Goal: Task Accomplishment & Management: Manage account settings

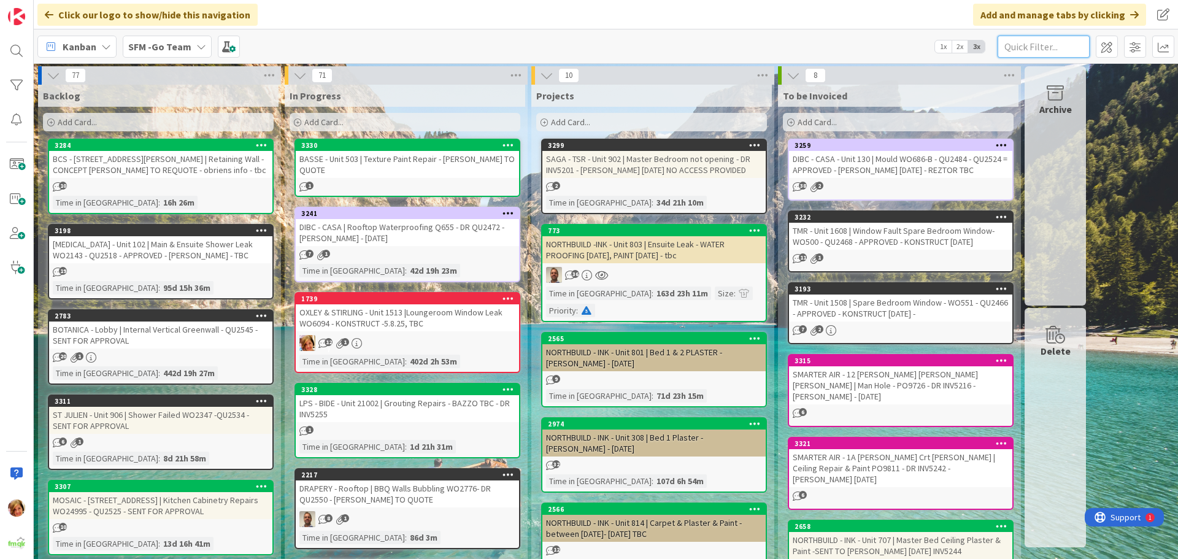
drag, startPoint x: 1033, startPoint y: 45, endPoint x: 1032, endPoint y: 51, distance: 6.2
click at [1032, 48] on input "text" at bounding box center [1044, 47] width 92 height 22
type input "WILSONTON"
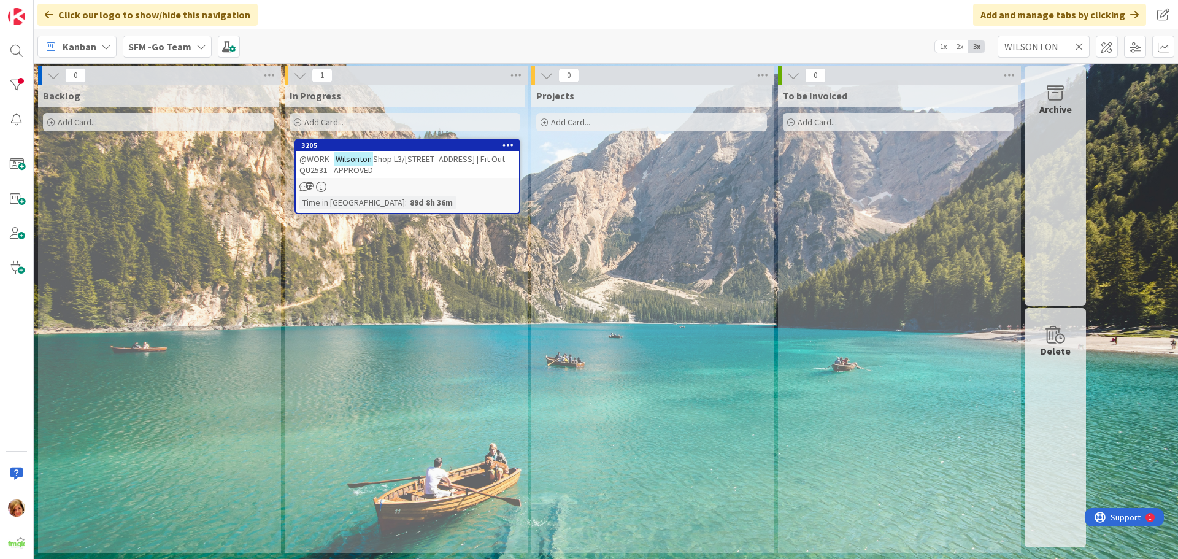
click at [422, 159] on span "Shop L3/[STREET_ADDRESS] | Fit Out - QU2531 - APPROVED" at bounding box center [404, 164] width 210 height 22
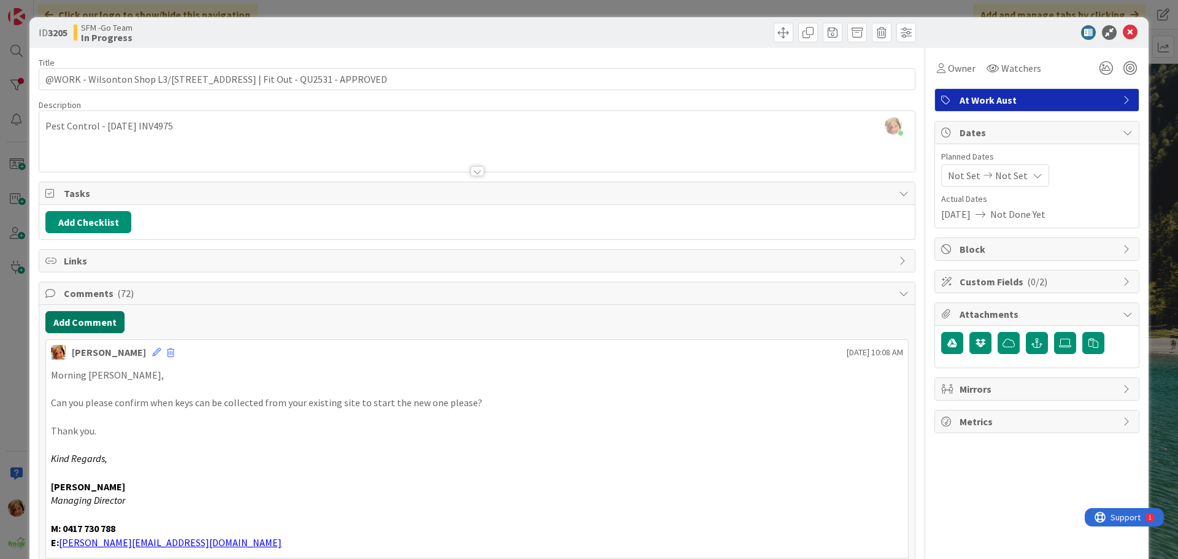
click at [52, 319] on button "Add Comment" at bounding box center [84, 322] width 79 height 22
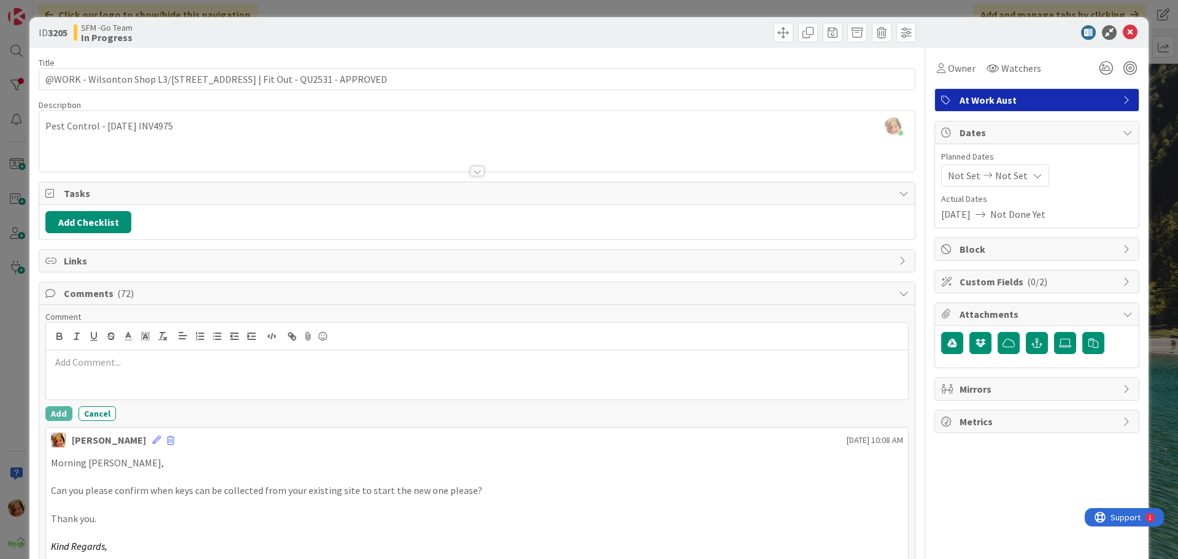
click at [198, 362] on p at bounding box center [477, 362] width 852 height 14
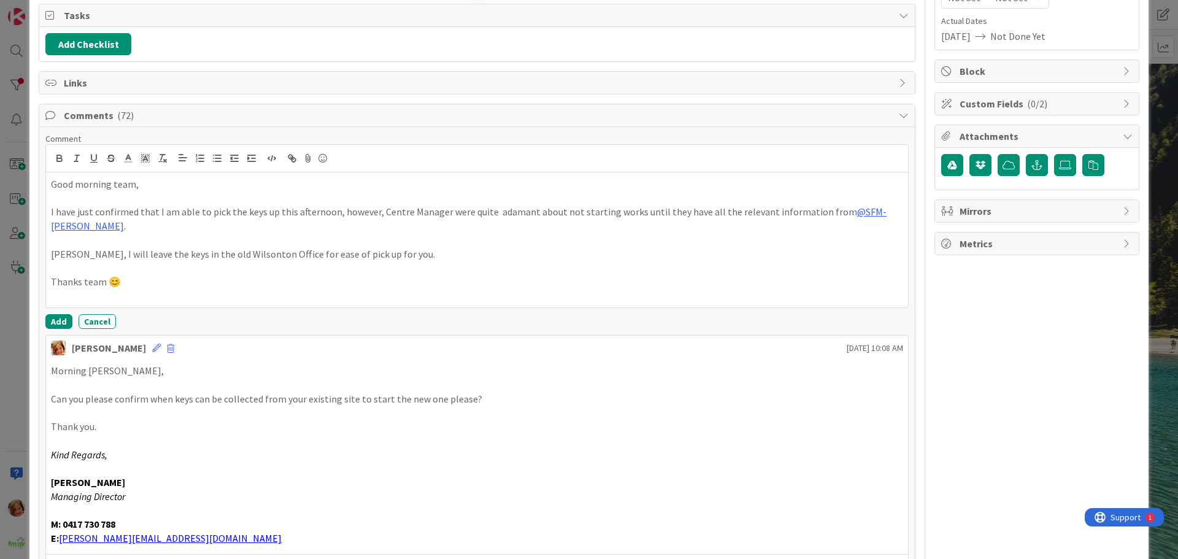
scroll to position [184, 0]
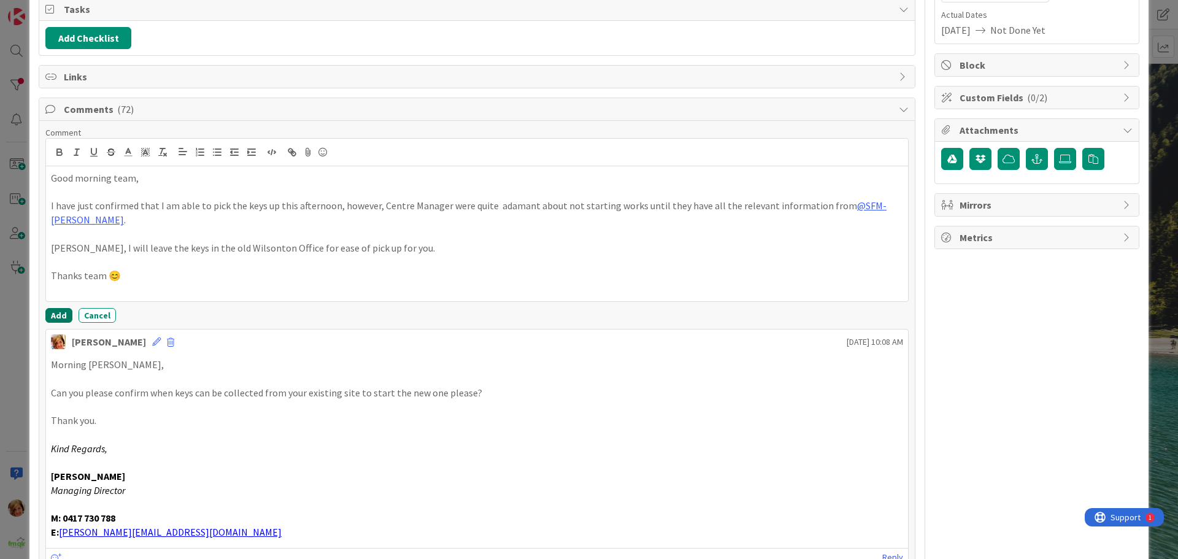
click at [61, 312] on button "Add" at bounding box center [58, 315] width 27 height 15
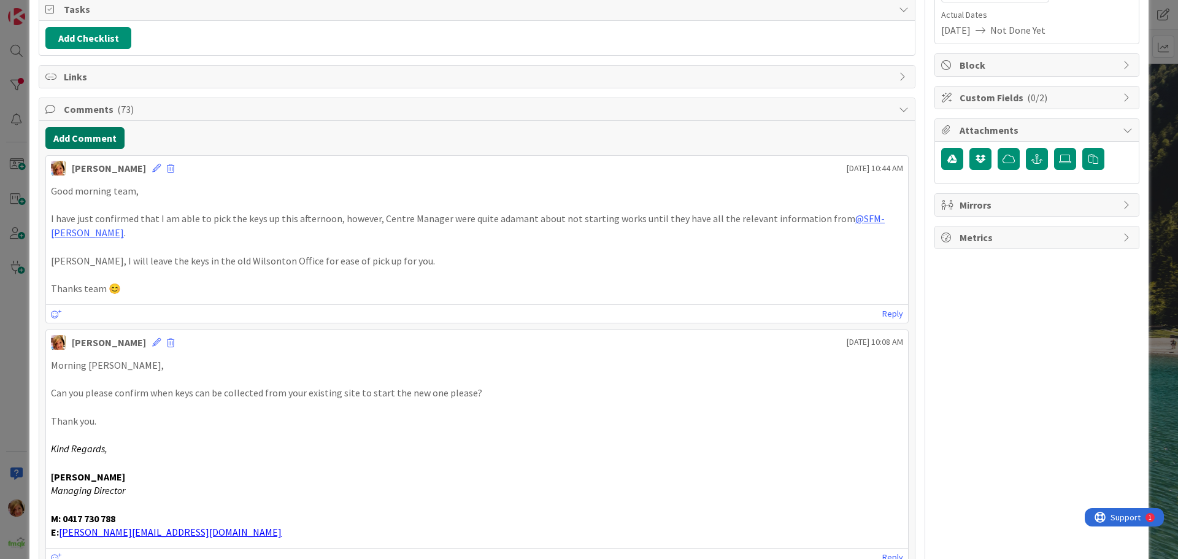
click at [91, 141] on button "Add Comment" at bounding box center [84, 138] width 79 height 22
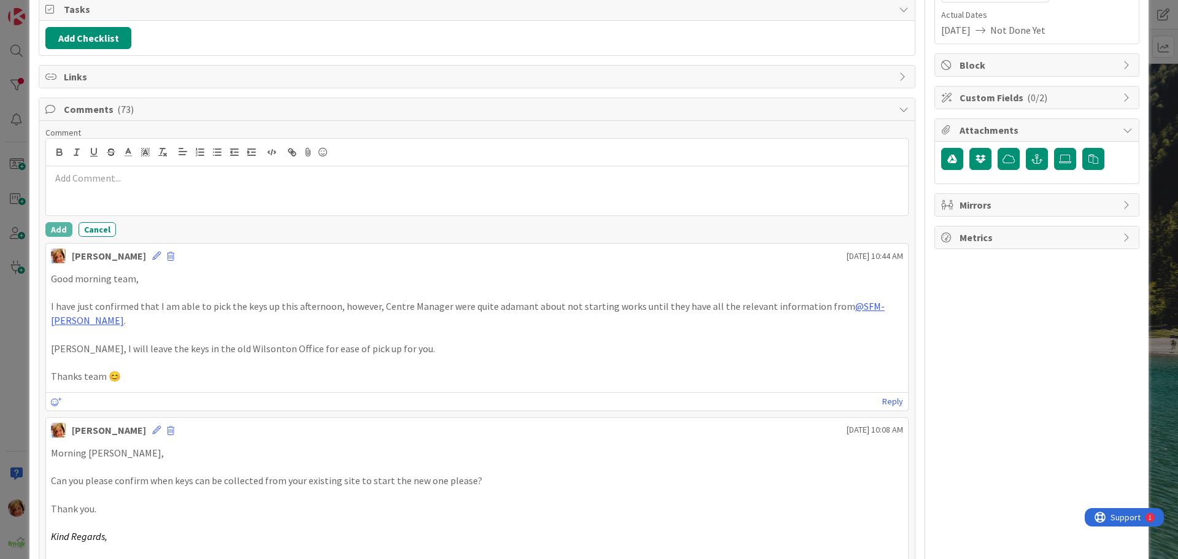
click at [135, 201] on div at bounding box center [477, 190] width 862 height 49
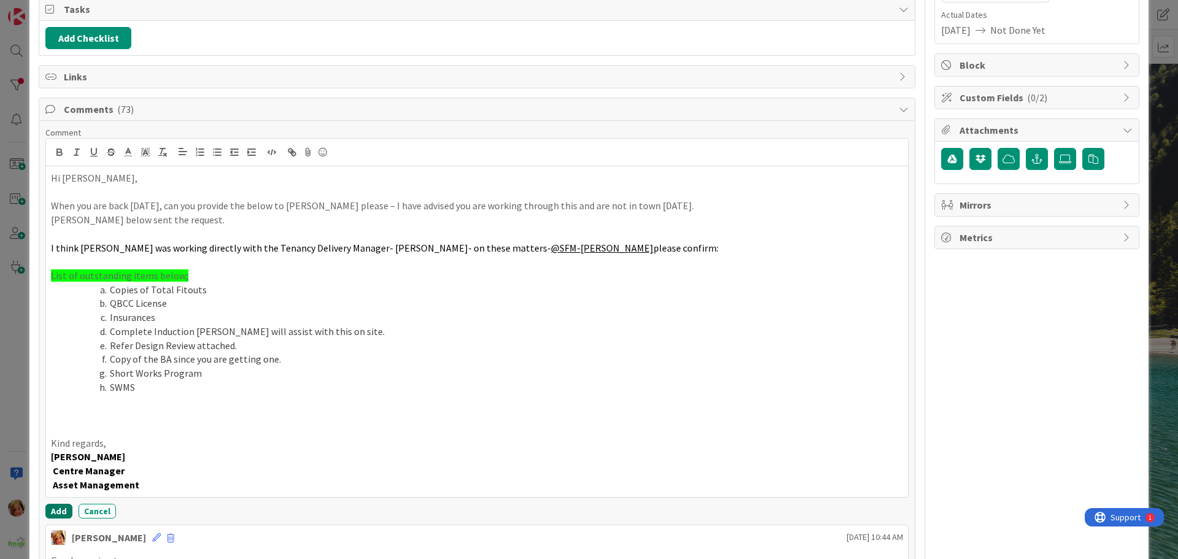
click at [56, 511] on button "Add" at bounding box center [58, 511] width 27 height 15
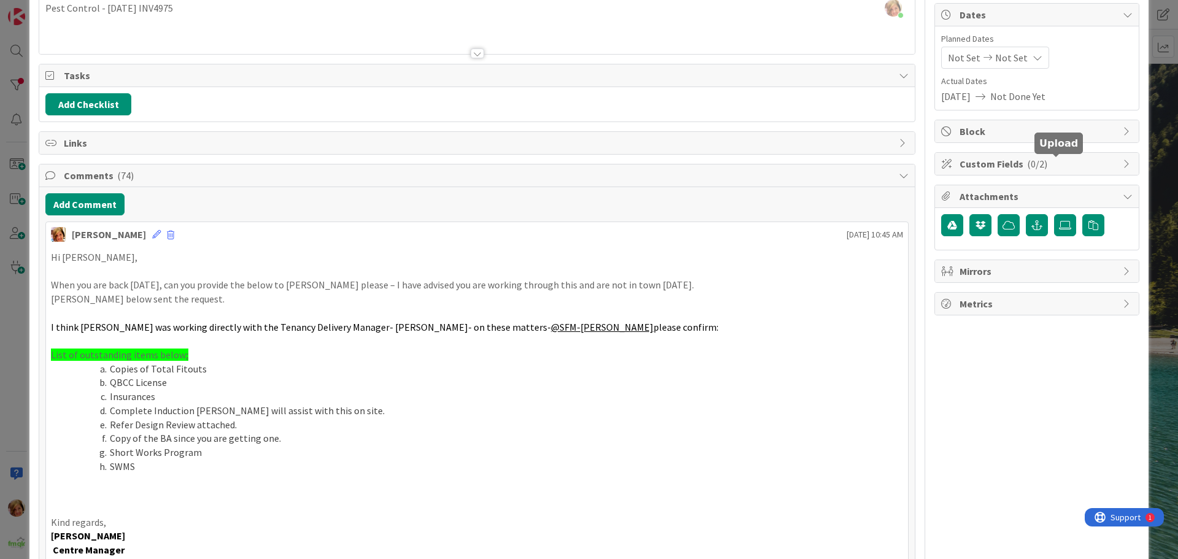
scroll to position [0, 0]
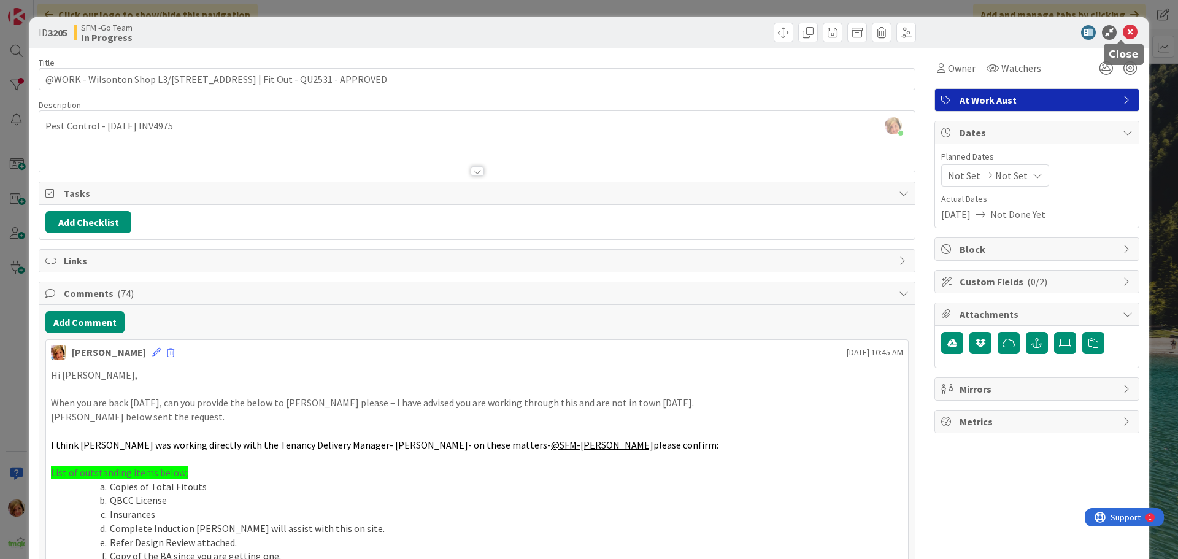
drag, startPoint x: 1119, startPoint y: 36, endPoint x: 1102, endPoint y: 35, distance: 17.2
click at [1123, 36] on icon at bounding box center [1130, 32] width 15 height 15
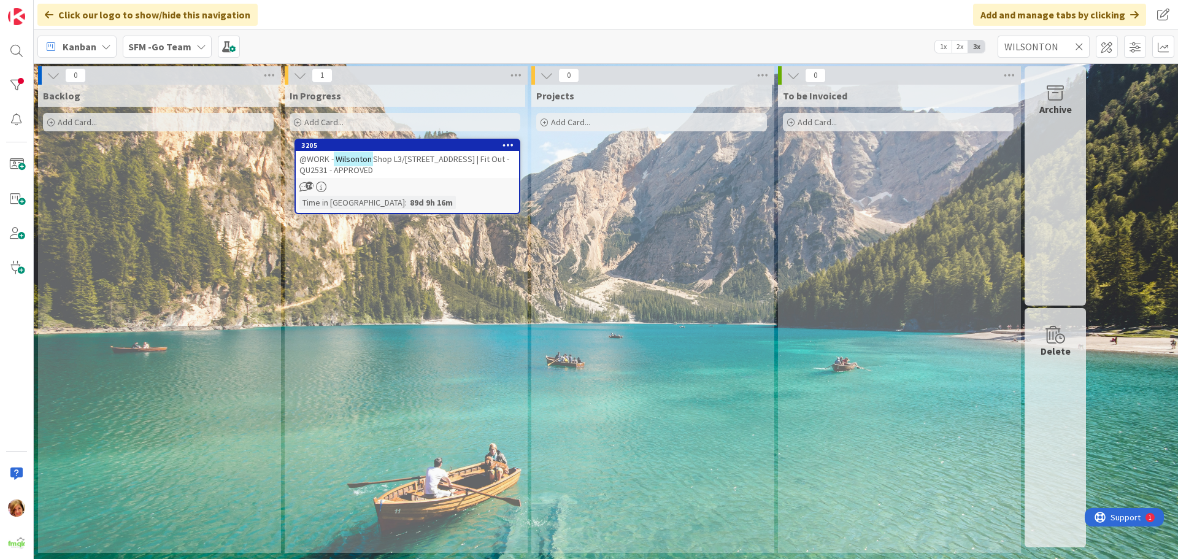
click at [1079, 44] on icon at bounding box center [1079, 46] width 9 height 11
click at [1079, 44] on input "text" at bounding box center [1044, 47] width 92 height 22
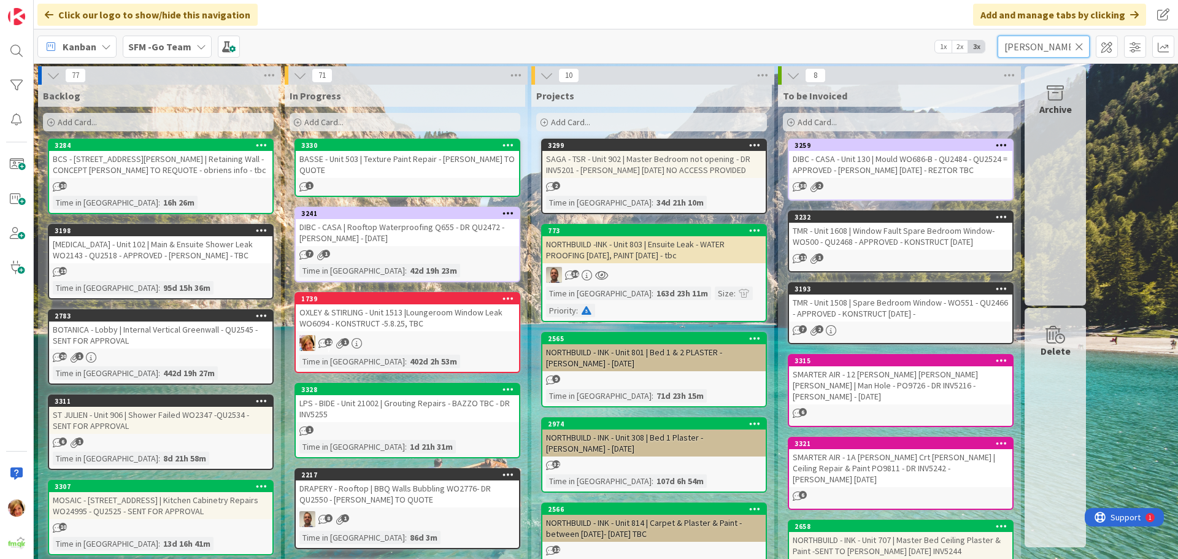
type input "[PERSON_NAME]"
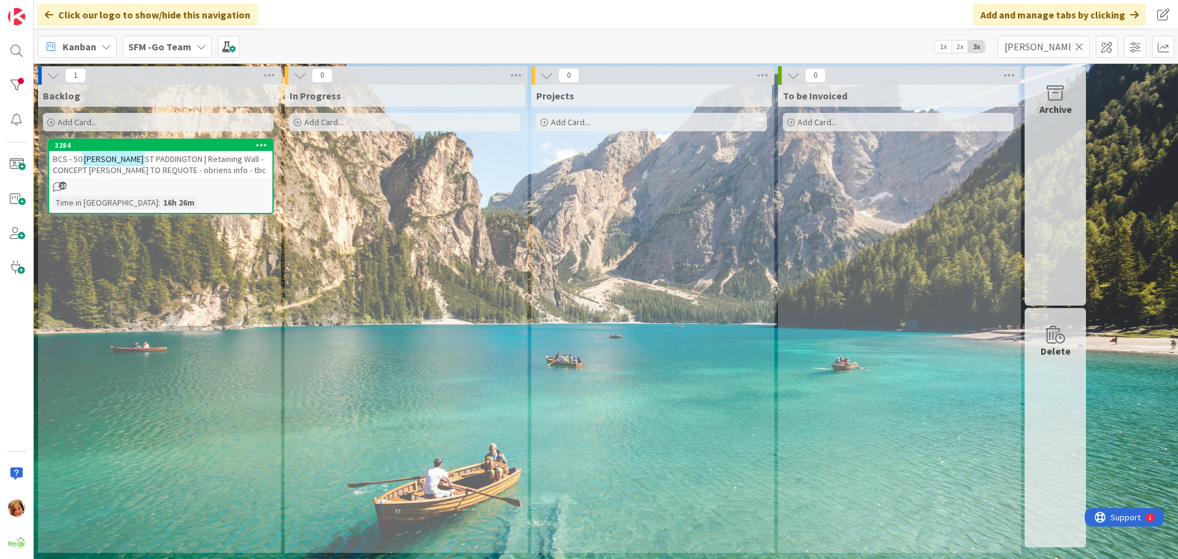
click at [179, 165] on span "ST PADDINGTON | Retaining Wall - CONCEPT [PERSON_NAME] TO REQUOTE - obriens inf…" at bounding box center [160, 164] width 214 height 22
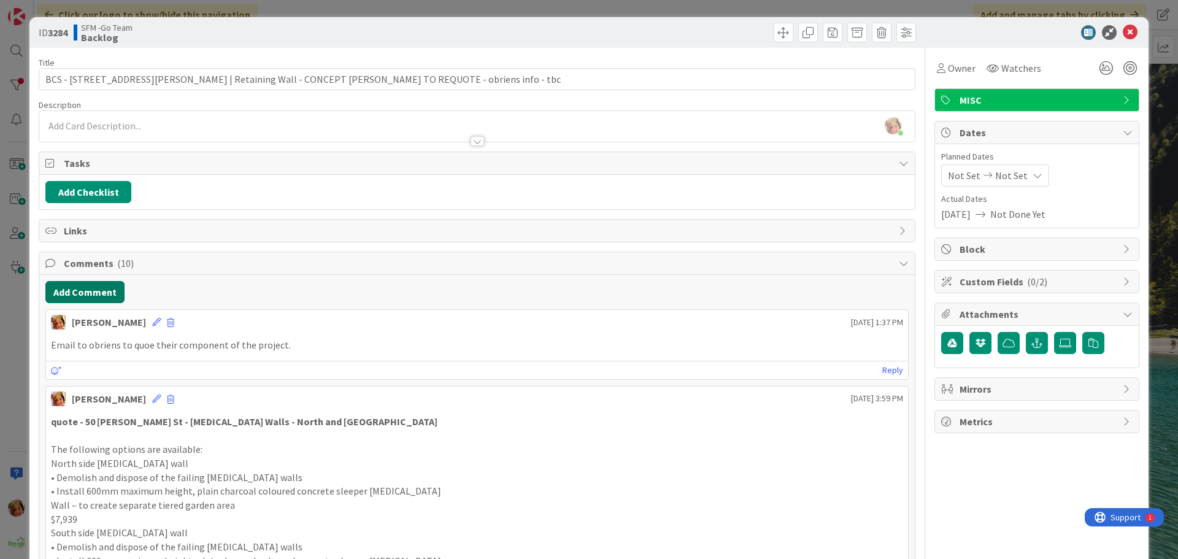
click at [80, 287] on button "Add Comment" at bounding box center [84, 292] width 79 height 22
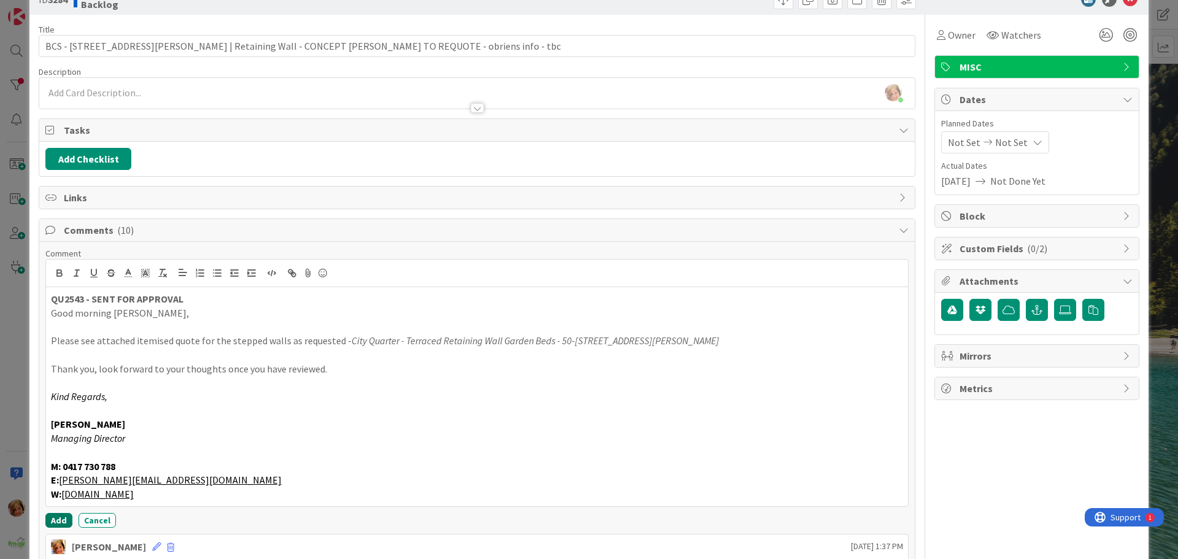
scroll to position [61, 0]
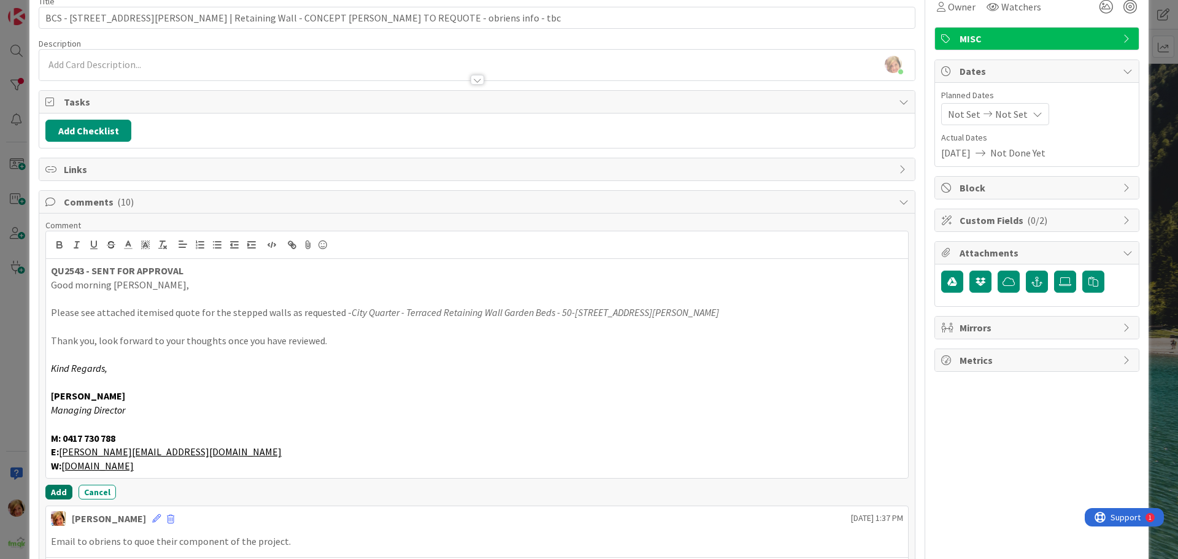
click at [56, 488] on button "Add" at bounding box center [58, 492] width 27 height 15
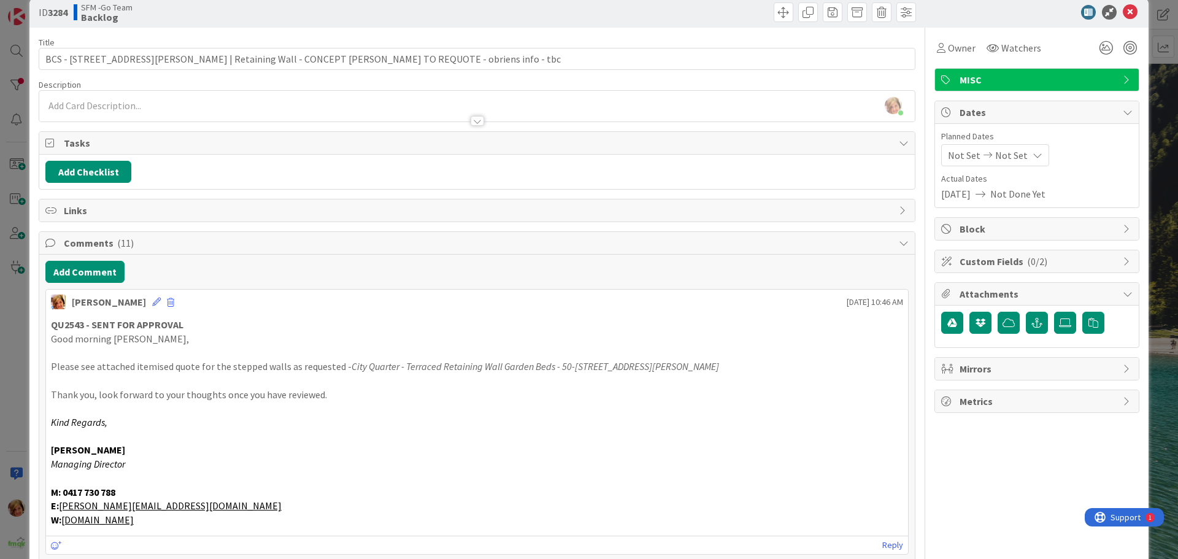
scroll to position [0, 0]
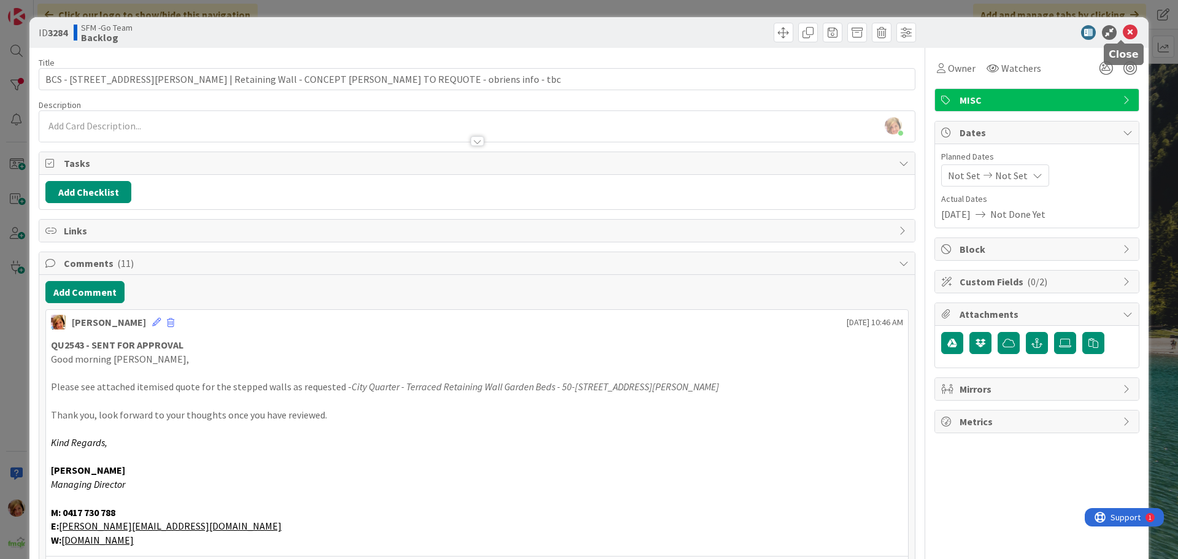
drag, startPoint x: 1119, startPoint y: 31, endPoint x: 1178, endPoint y: 4, distance: 64.6
click at [1123, 31] on icon at bounding box center [1130, 32] width 15 height 15
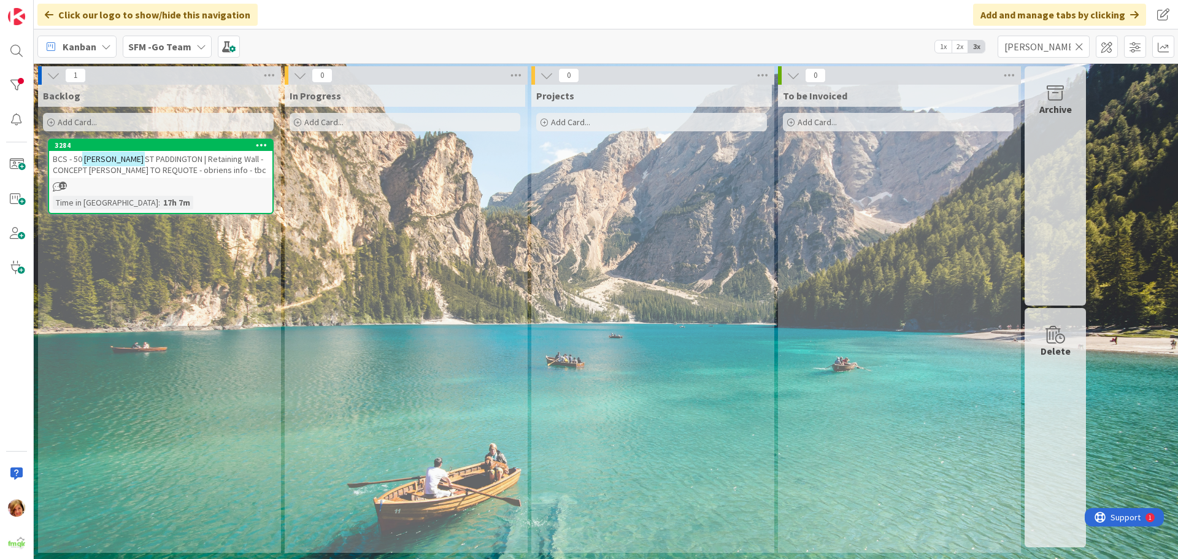
click at [1076, 44] on icon at bounding box center [1079, 46] width 9 height 11
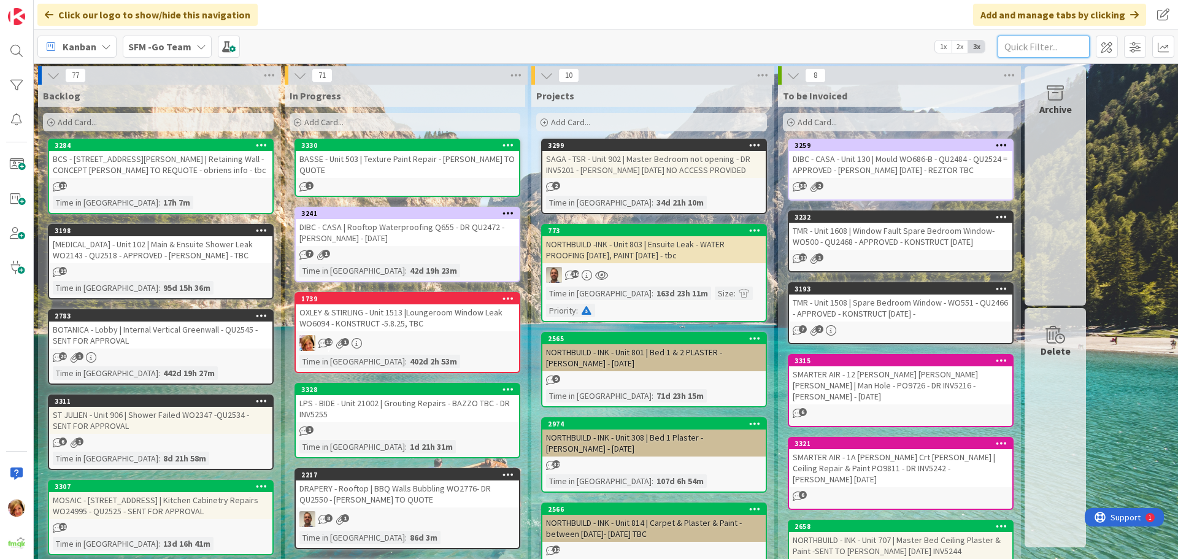
click at [1032, 42] on input "text" at bounding box center [1044, 47] width 92 height 22
type input "308"
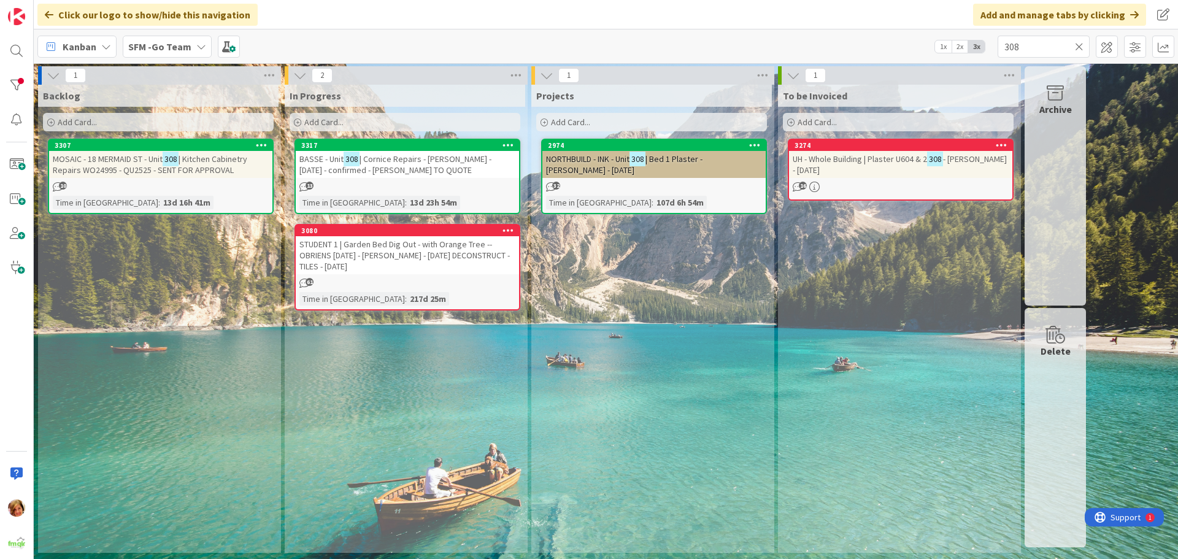
click at [396, 156] on span "| Cornice Repairs - [PERSON_NAME] - [DATE] - confirmed - [PERSON_NAME] TO QUOTE" at bounding box center [395, 164] width 192 height 22
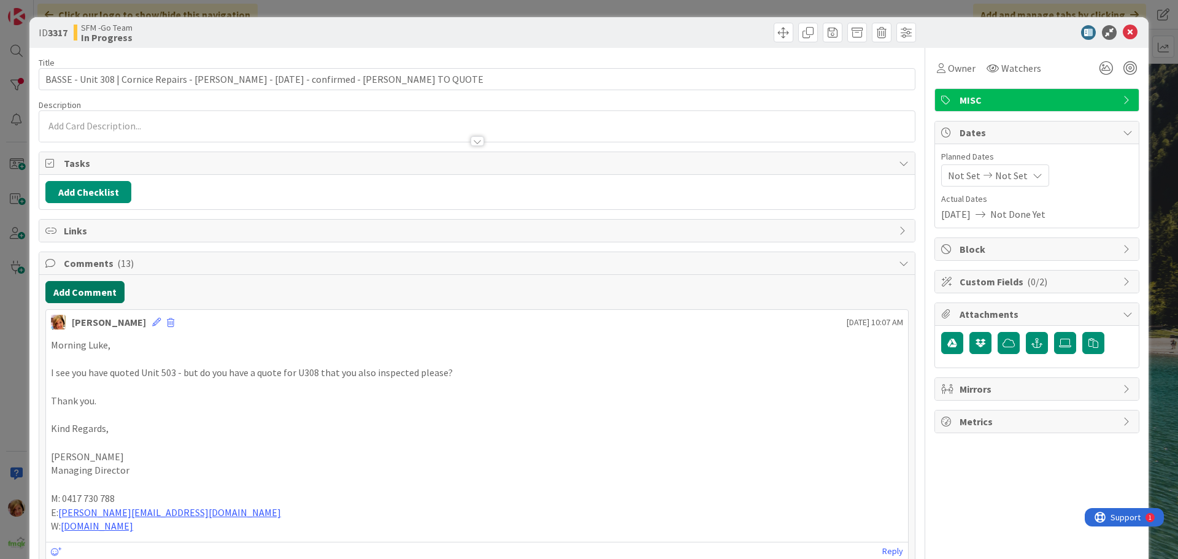
click at [93, 293] on button "Add Comment" at bounding box center [84, 292] width 79 height 22
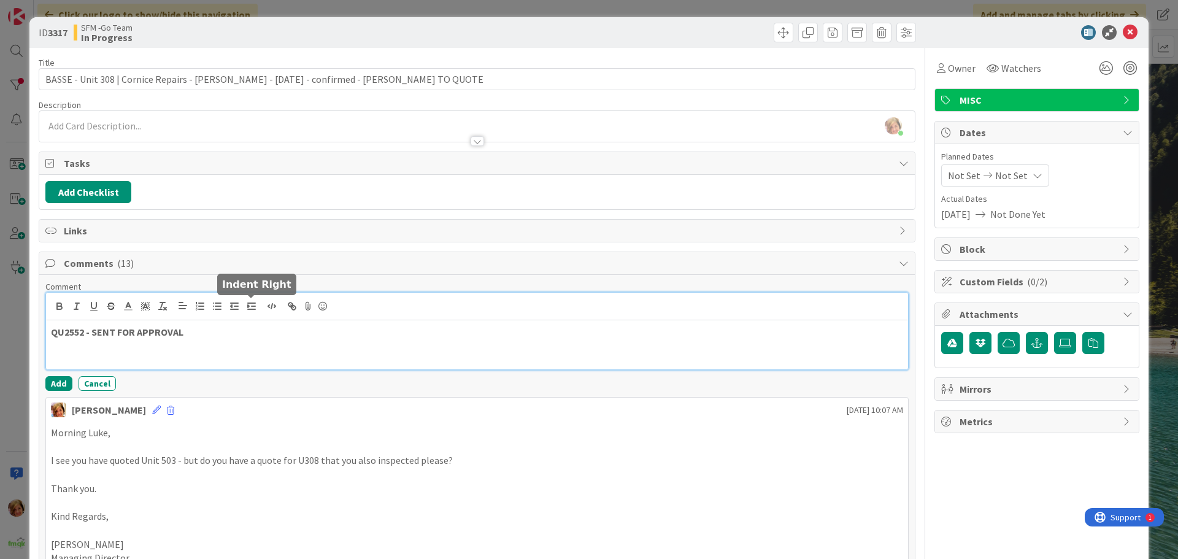
click at [231, 331] on p "QU2552 - SENT FOR APPROVAL" at bounding box center [477, 332] width 852 height 14
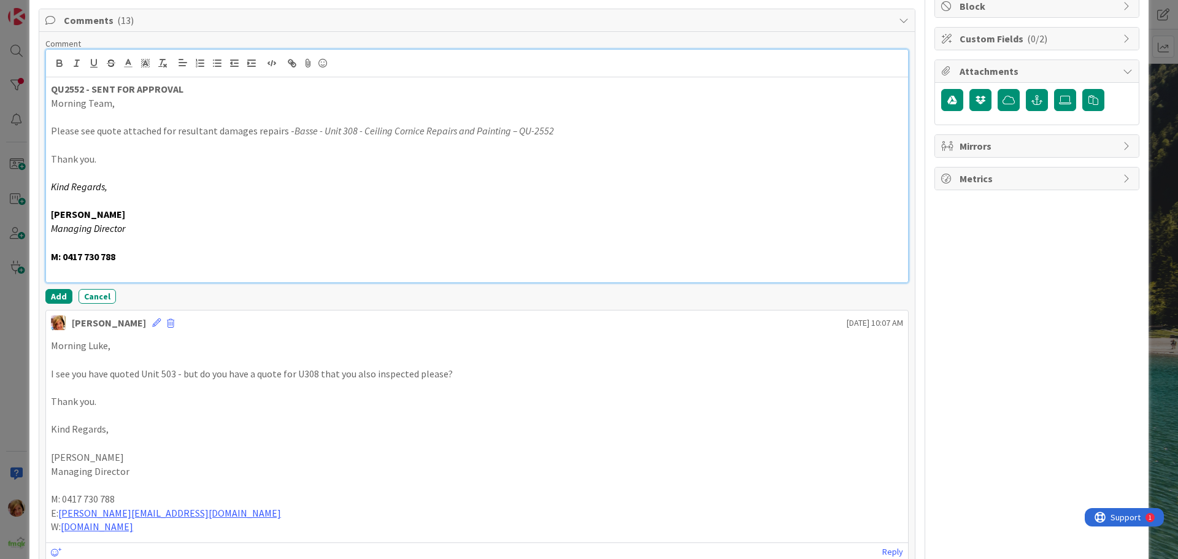
scroll to position [245, 0]
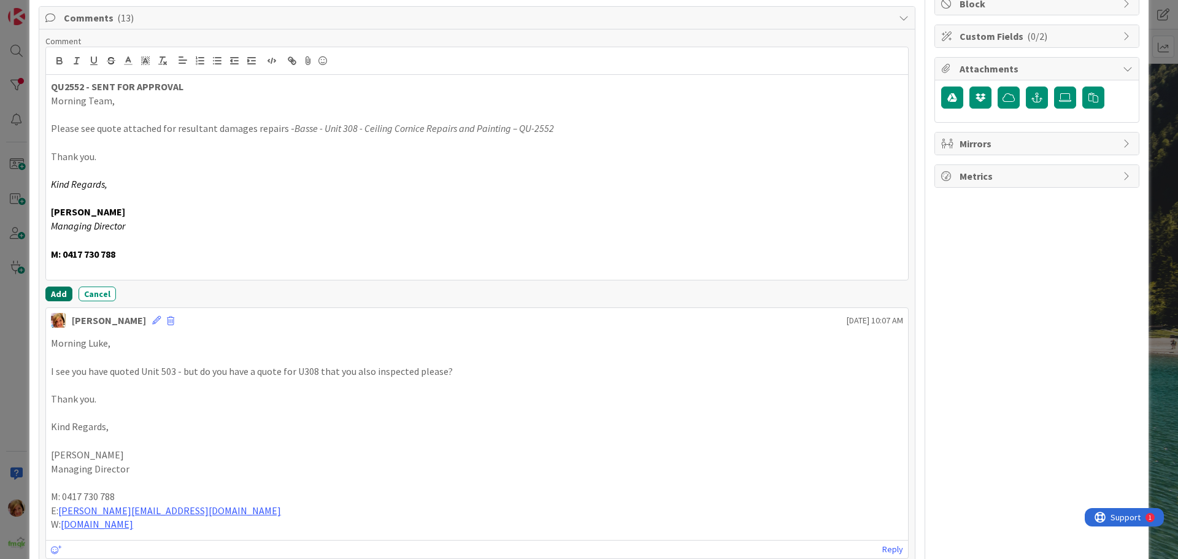
click at [55, 288] on button "Add" at bounding box center [58, 294] width 27 height 15
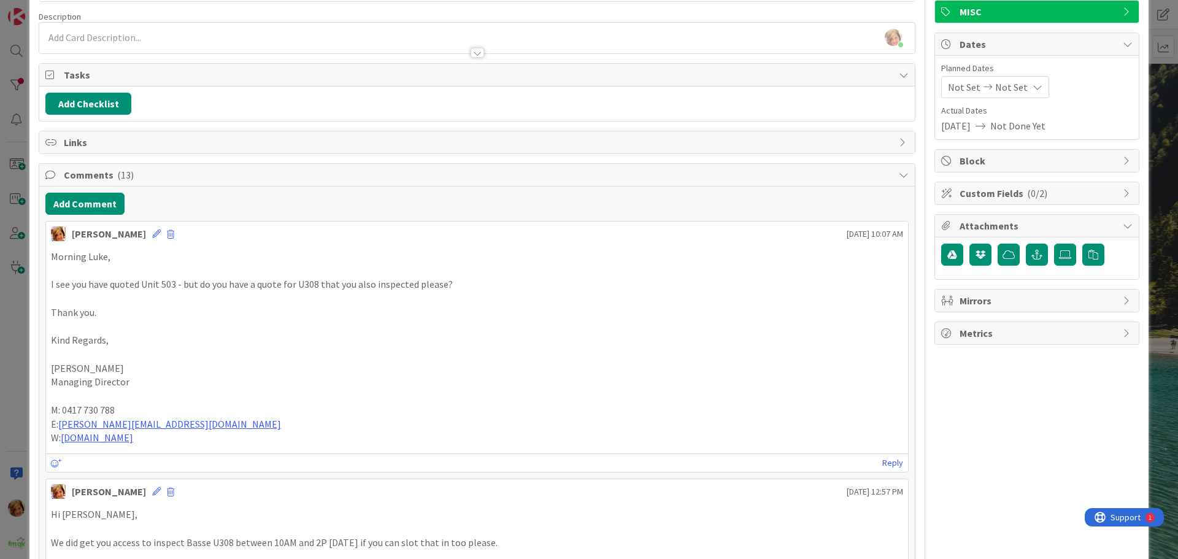
scroll to position [0, 0]
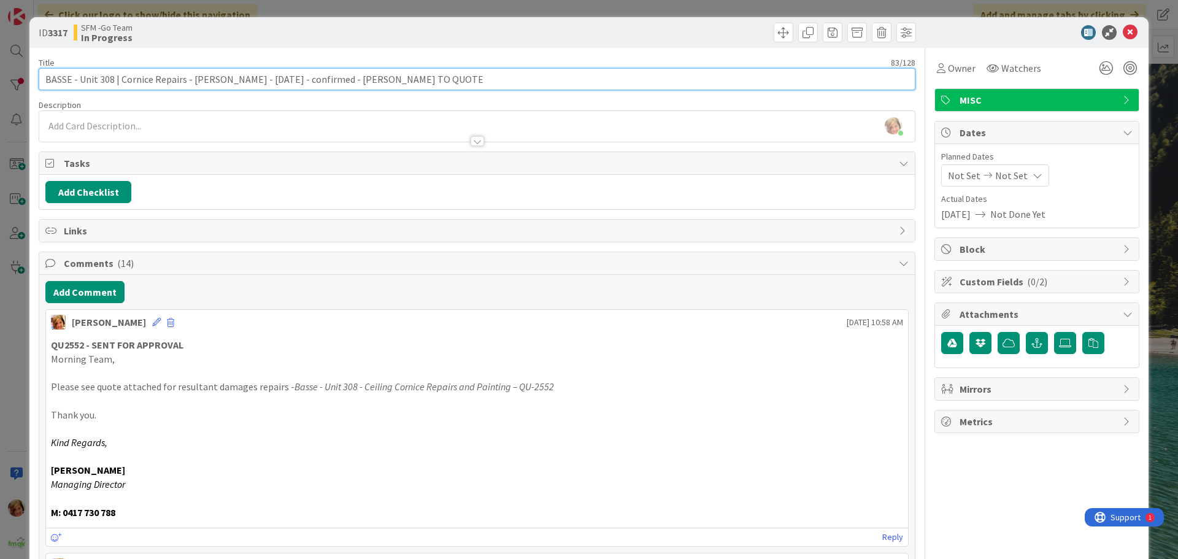
drag, startPoint x: 437, startPoint y: 80, endPoint x: 190, endPoint y: 79, distance: 247.3
click at [190, 79] on input "BASSE - Unit 308 | Cornice Repairs - [PERSON_NAME] - [DATE] - confirmed - [PERS…" at bounding box center [477, 79] width 877 height 22
type input "BASSE - Unit 308 | Cornice Repairs - QU2552 - SENT FOR APPROVAL"
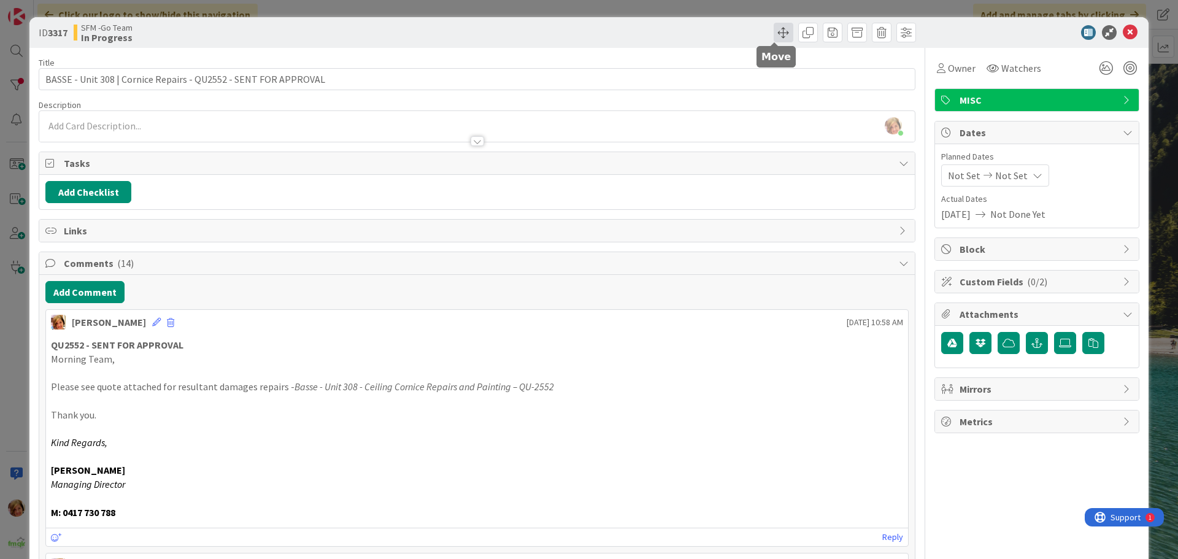
click at [774, 29] on span at bounding box center [784, 33] width 20 height 20
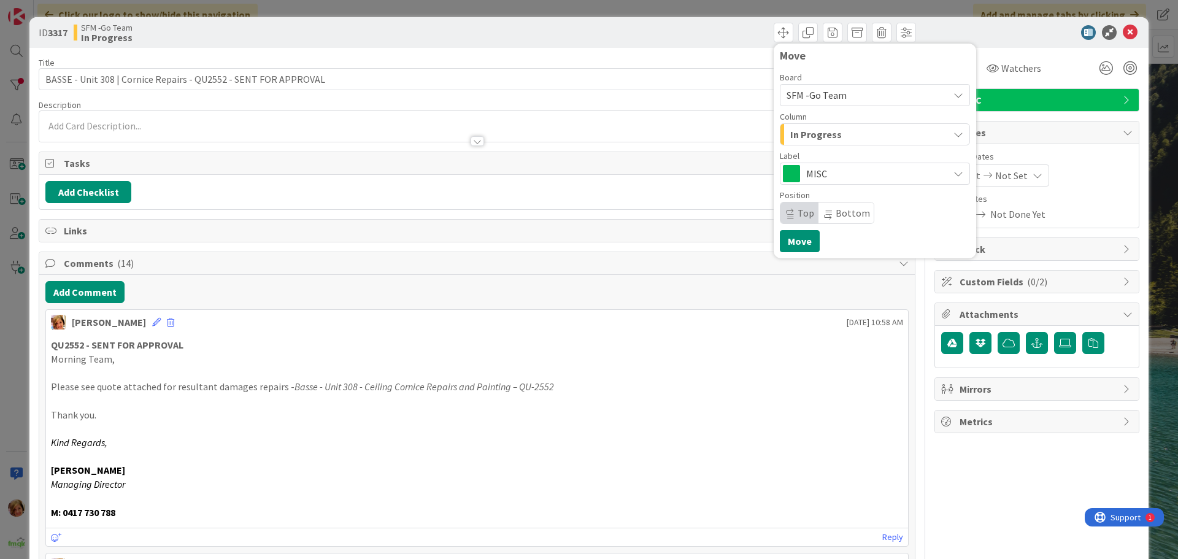
click at [861, 137] on div "In Progress" at bounding box center [867, 135] width 161 height 20
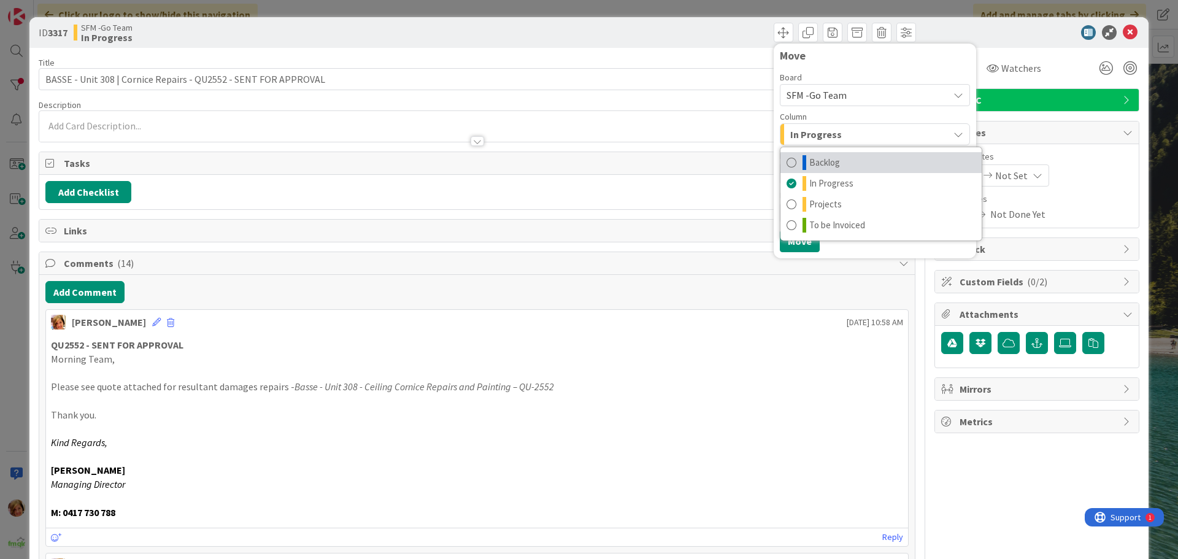
drag, startPoint x: 838, startPoint y: 163, endPoint x: 829, endPoint y: 173, distance: 13.0
click at [838, 163] on link "Backlog" at bounding box center [881, 162] width 201 height 21
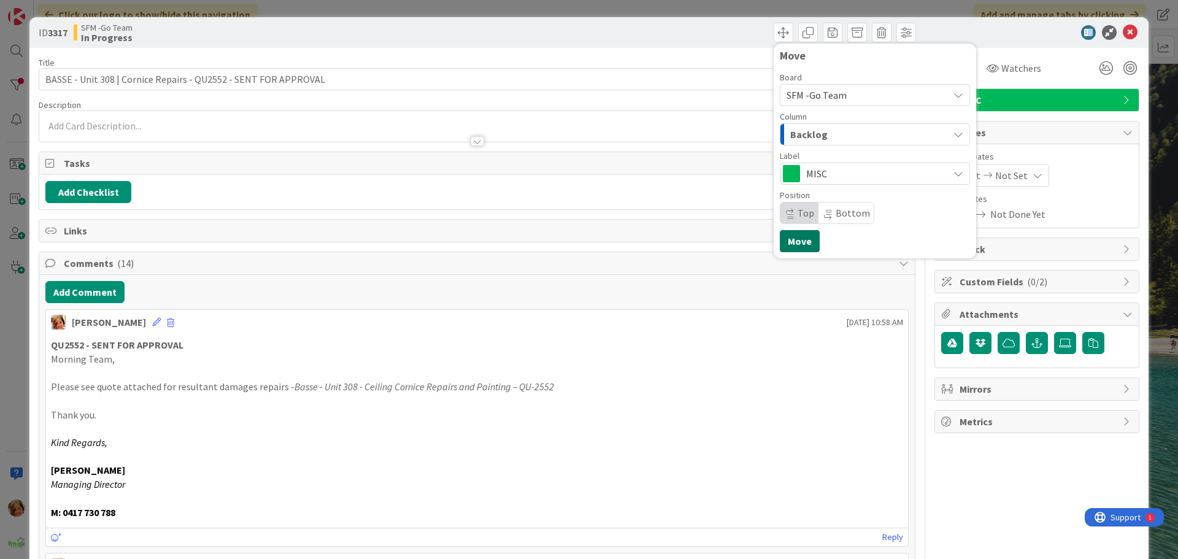
click at [790, 239] on button "Move" at bounding box center [800, 241] width 40 height 22
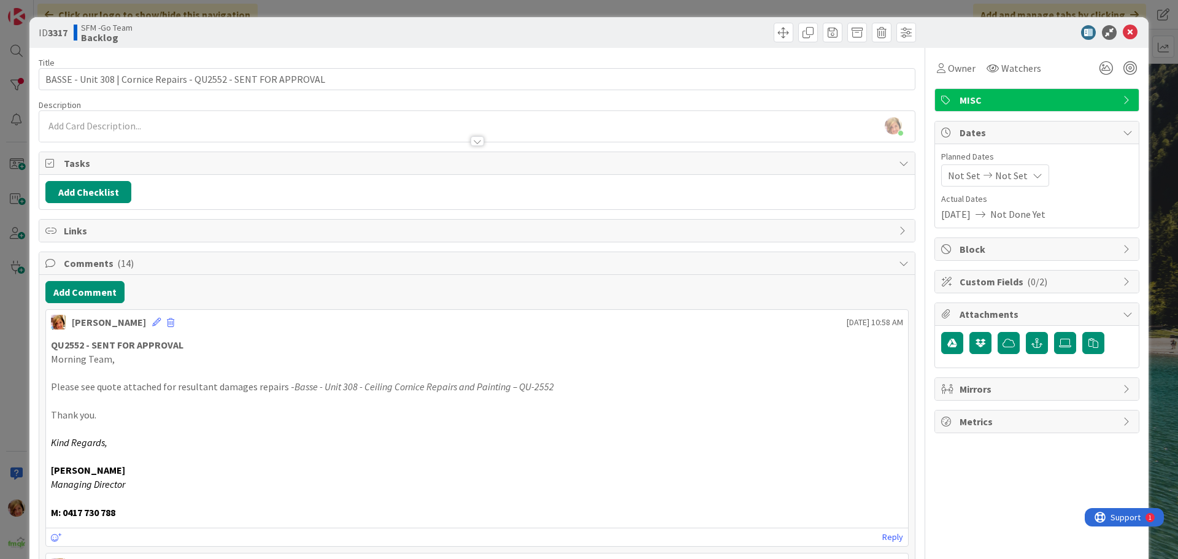
click at [732, 30] on div "Move Move" at bounding box center [698, 33] width 436 height 20
click at [1123, 29] on icon at bounding box center [1130, 32] width 15 height 15
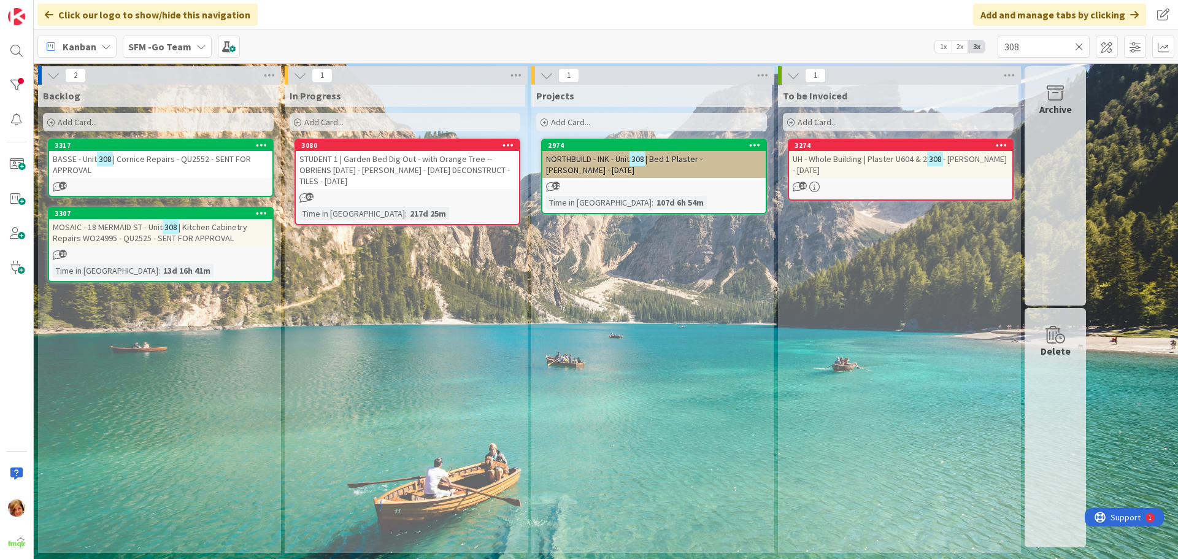
click at [1078, 46] on icon at bounding box center [1079, 46] width 9 height 11
click at [1078, 46] on input "text" at bounding box center [1044, 47] width 92 height 22
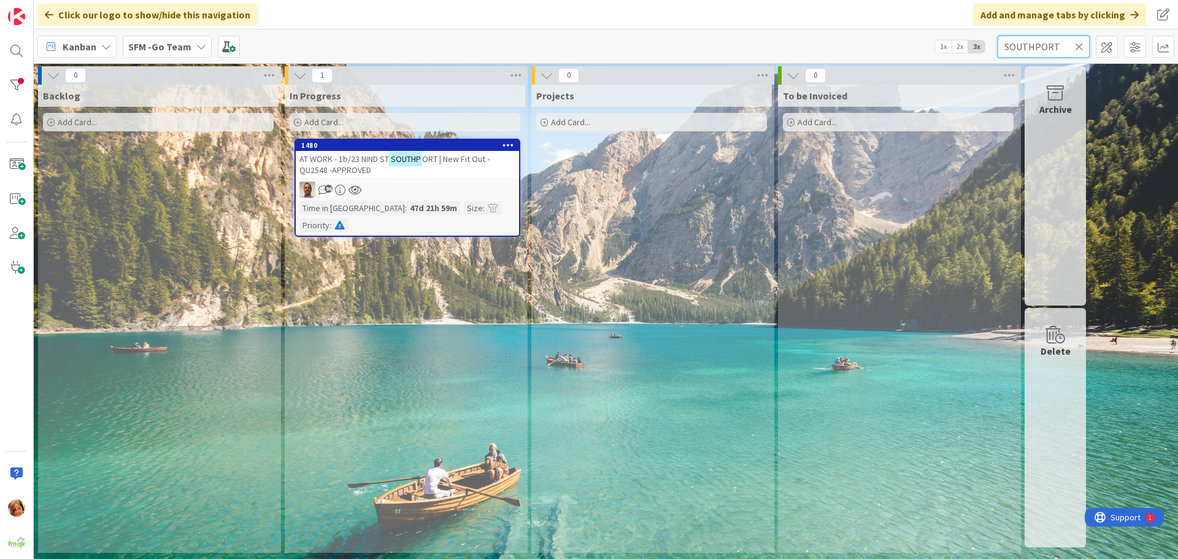
type input "SOUTHPORT"
click at [366, 160] on span "AT WORK - 1b/23 NIND ST" at bounding box center [344, 158] width 90 height 11
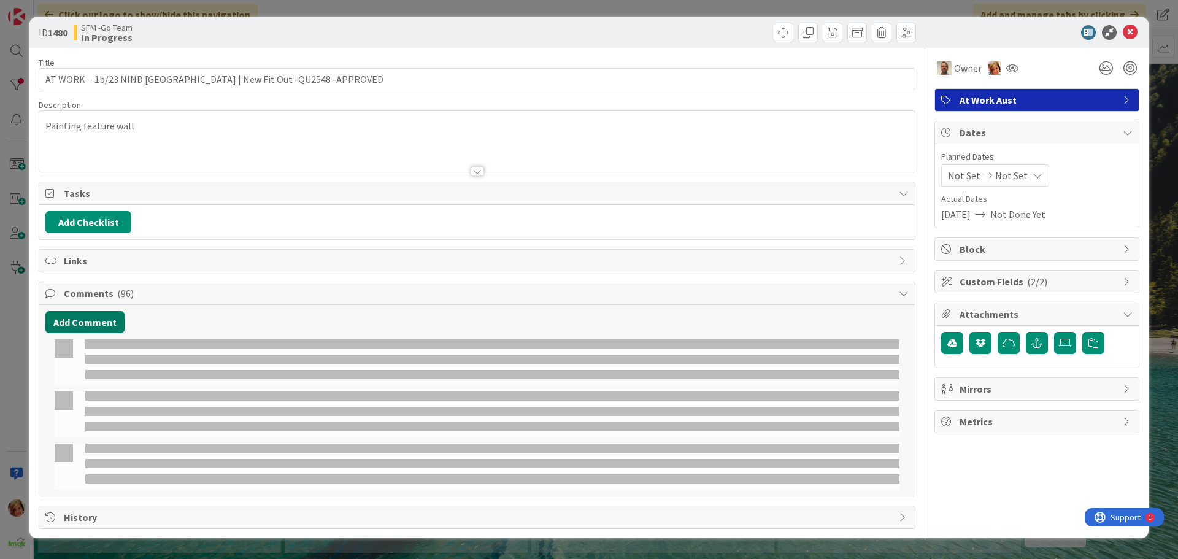
click at [99, 320] on button "Add Comment" at bounding box center [84, 322] width 79 height 22
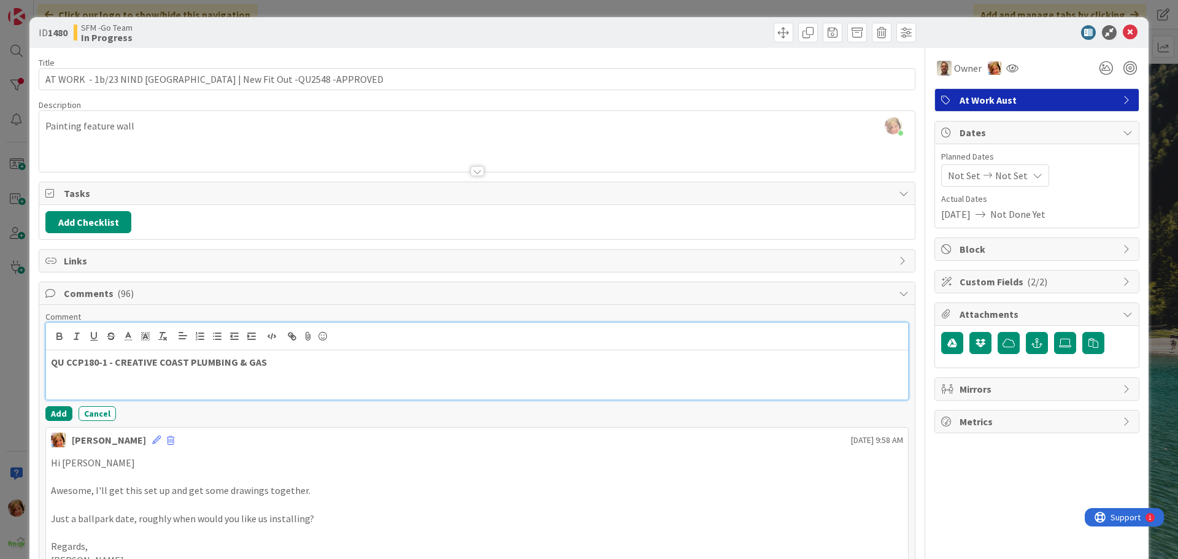
click at [299, 365] on p "QU CCP180-1 - CREATIVE COAST PLUMBING & GAS" at bounding box center [477, 362] width 852 height 14
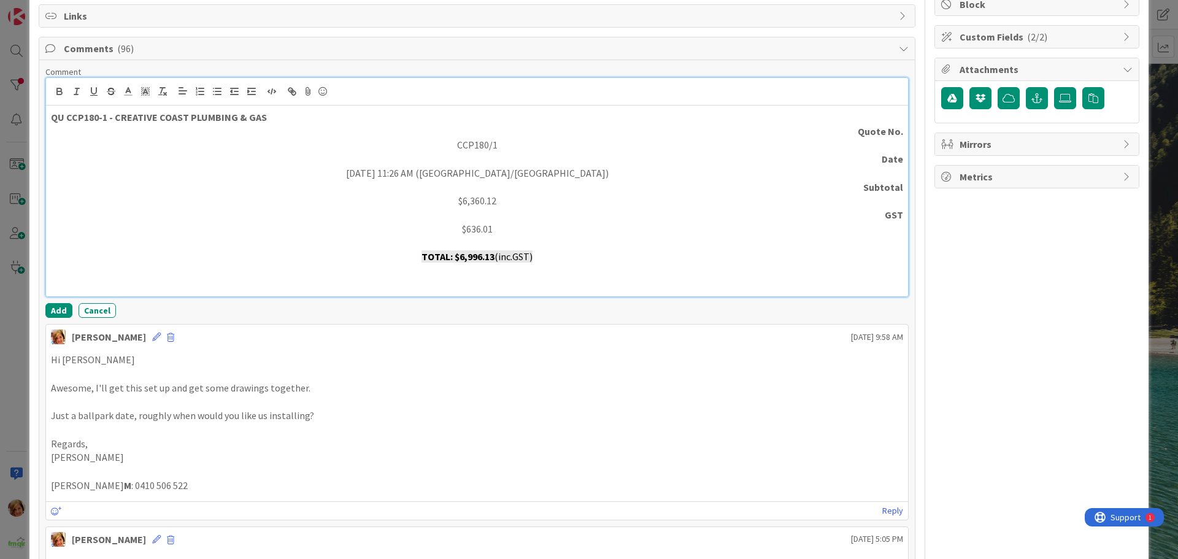
scroll to position [245, 0]
click at [61, 308] on button "Add" at bounding box center [58, 310] width 27 height 15
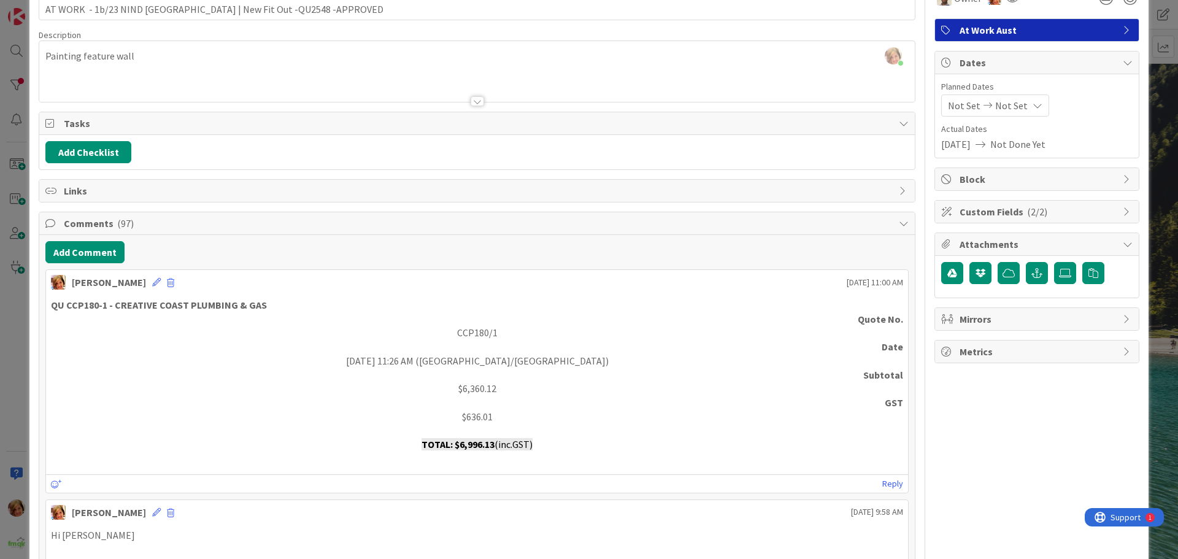
scroll to position [0, 0]
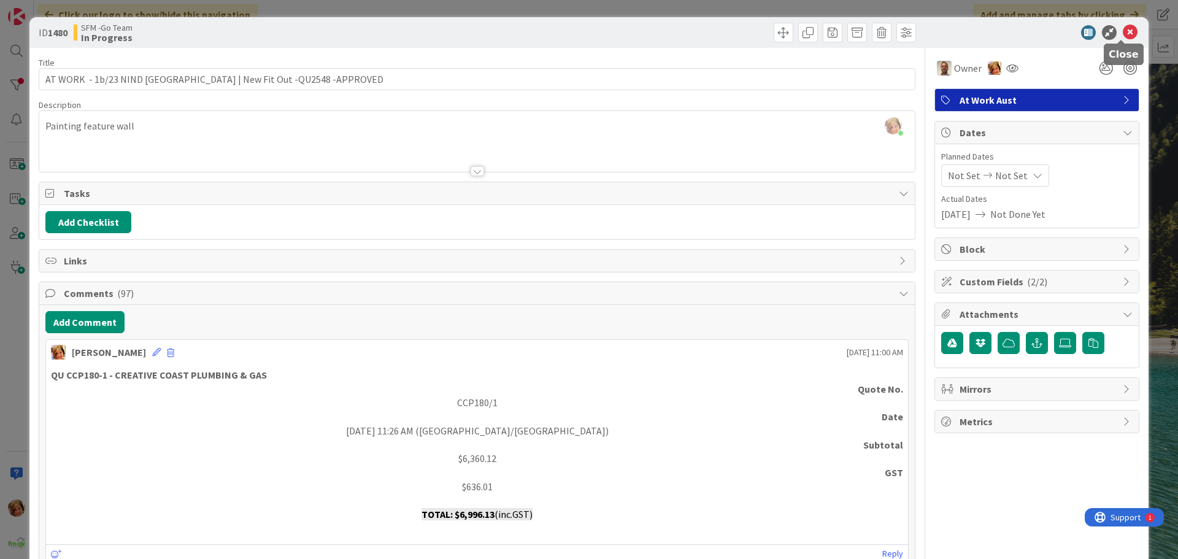
click at [1124, 31] on icon at bounding box center [1130, 32] width 15 height 15
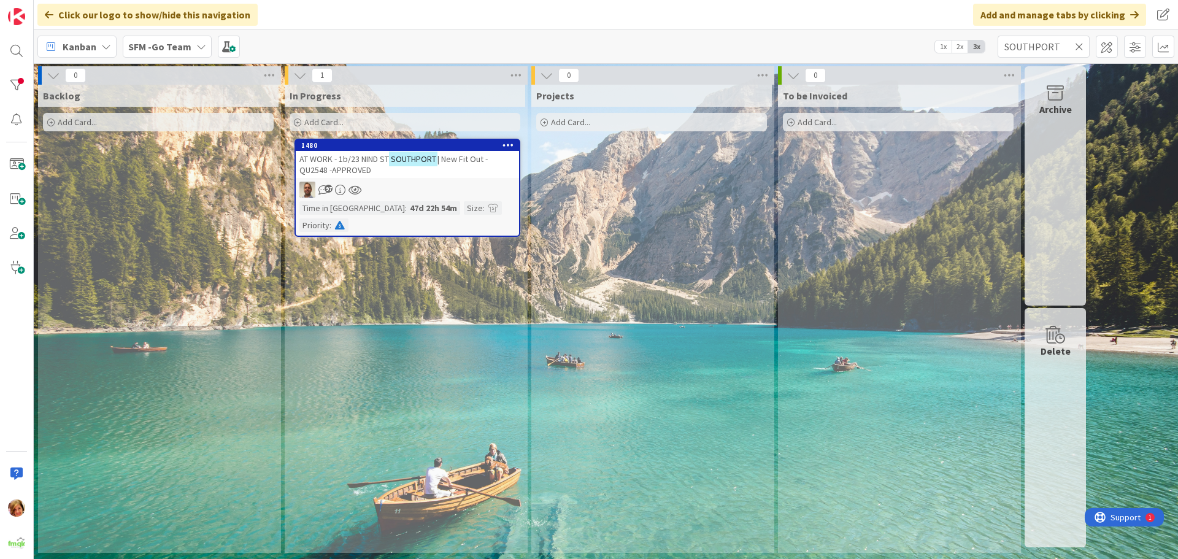
click at [1081, 45] on icon at bounding box center [1079, 46] width 9 height 11
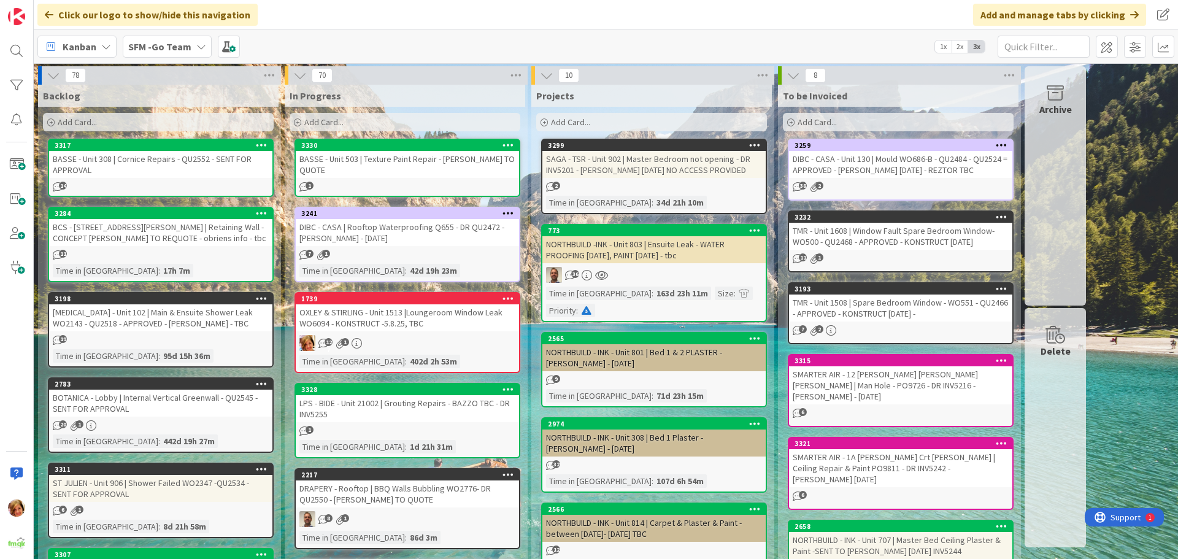
click at [401, 160] on div "BASSE - Unit 503 | Texture Paint Repair - [PERSON_NAME] TO QUOTE" at bounding box center [407, 164] width 223 height 27
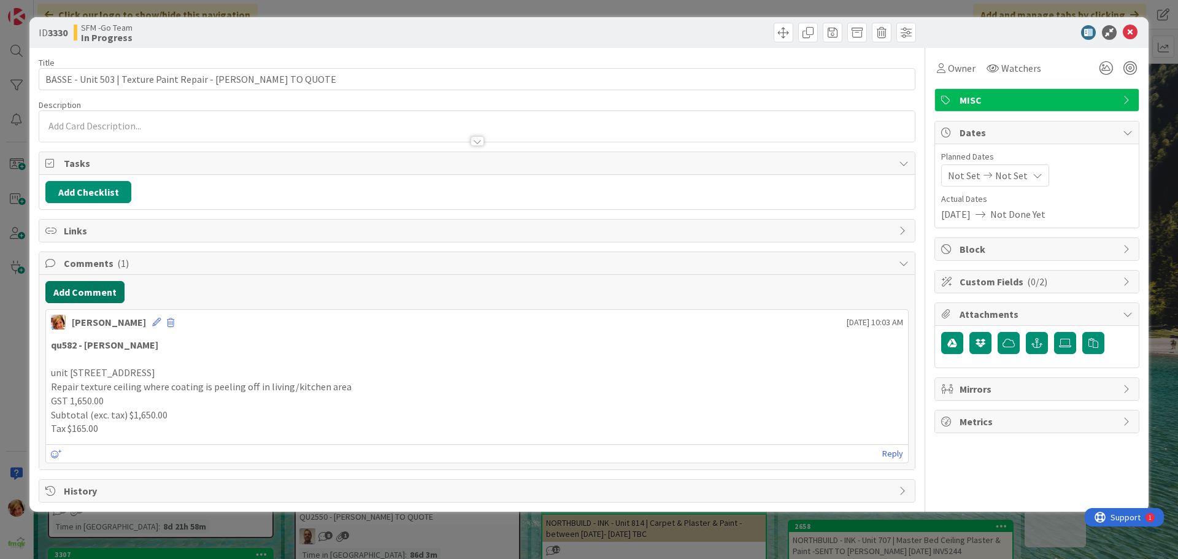
click at [82, 299] on button "Add Comment" at bounding box center [84, 292] width 79 height 22
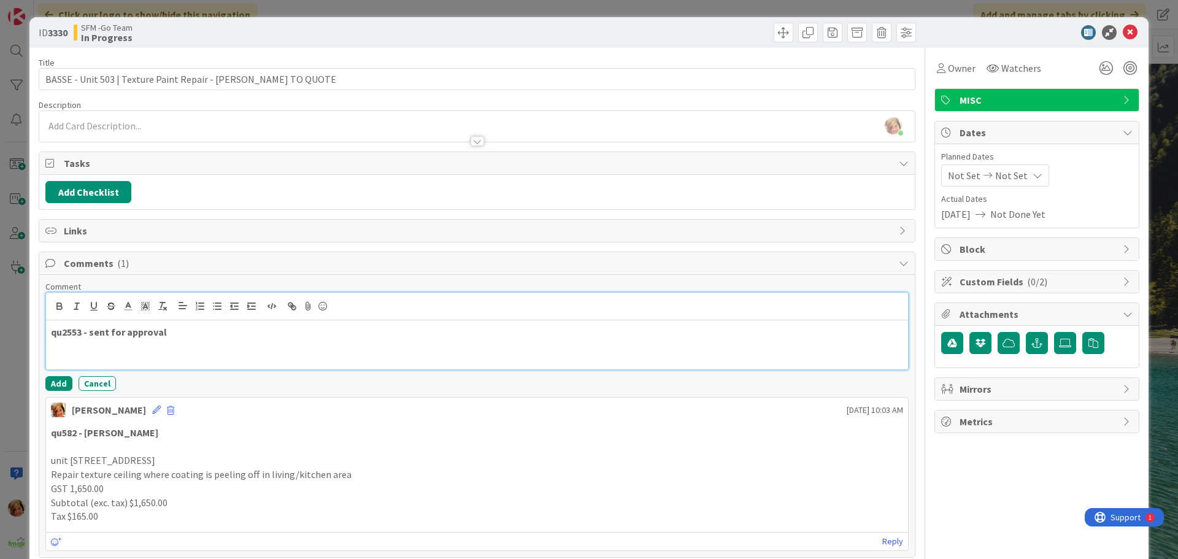
click at [195, 331] on p "qu2553 - sent for approval" at bounding box center [477, 332] width 852 height 14
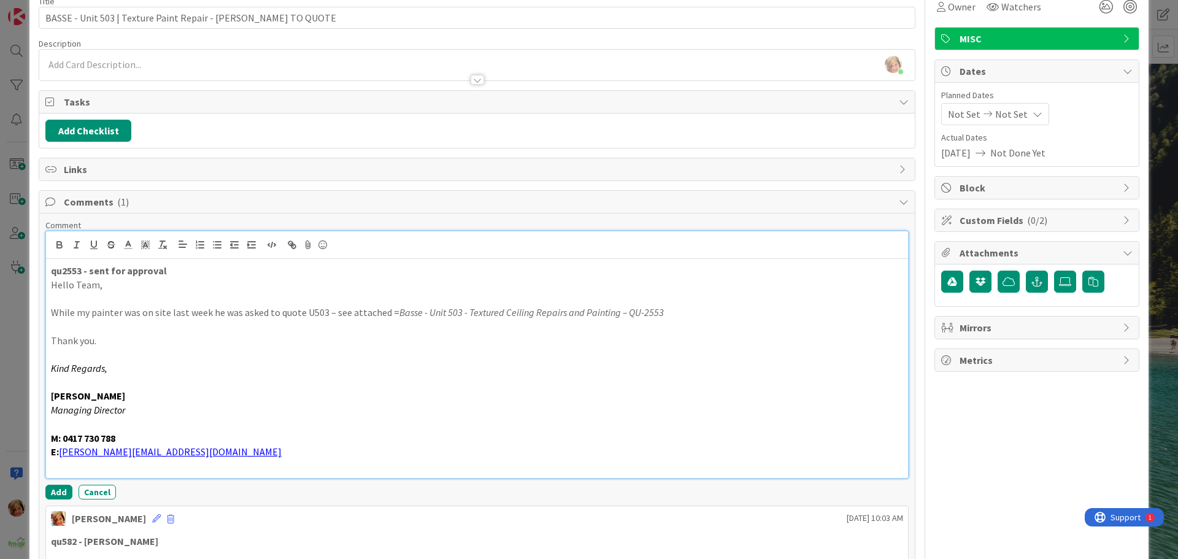
scroll to position [184, 0]
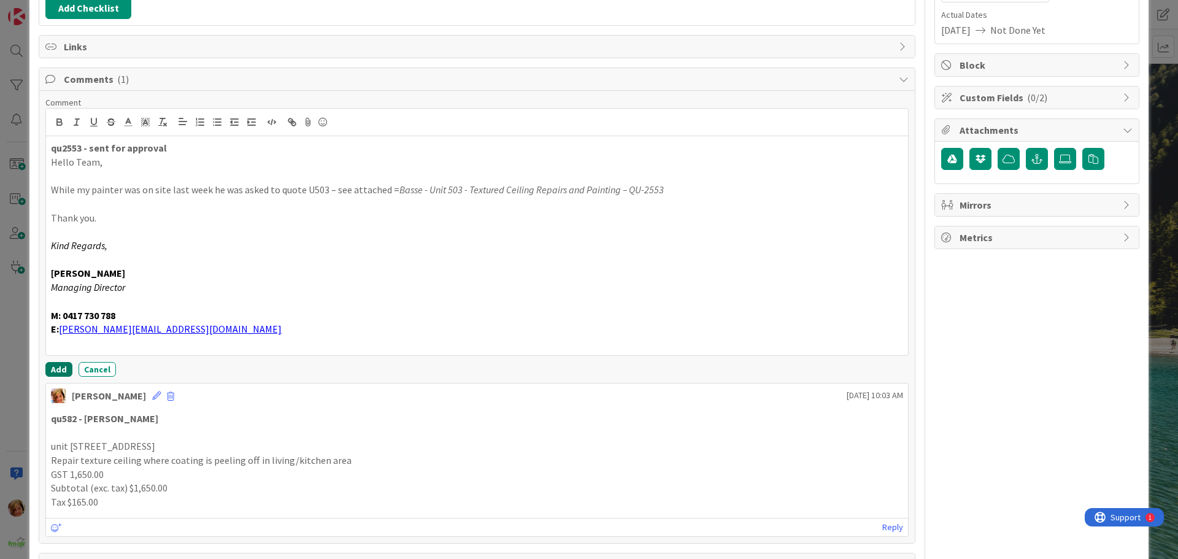
click at [49, 365] on button "Add" at bounding box center [58, 369] width 27 height 15
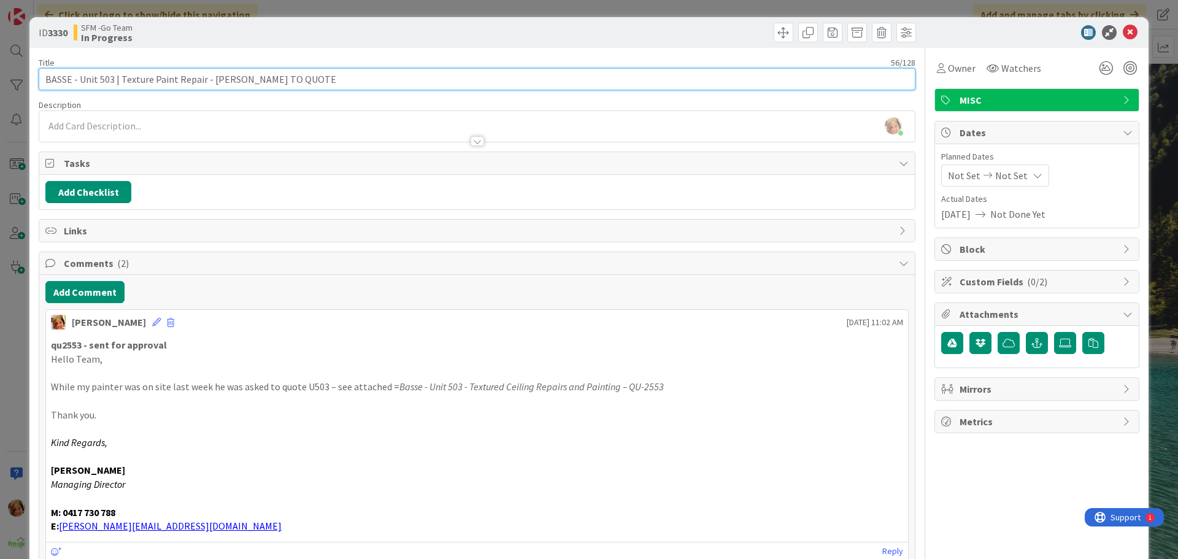
drag, startPoint x: 292, startPoint y: 84, endPoint x: 208, endPoint y: 87, distance: 84.1
click at [208, 87] on input "BASSE - Unit 503 | Texture Paint Repair - [PERSON_NAME] TO QUOTE" at bounding box center [477, 79] width 877 height 22
type input "BASSE - Unit 503 | Texture Paint Repair - QU2553 - SENT FOR APPROVAL"
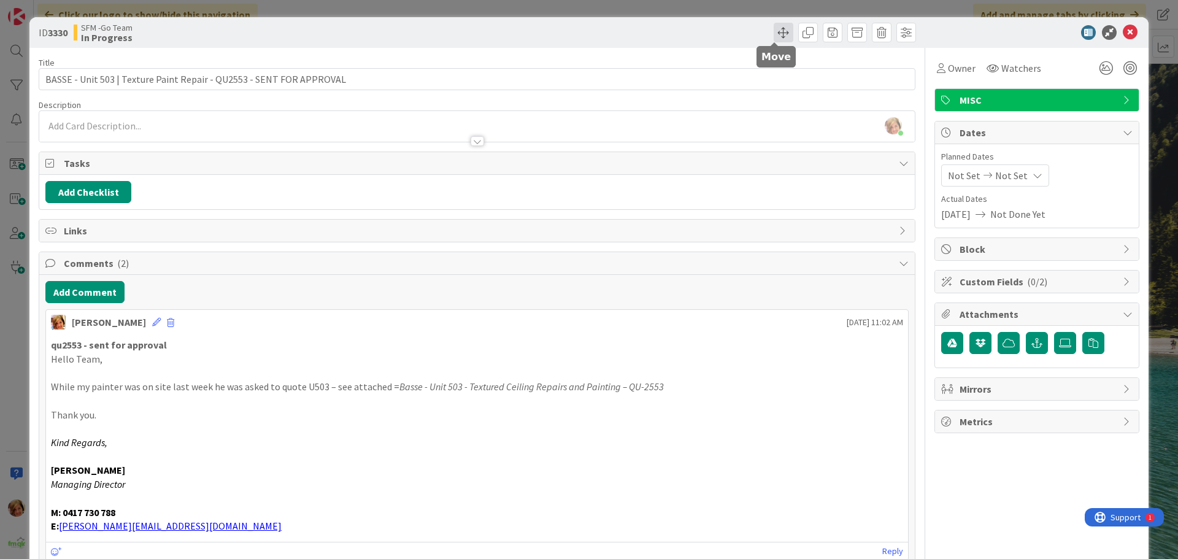
click at [774, 28] on span at bounding box center [784, 33] width 20 height 20
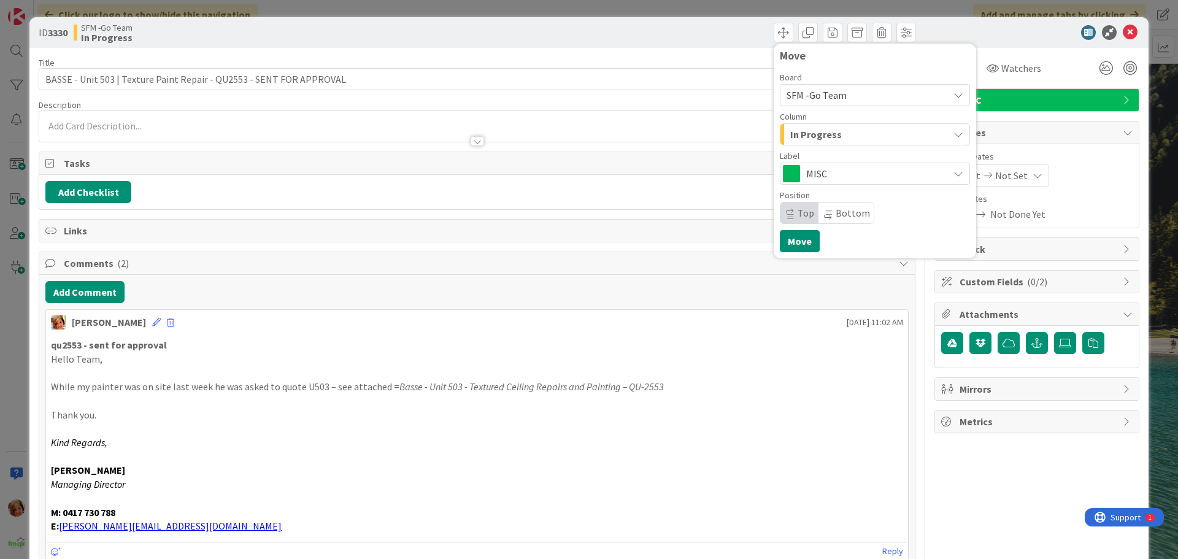
drag, startPoint x: 863, startPoint y: 131, endPoint x: 858, endPoint y: 145, distance: 14.2
click at [864, 132] on div "In Progress" at bounding box center [867, 135] width 161 height 20
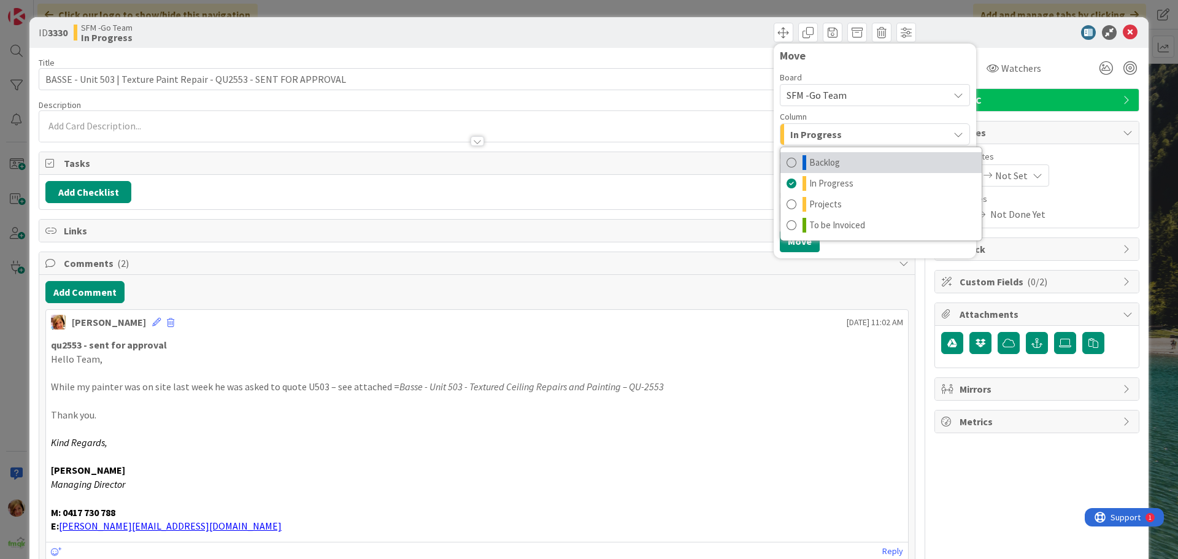
drag, startPoint x: 842, startPoint y: 163, endPoint x: 817, endPoint y: 193, distance: 39.7
click at [842, 163] on link "Backlog" at bounding box center [881, 162] width 201 height 21
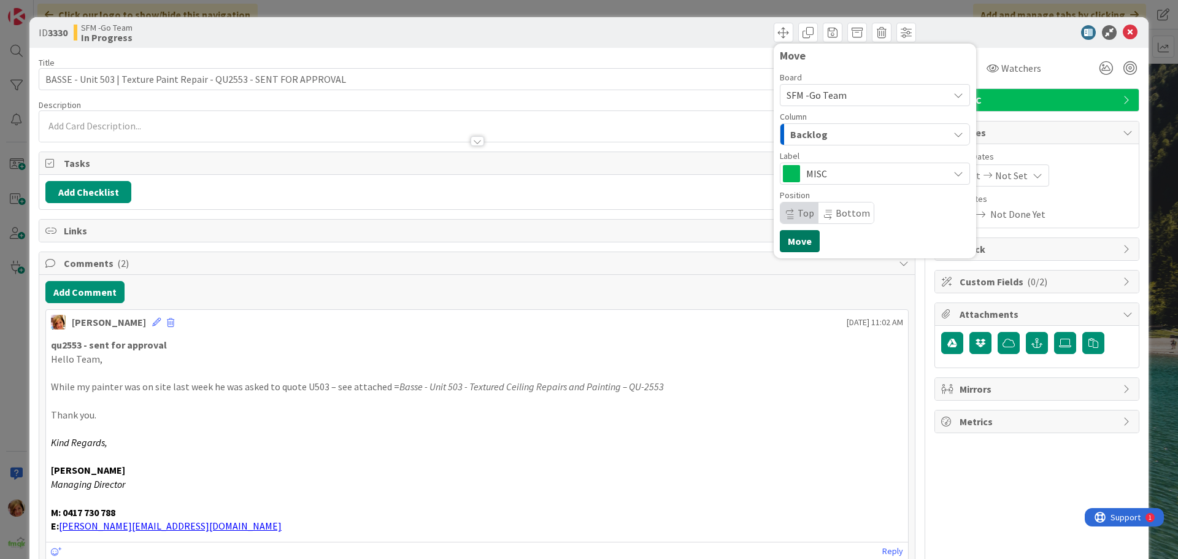
click at [791, 234] on button "Move" at bounding box center [800, 241] width 40 height 22
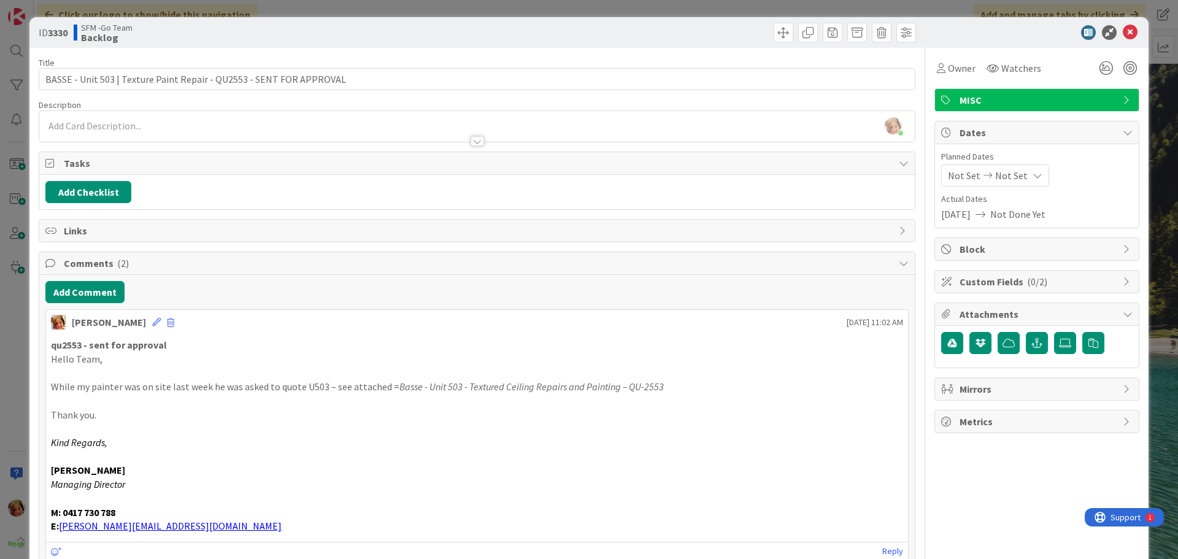
click at [723, 33] on div "Move Move" at bounding box center [698, 33] width 436 height 20
click at [1123, 33] on icon at bounding box center [1130, 32] width 15 height 15
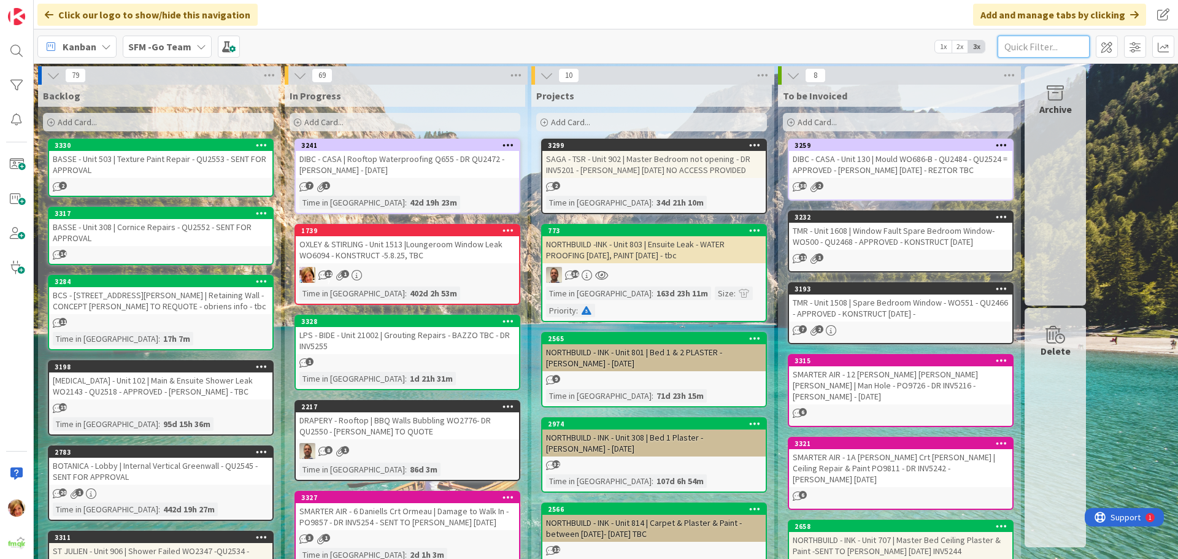
click at [1035, 44] on input "text" at bounding box center [1044, 47] width 92 height 22
type input "1211"
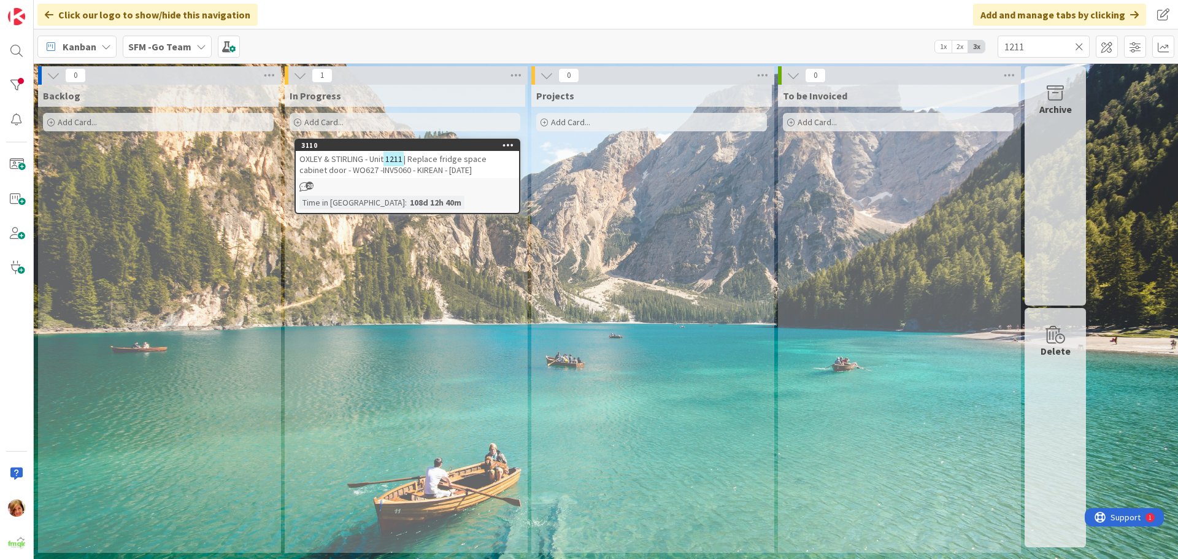
click at [464, 162] on span "| Replace fridge space cabinet door - WO627 -INV5060 - KIREAN - [DATE]" at bounding box center [392, 164] width 187 height 22
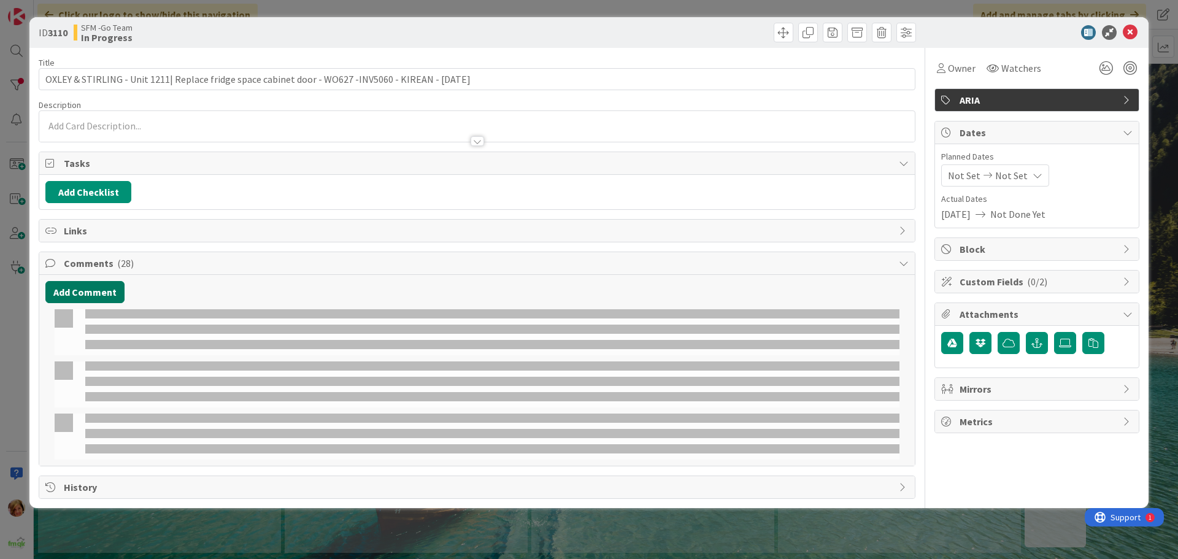
click at [73, 293] on button "Add Comment" at bounding box center [84, 292] width 79 height 22
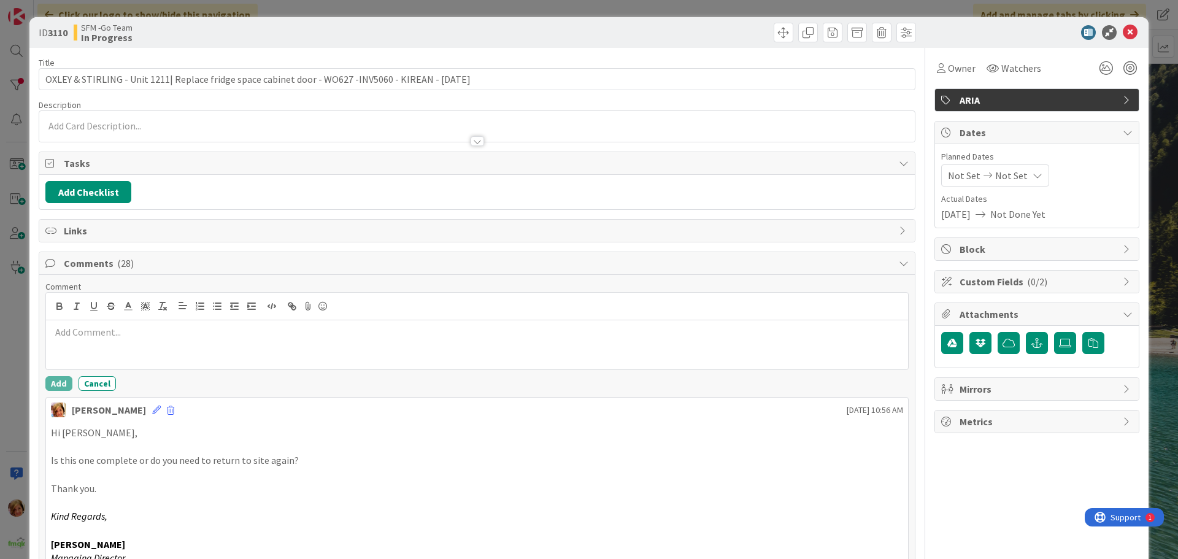
click at [107, 334] on p at bounding box center [477, 332] width 852 height 14
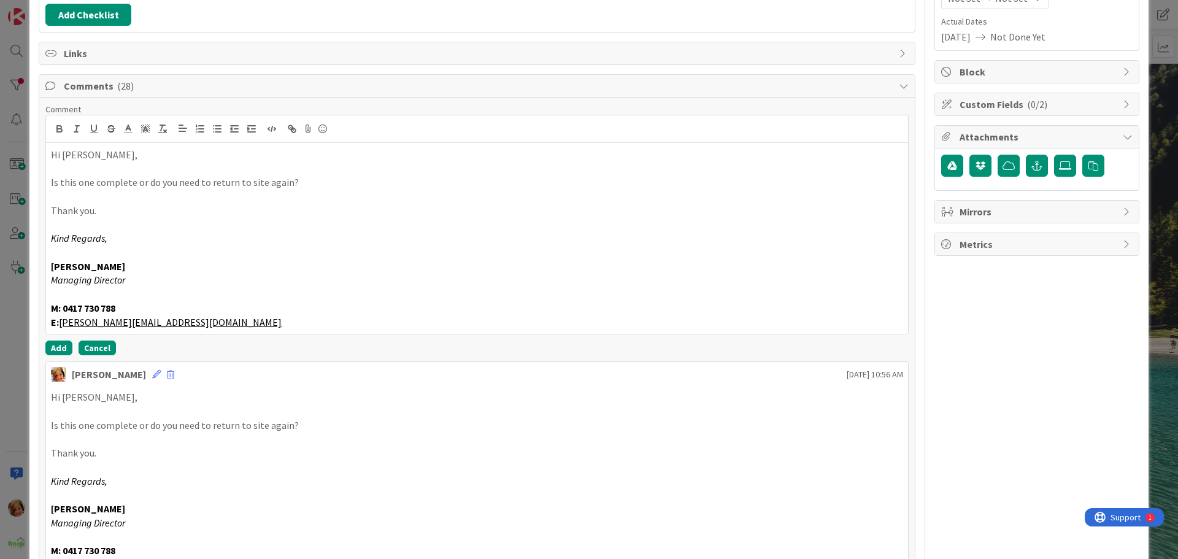
scroll to position [184, 0]
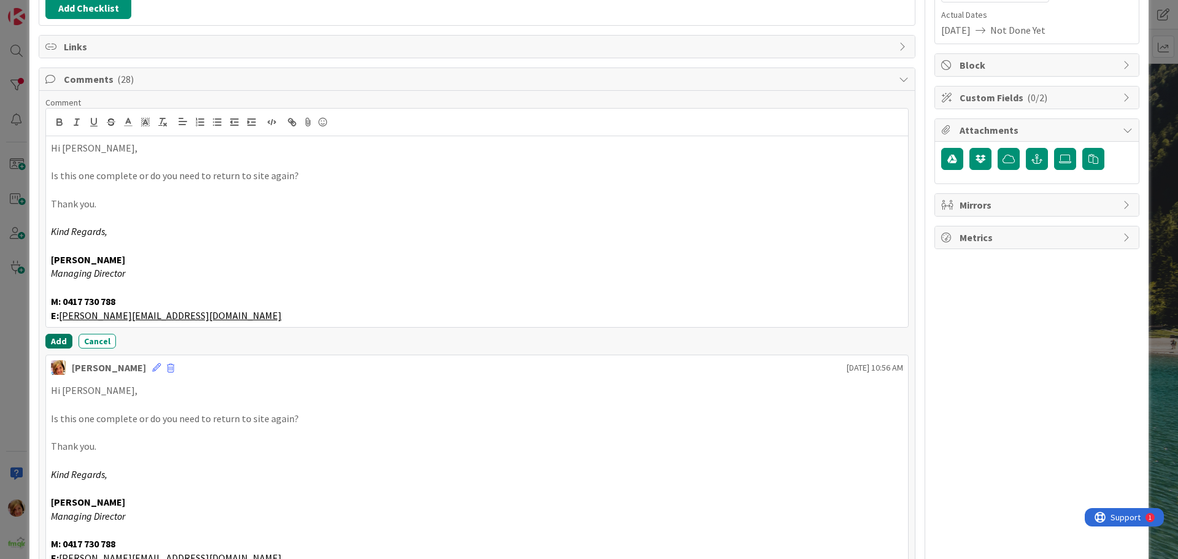
click at [56, 345] on button "Add" at bounding box center [58, 341] width 27 height 15
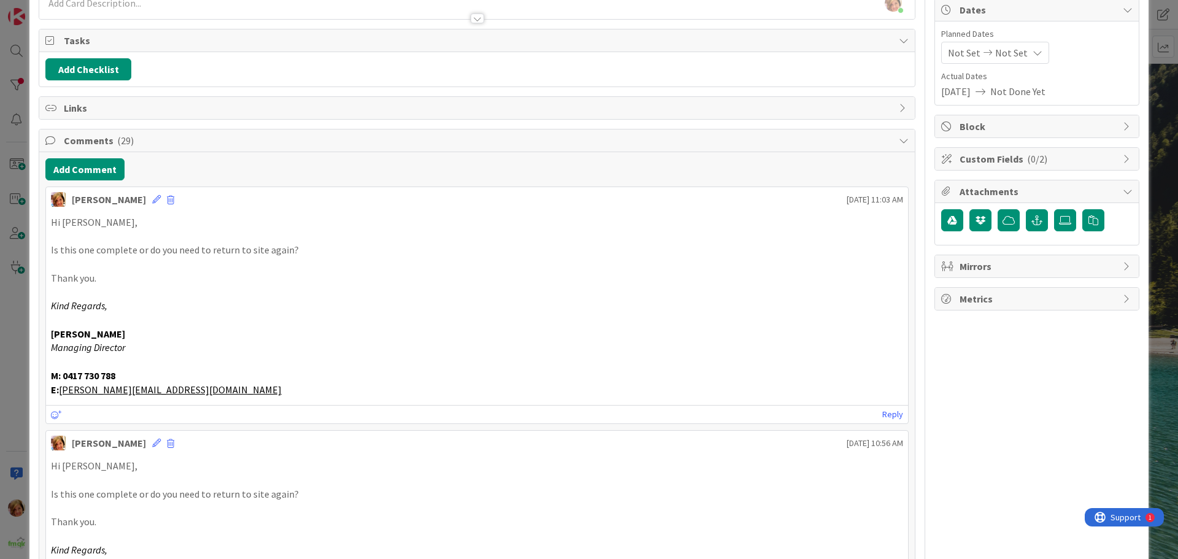
scroll to position [0, 0]
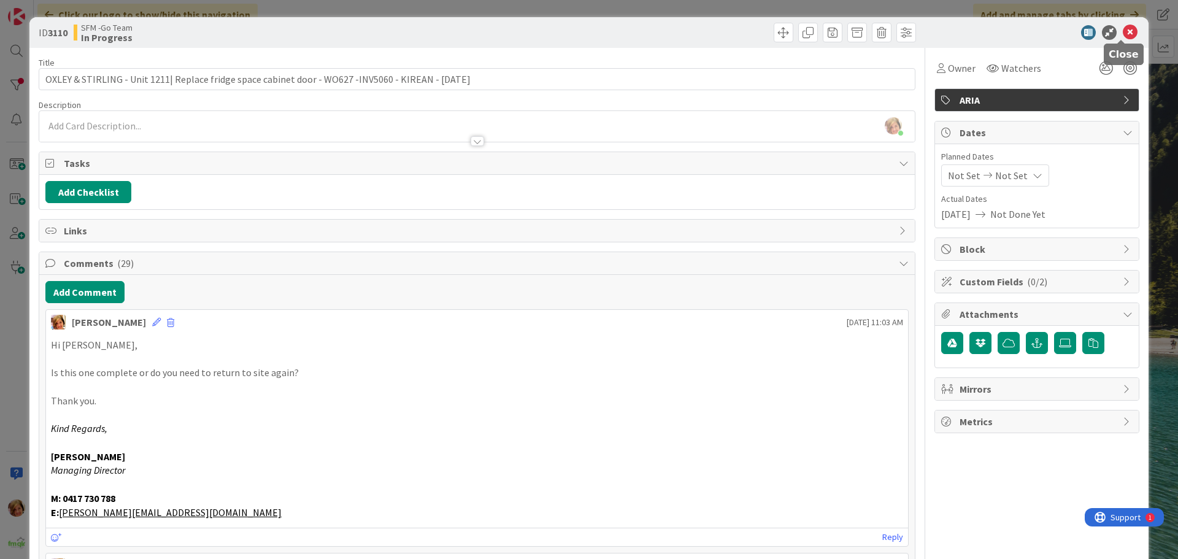
click at [1123, 30] on icon at bounding box center [1130, 32] width 15 height 15
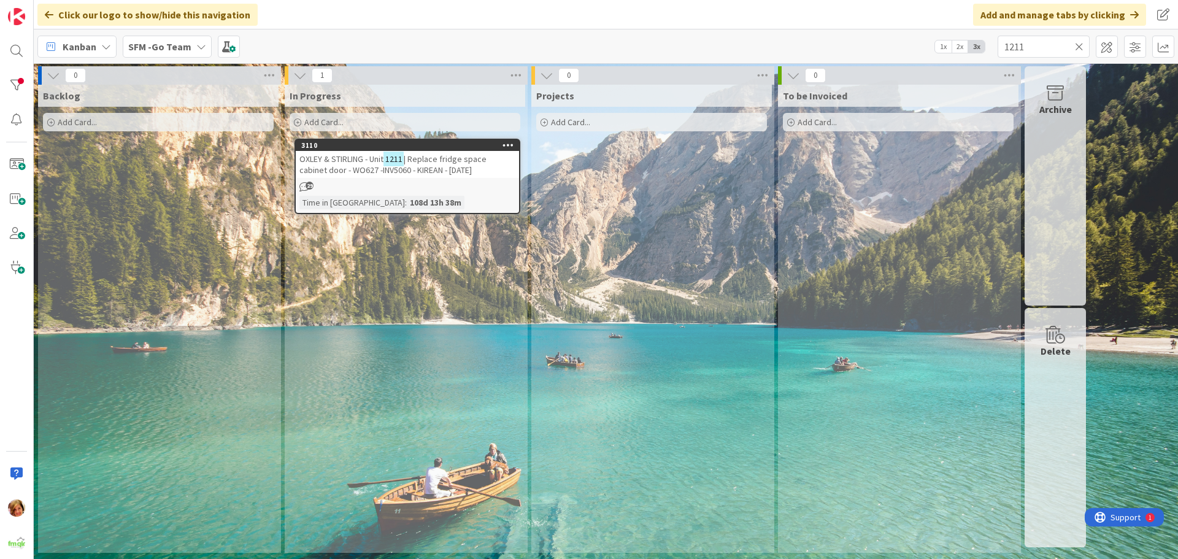
click at [1079, 45] on icon at bounding box center [1079, 46] width 9 height 11
click at [1079, 45] on input "text" at bounding box center [1044, 47] width 92 height 22
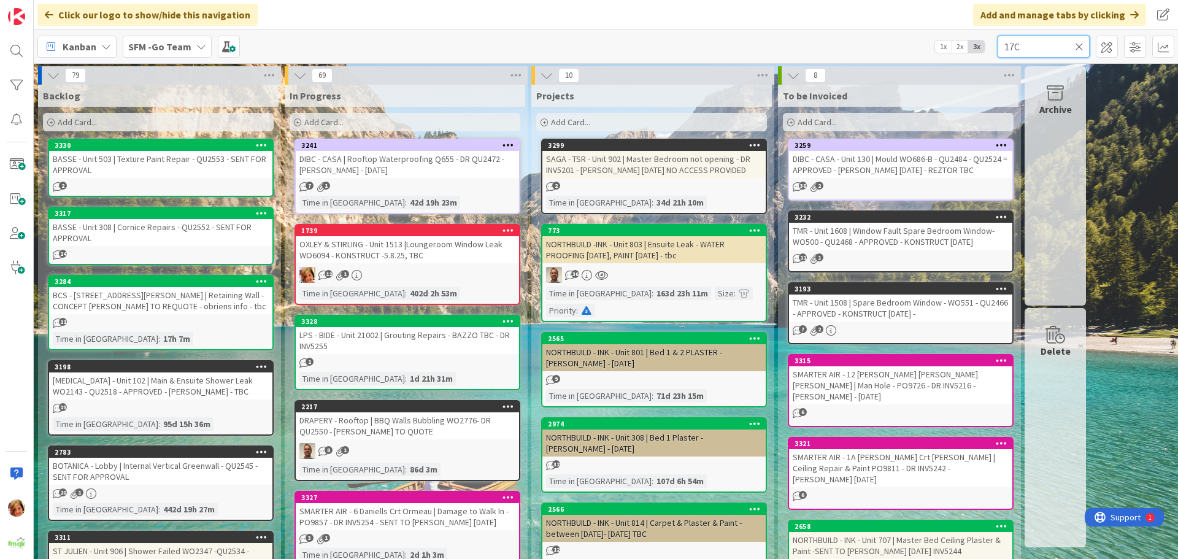
type input "17C"
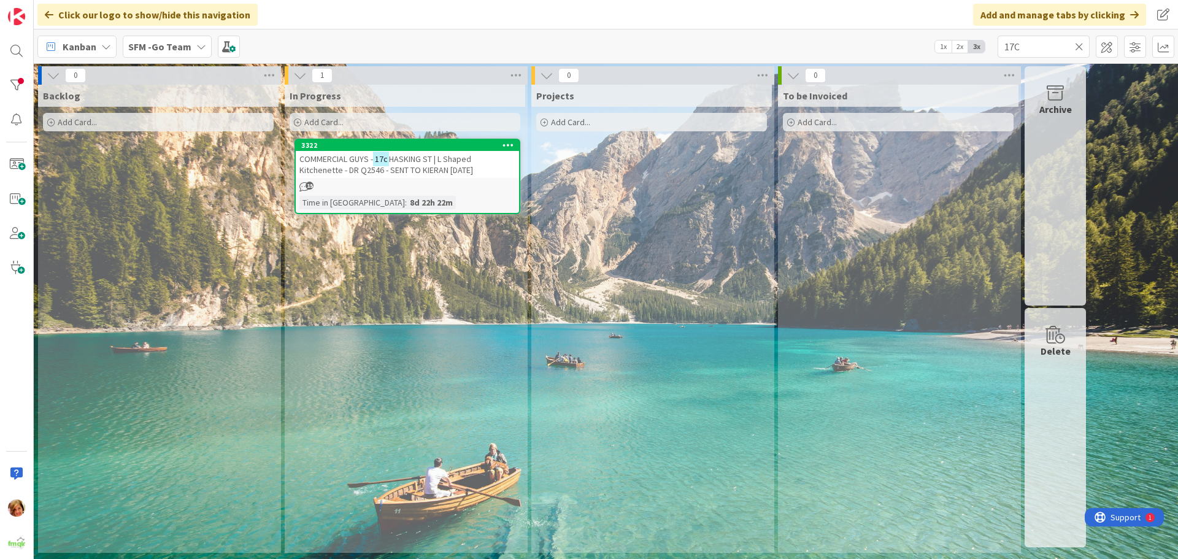
click at [398, 176] on div "COMMERCIAL GUYS - 17c HASKING ST | L Shaped Kitchenette - DR Q2546 - SENT TO KI…" at bounding box center [407, 164] width 223 height 27
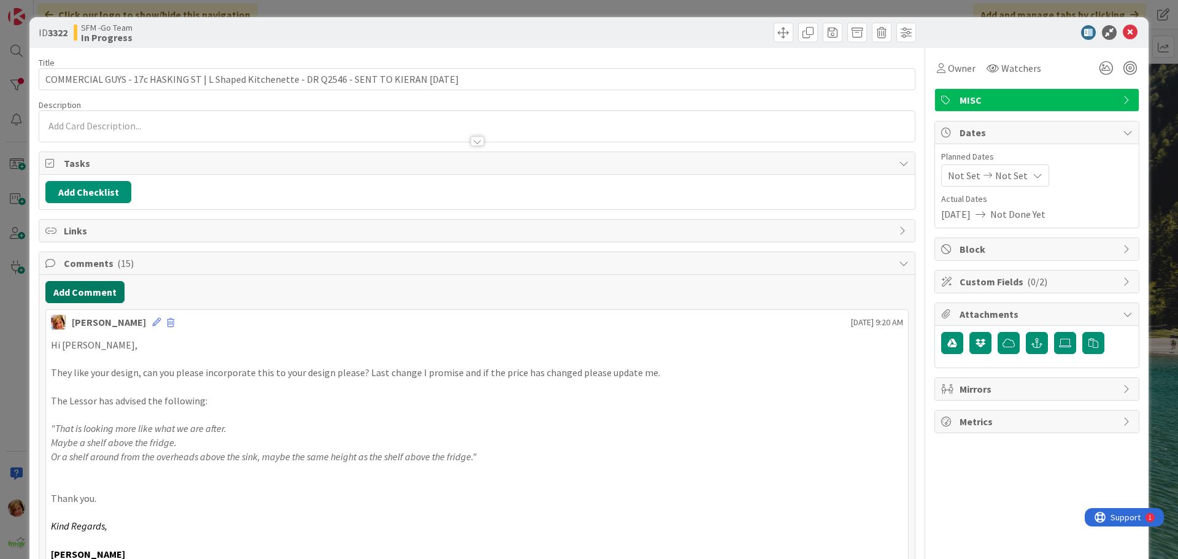
click at [87, 293] on button "Add Comment" at bounding box center [84, 292] width 79 height 22
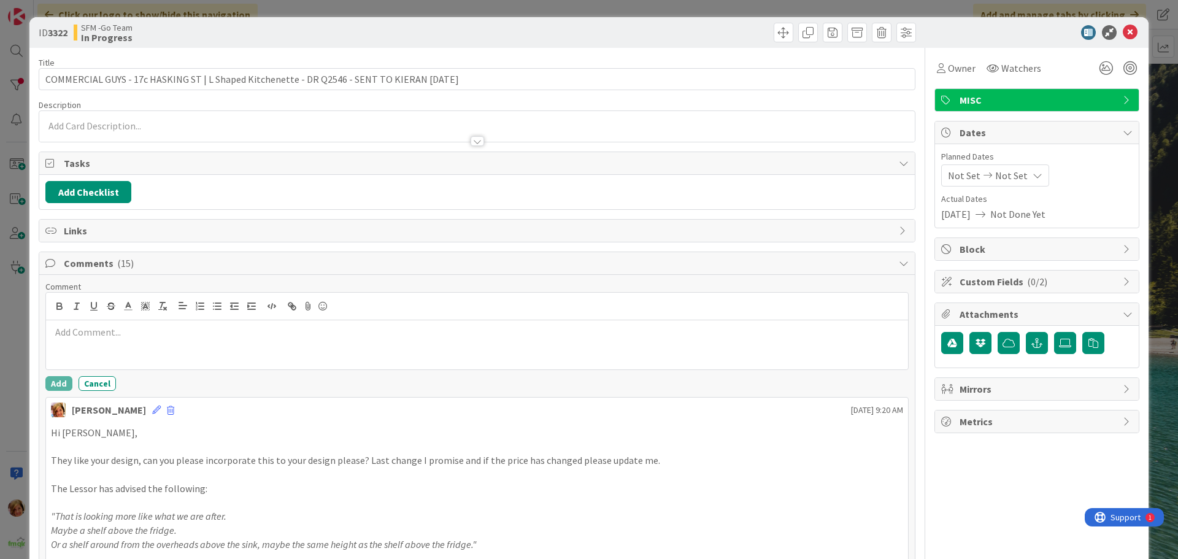
drag, startPoint x: 109, startPoint y: 342, endPoint x: 112, endPoint y: 352, distance: 9.9
click at [118, 355] on div at bounding box center [477, 344] width 862 height 49
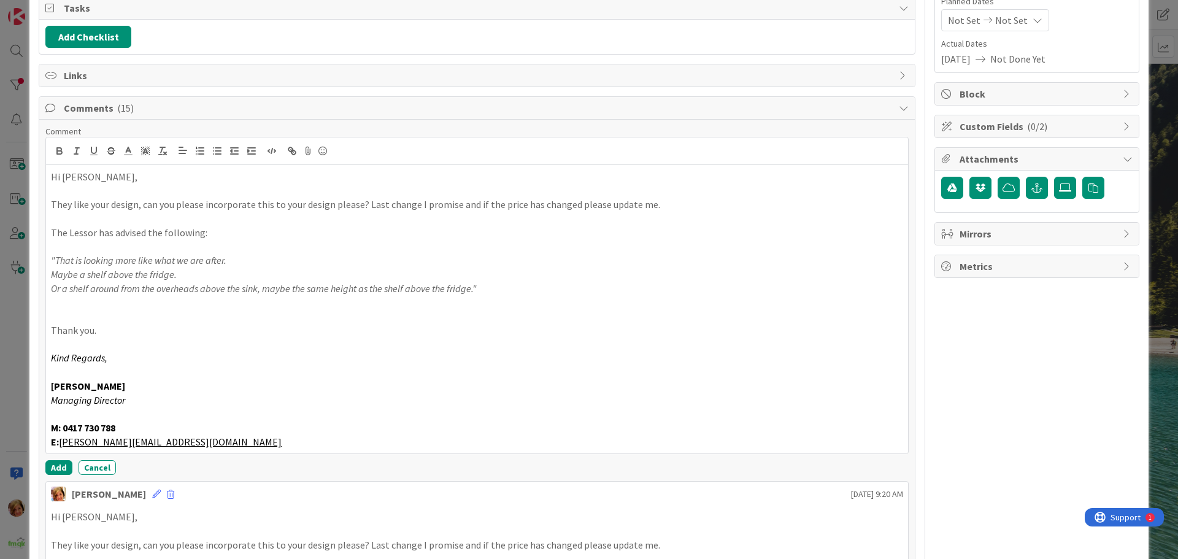
scroll to position [290, 0]
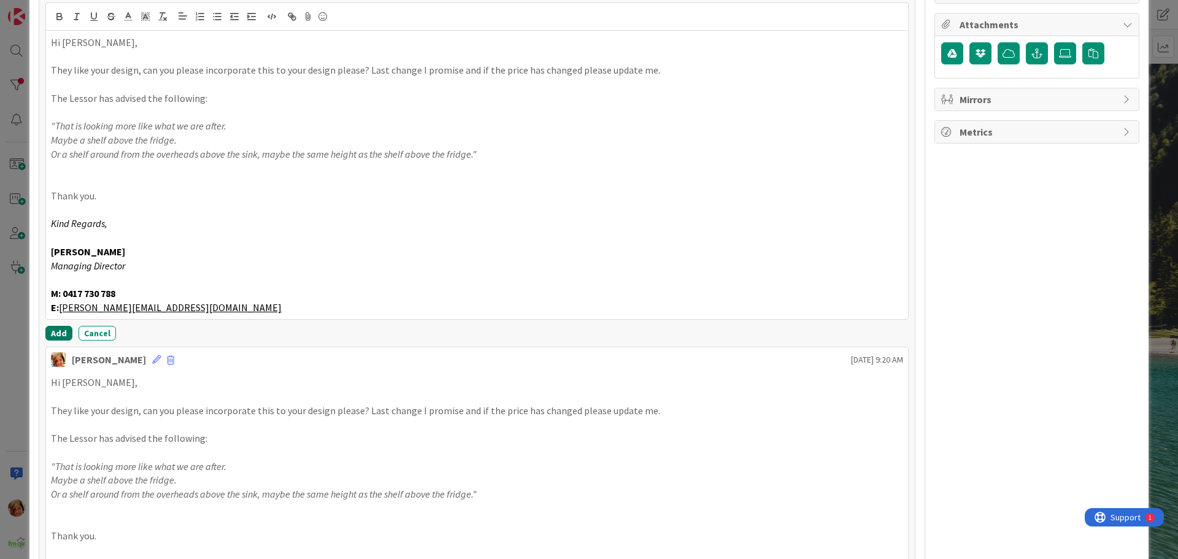
click at [63, 336] on button "Add" at bounding box center [58, 333] width 27 height 15
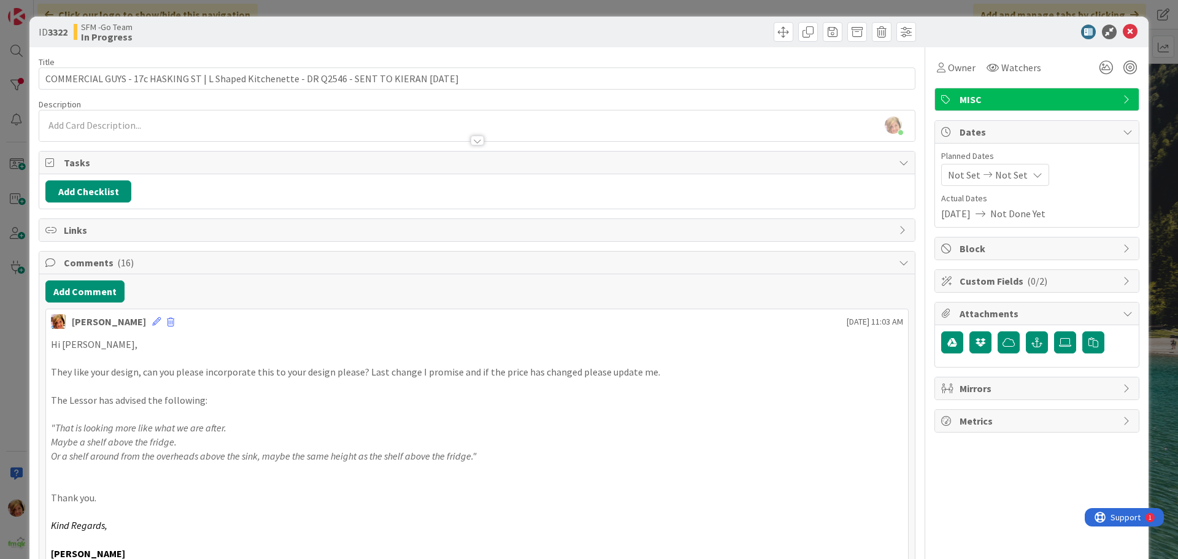
scroll to position [0, 0]
click at [1125, 31] on icon at bounding box center [1130, 32] width 15 height 15
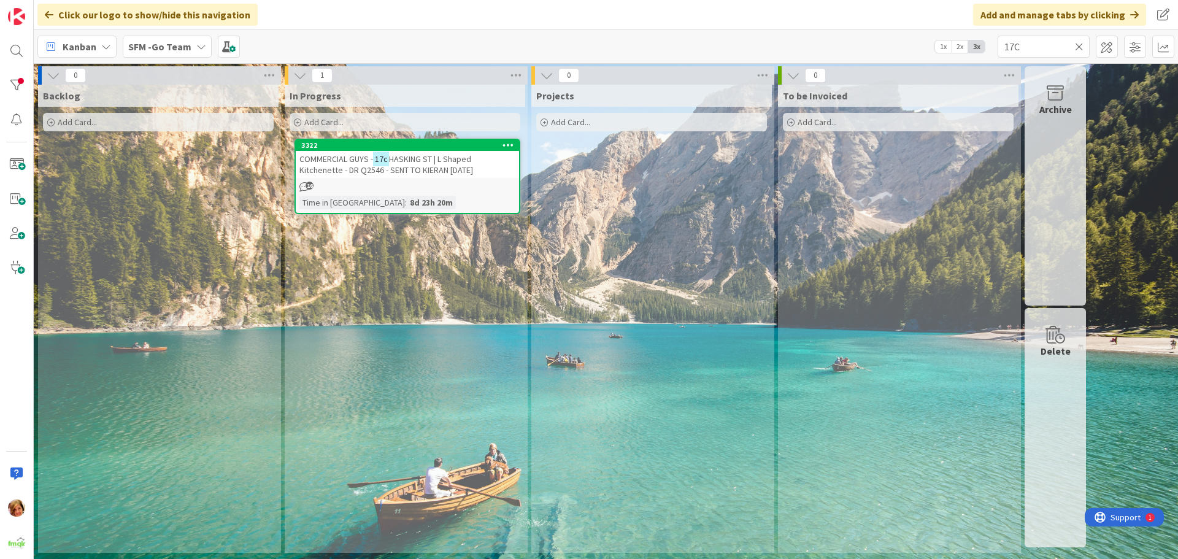
click at [1081, 44] on icon at bounding box center [1079, 46] width 9 height 11
click at [1077, 44] on input "text" at bounding box center [1044, 47] width 92 height 22
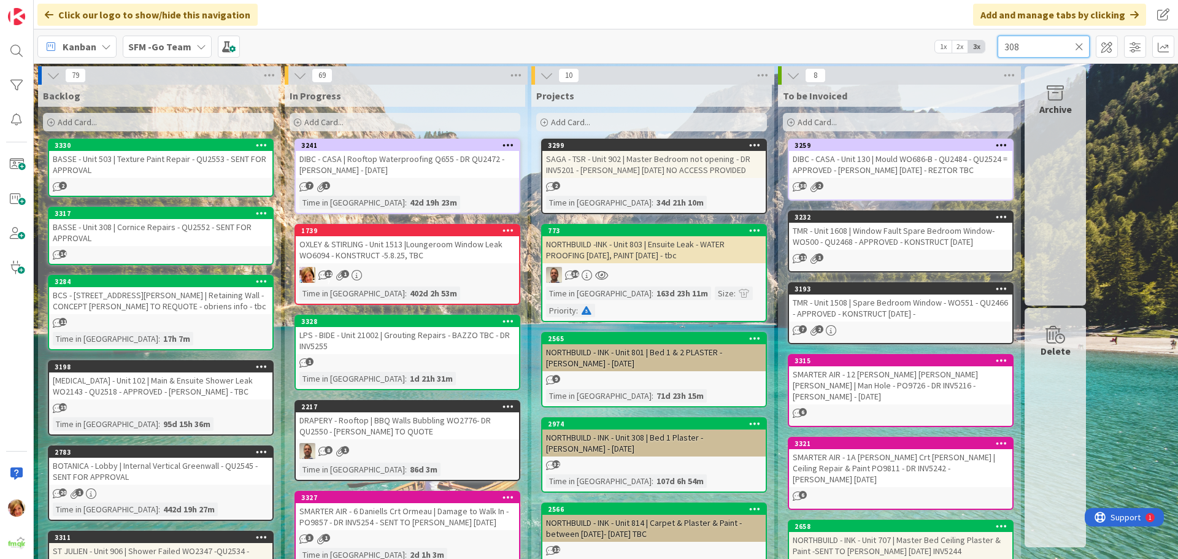
type input "308"
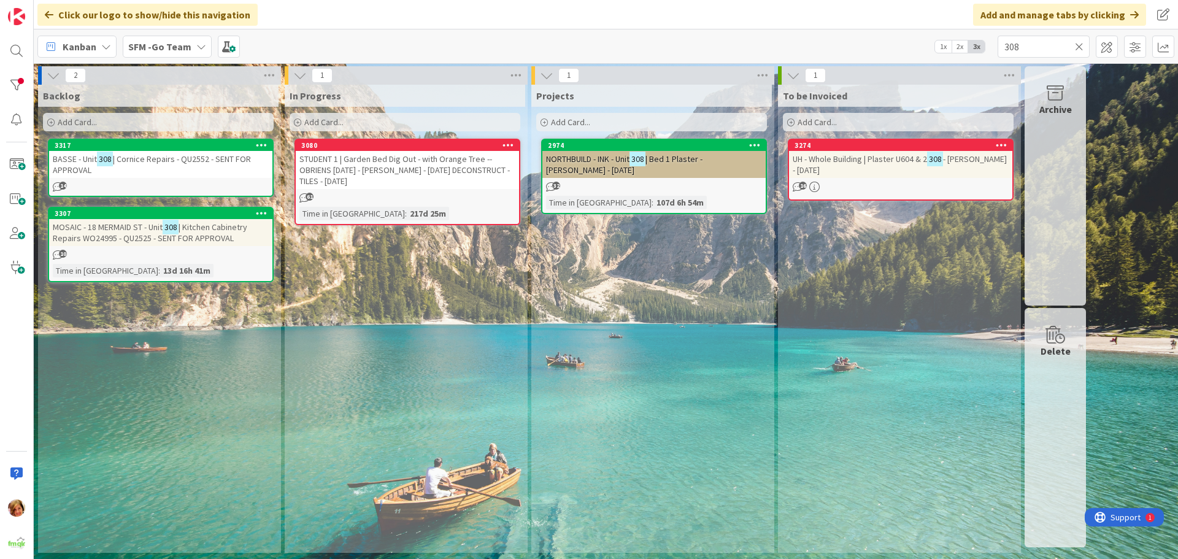
click at [168, 160] on span "| Cornice Repairs - QU2552 - SENT FOR APPROVAL" at bounding box center [152, 164] width 198 height 22
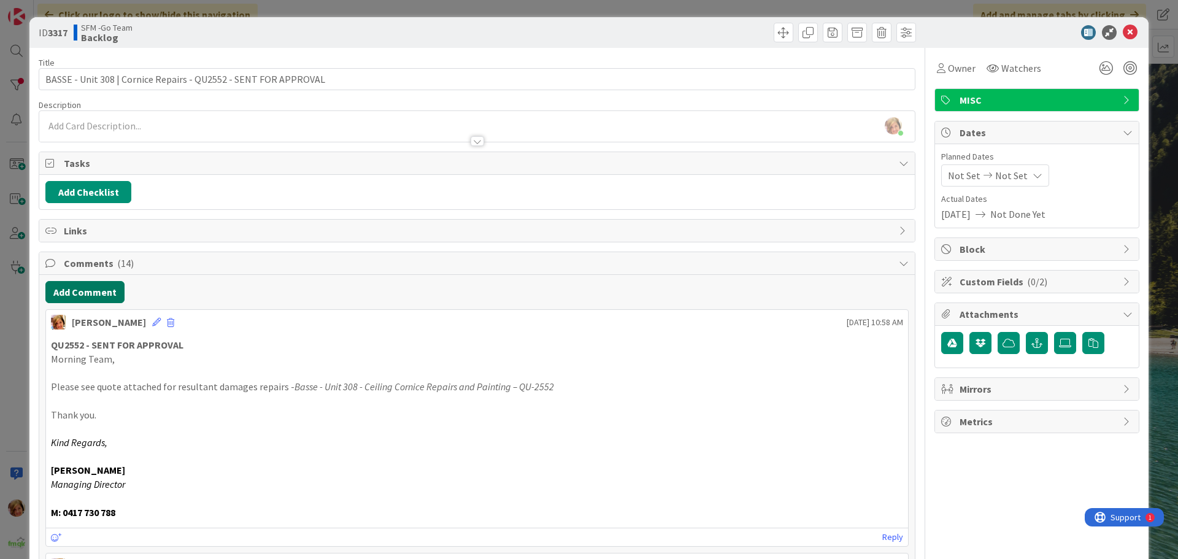
click at [73, 289] on button "Add Comment" at bounding box center [84, 292] width 79 height 22
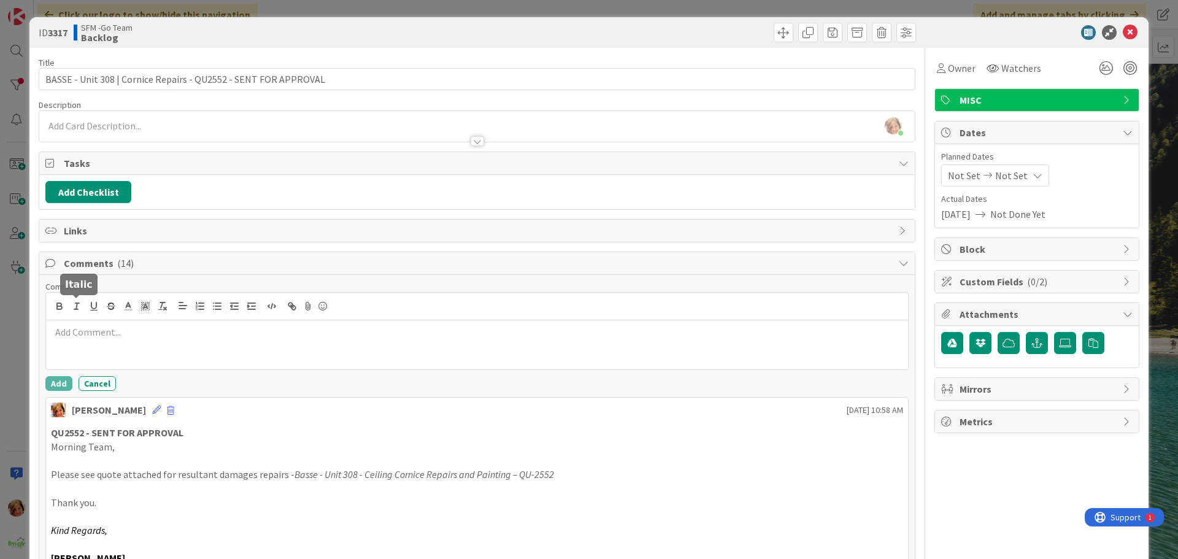
click at [122, 340] on div at bounding box center [477, 344] width 862 height 49
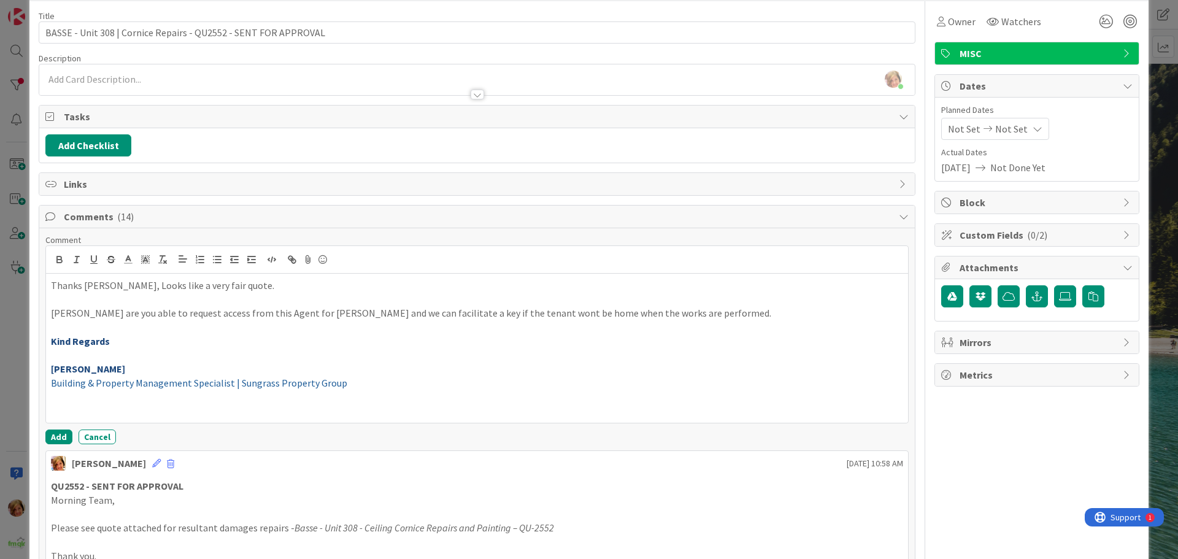
scroll to position [123, 0]
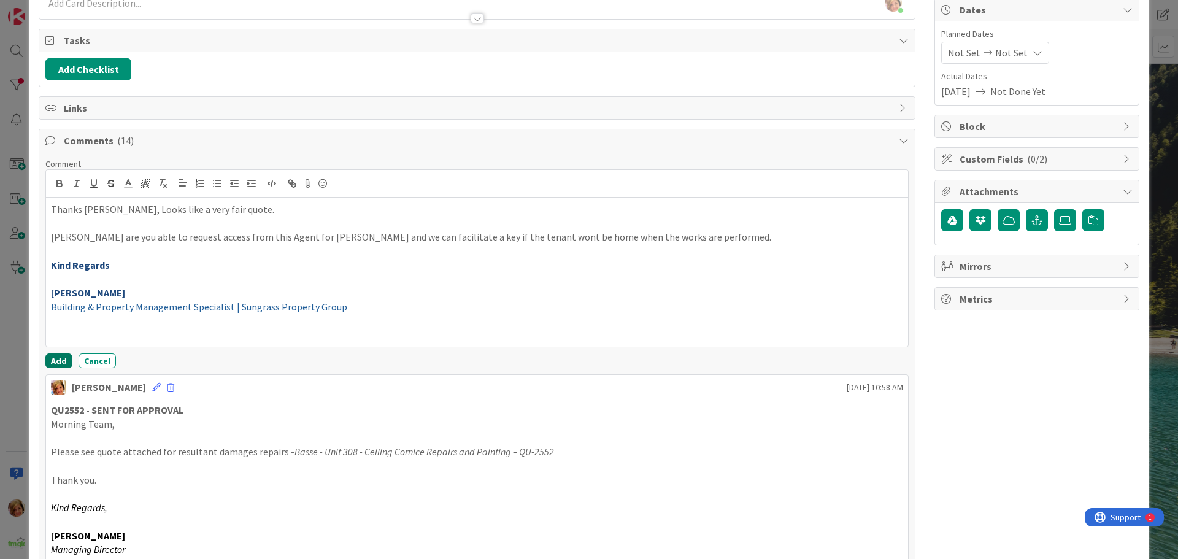
click at [50, 358] on button "Add" at bounding box center [58, 360] width 27 height 15
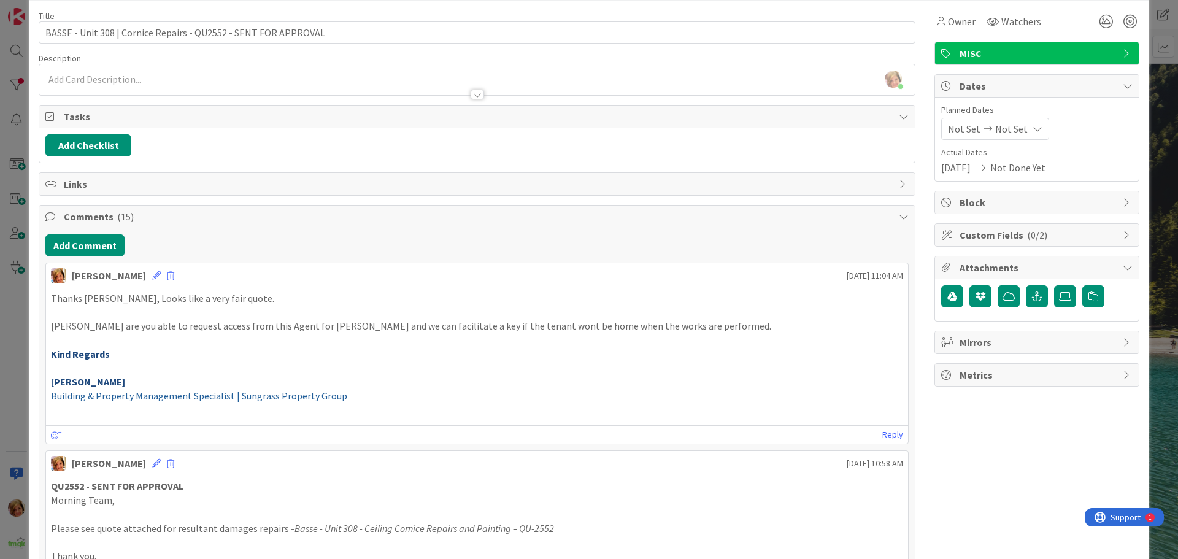
scroll to position [0, 0]
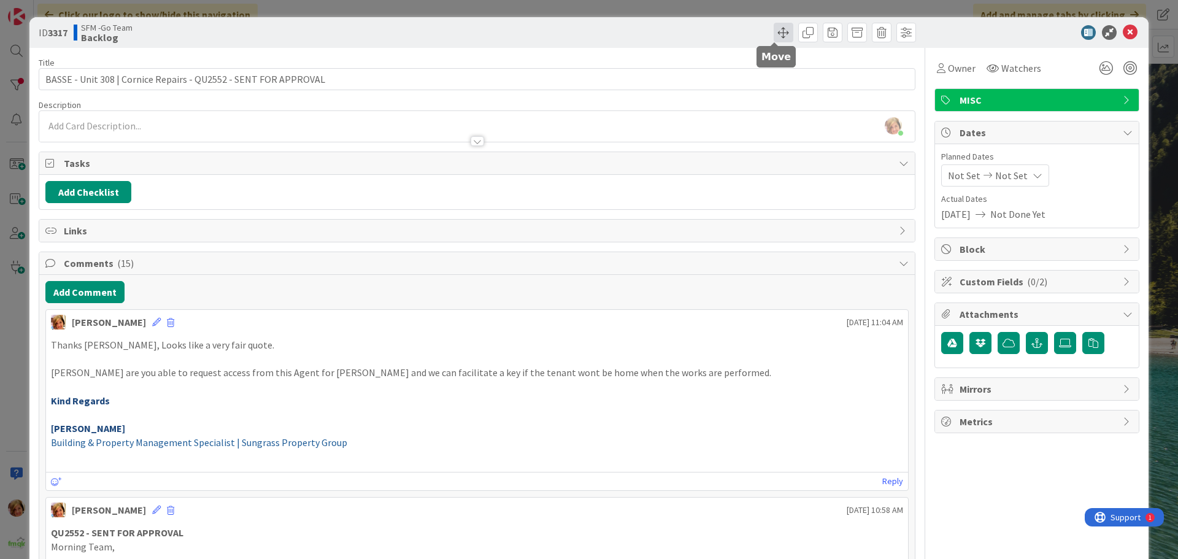
click at [776, 33] on span at bounding box center [784, 33] width 20 height 20
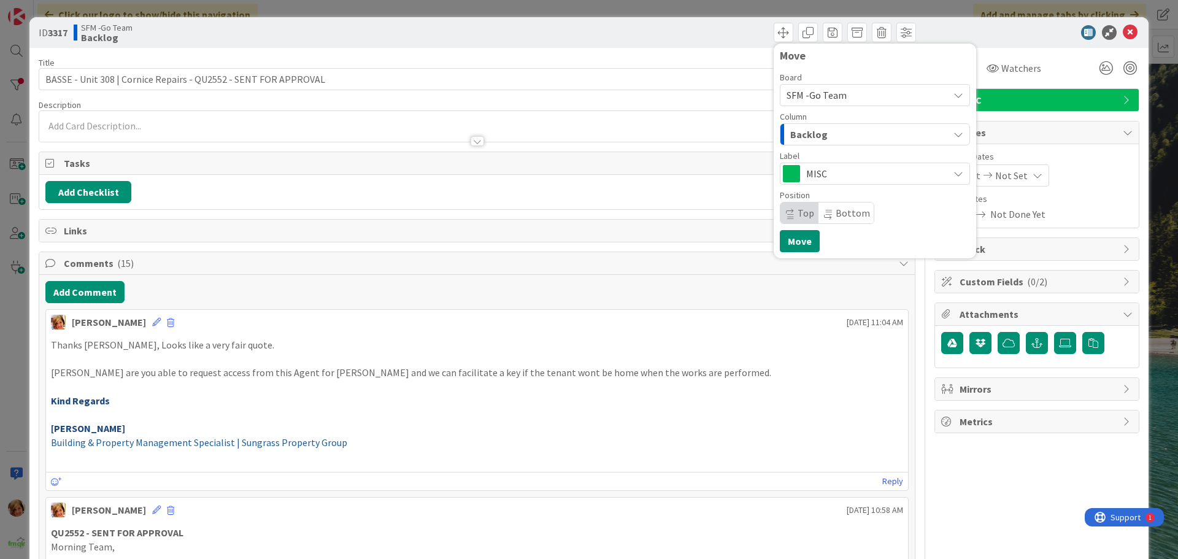
click at [830, 133] on div "Backlog" at bounding box center [867, 135] width 161 height 20
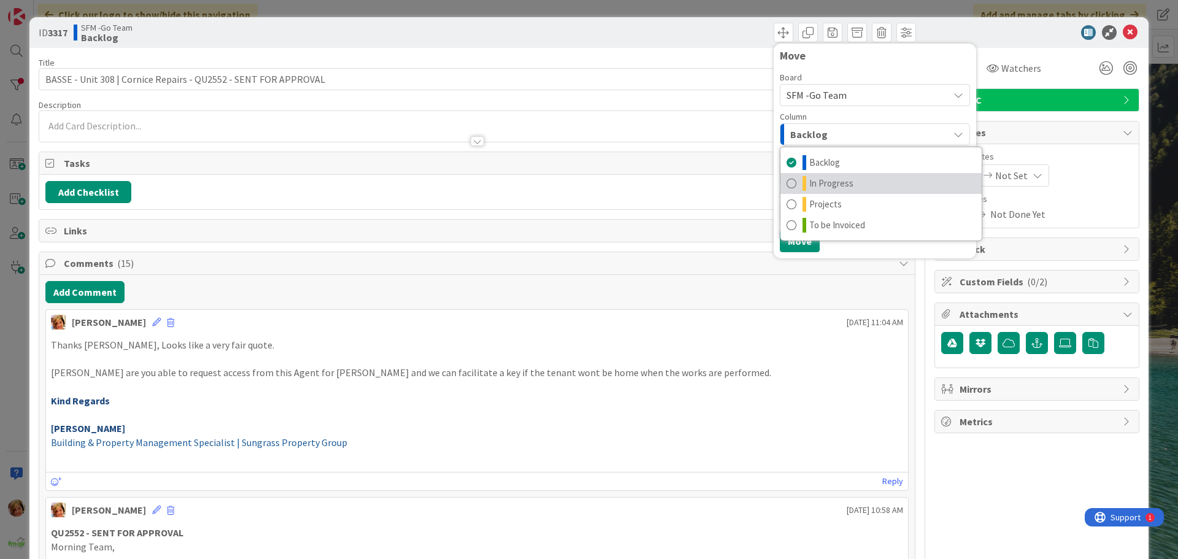
drag, startPoint x: 827, startPoint y: 183, endPoint x: 814, endPoint y: 214, distance: 34.1
click at [827, 183] on span "In Progress" at bounding box center [831, 183] width 44 height 15
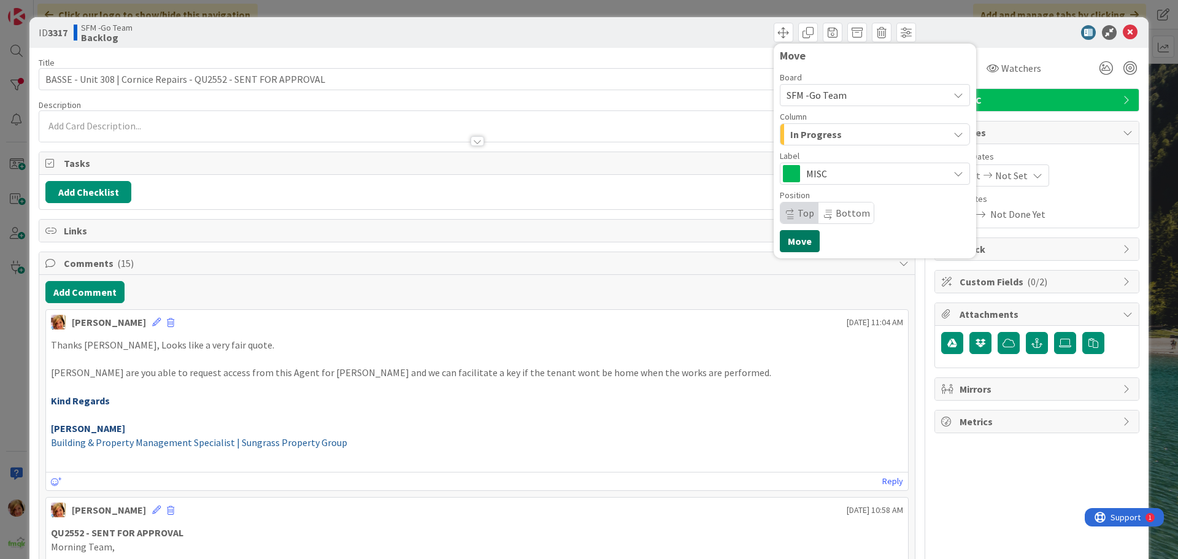
click at [790, 234] on button "Move" at bounding box center [800, 241] width 40 height 22
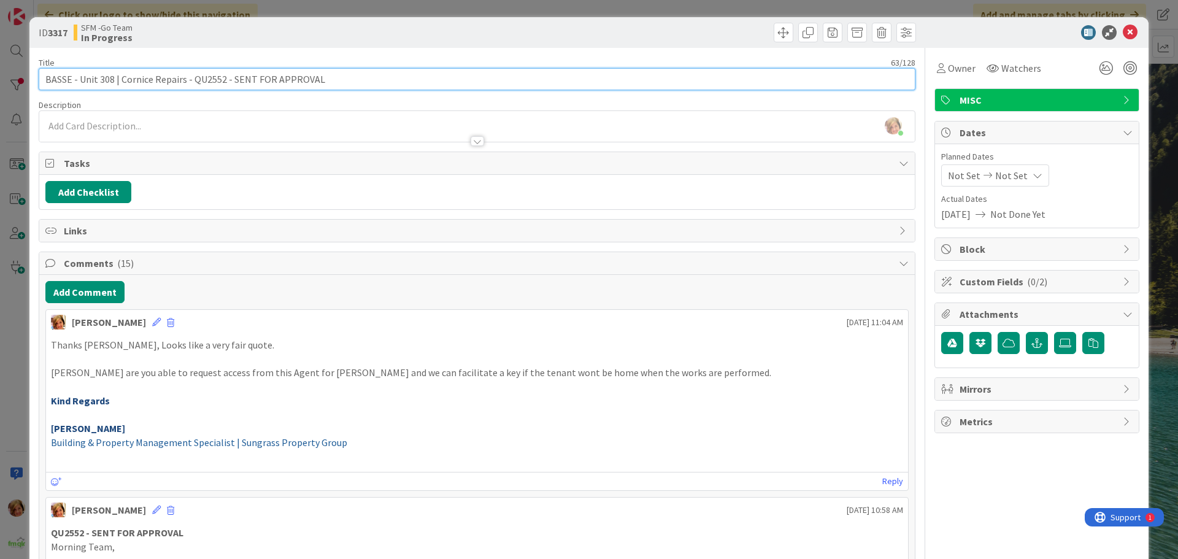
drag, startPoint x: 338, startPoint y: 79, endPoint x: 230, endPoint y: 79, distance: 108.0
click at [230, 79] on input "BASSE - Unit 308 | Cornice Repairs - QU2552 - SENT FOR APPROVAL" at bounding box center [477, 79] width 877 height 22
type input "BASSE - Unit 308 | Cornice Repairs - QU2552 - APPROVED"
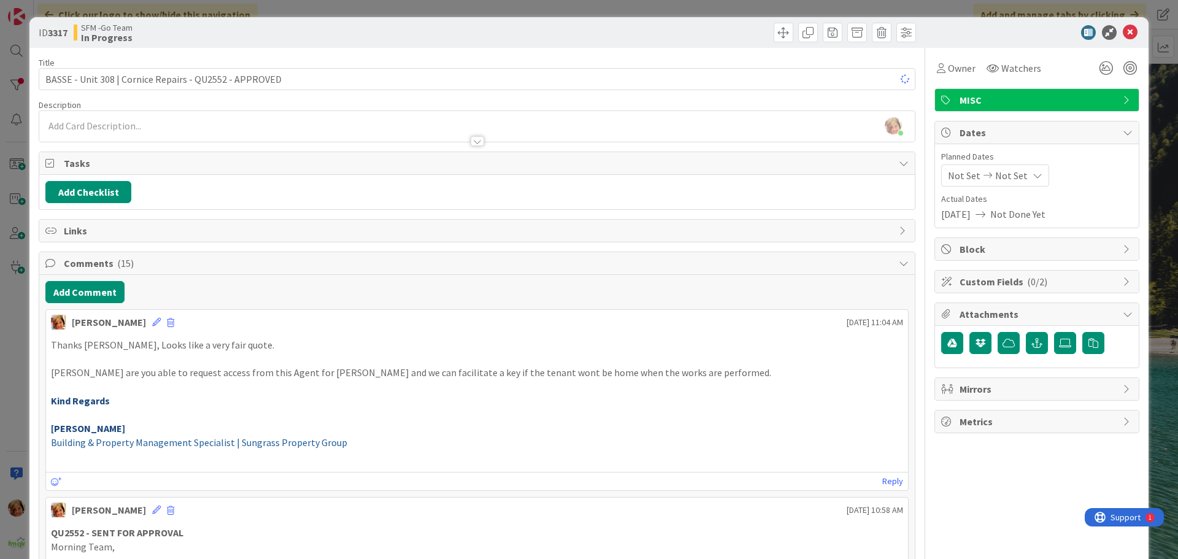
click at [487, 23] on div "Move Move" at bounding box center [698, 33] width 436 height 20
click at [1123, 32] on icon at bounding box center [1130, 32] width 15 height 15
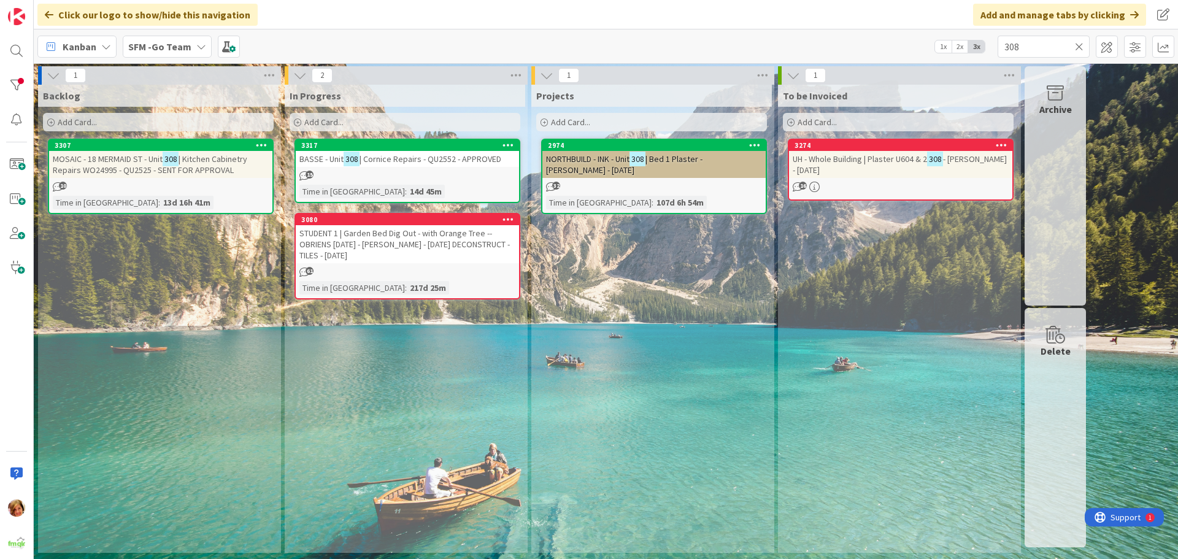
drag, startPoint x: 1079, startPoint y: 45, endPoint x: 857, endPoint y: 163, distance: 251.7
click at [1079, 45] on icon at bounding box center [1079, 46] width 9 height 11
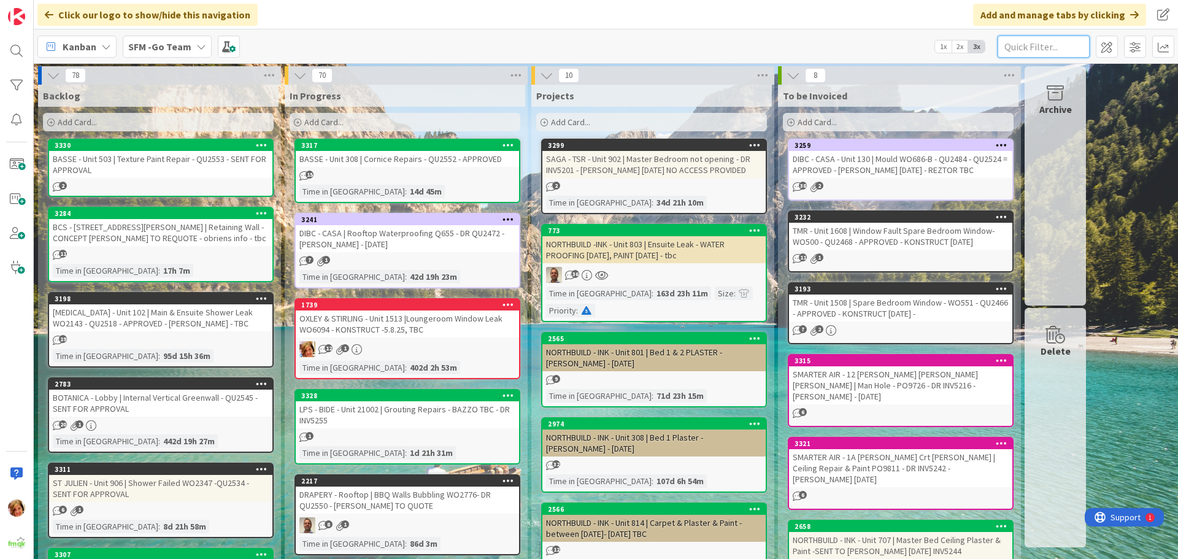
click at [1055, 45] on input "text" at bounding box center [1044, 47] width 92 height 22
type input "SOUTHPORT"
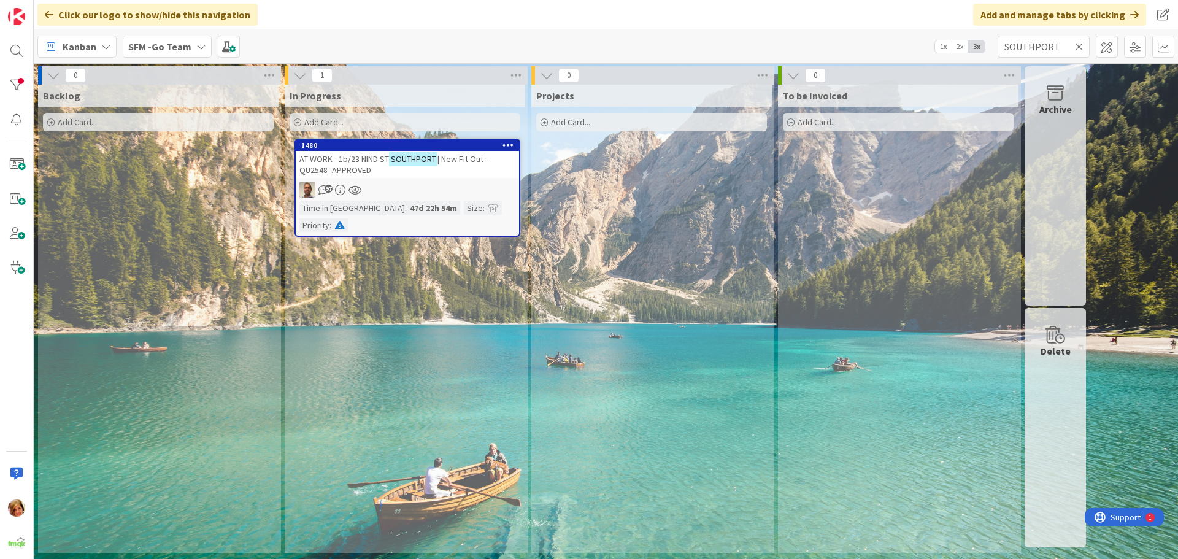
click at [372, 160] on span "AT WORK - 1b/23 NIND ST" at bounding box center [344, 158] width 90 height 11
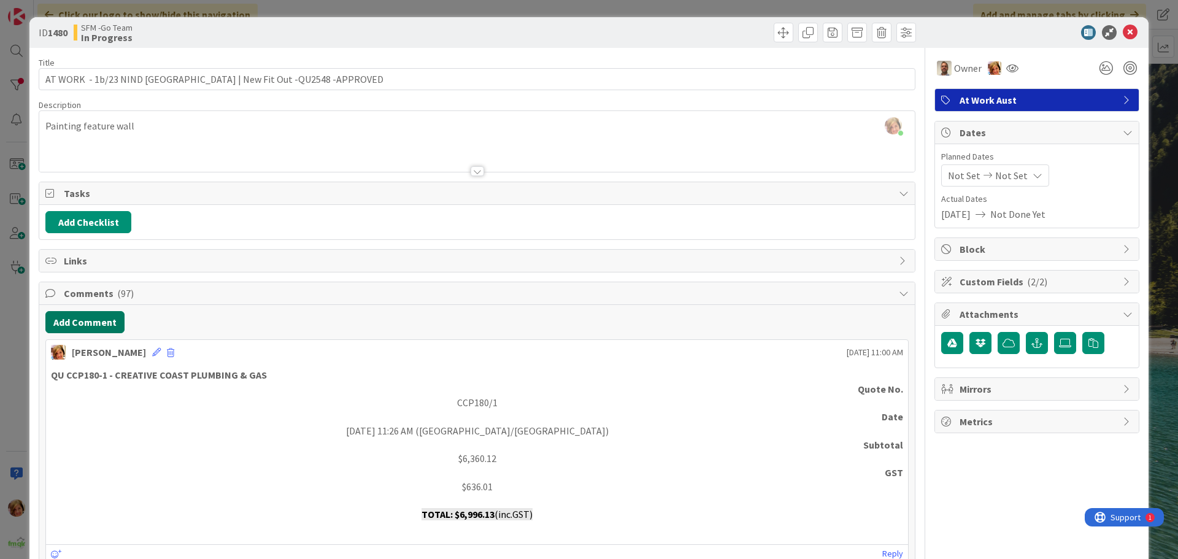
click at [106, 316] on button "Add Comment" at bounding box center [84, 322] width 79 height 22
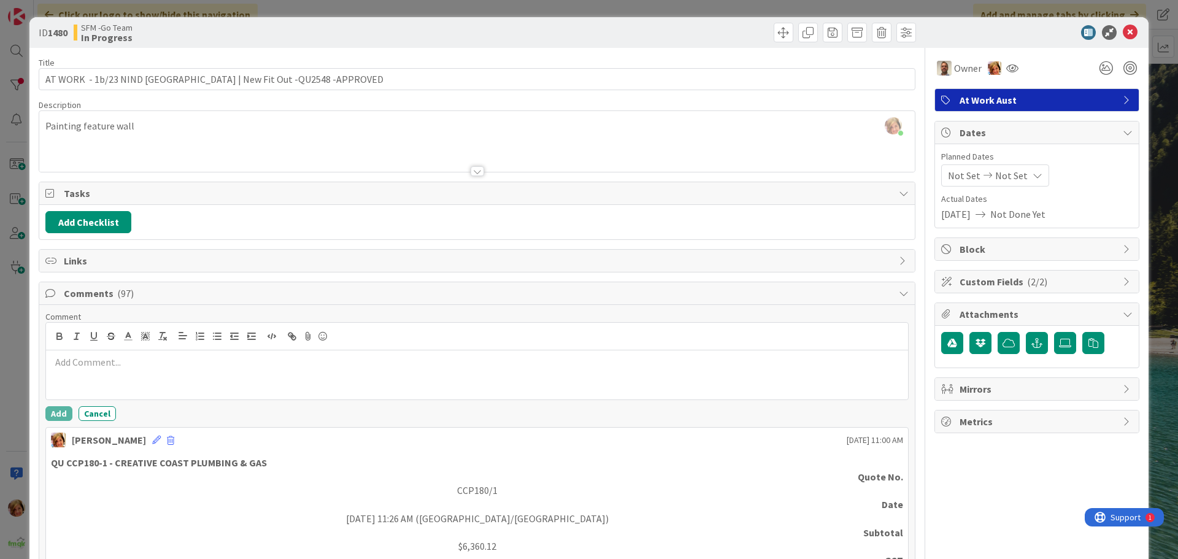
click at [141, 350] on div at bounding box center [477, 374] width 862 height 49
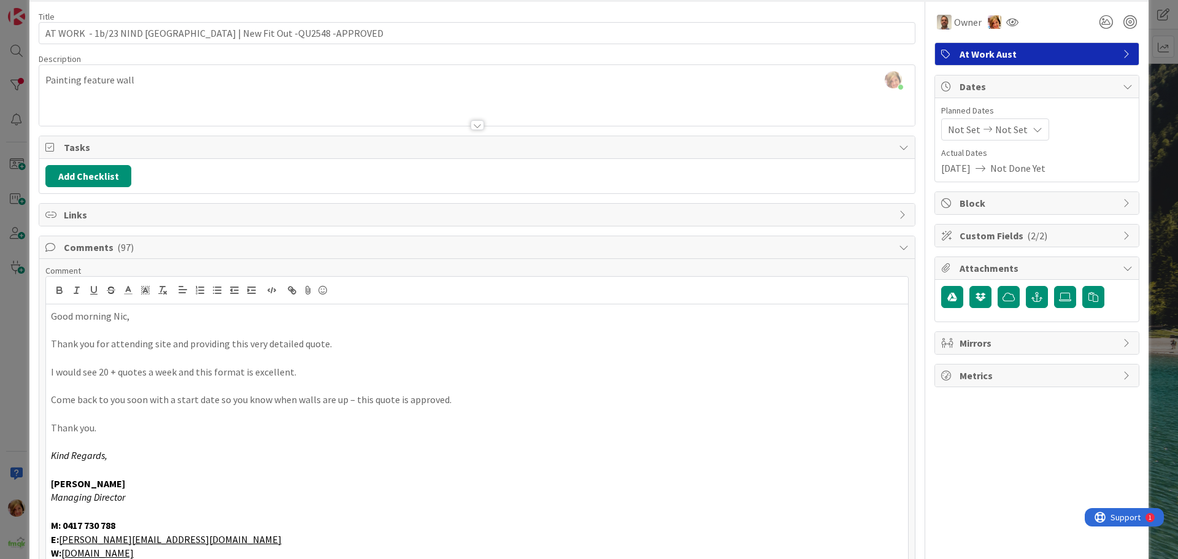
scroll to position [230, 0]
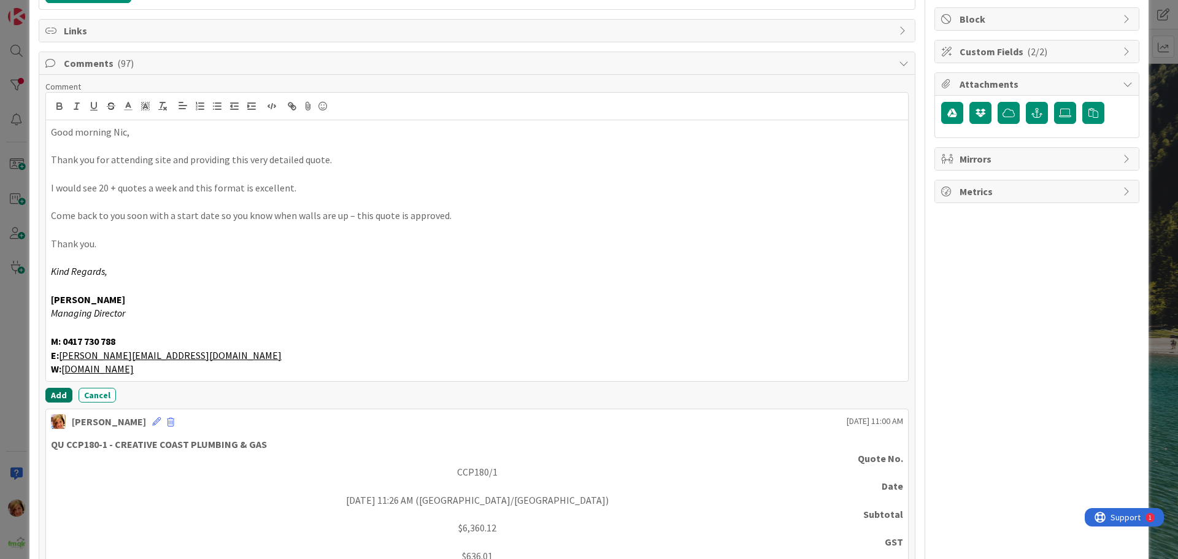
click at [52, 395] on button "Add" at bounding box center [58, 395] width 27 height 15
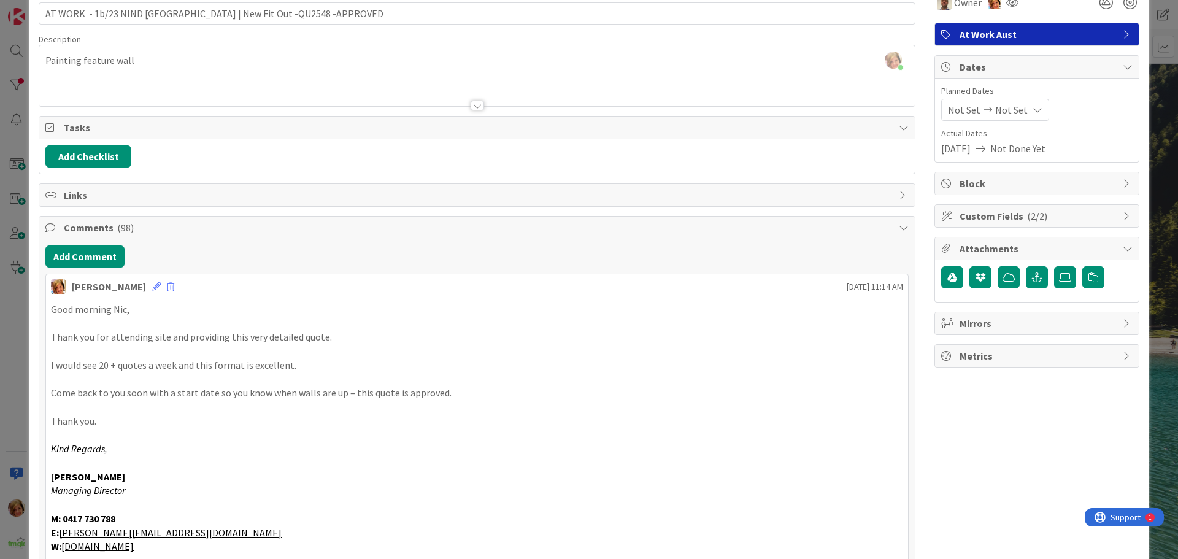
scroll to position [0, 0]
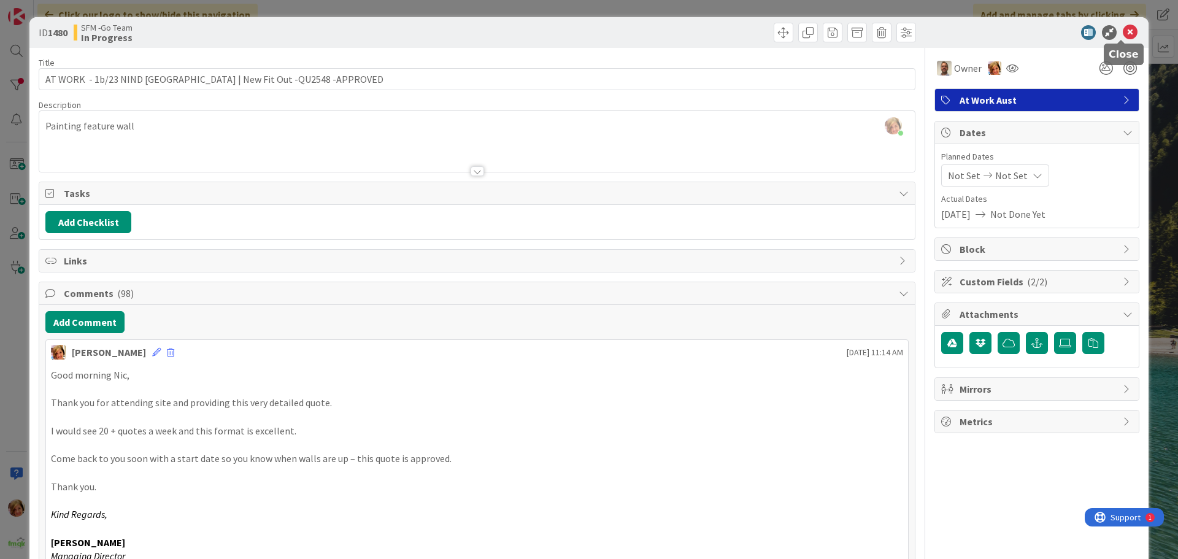
click at [1123, 31] on icon at bounding box center [1130, 32] width 15 height 15
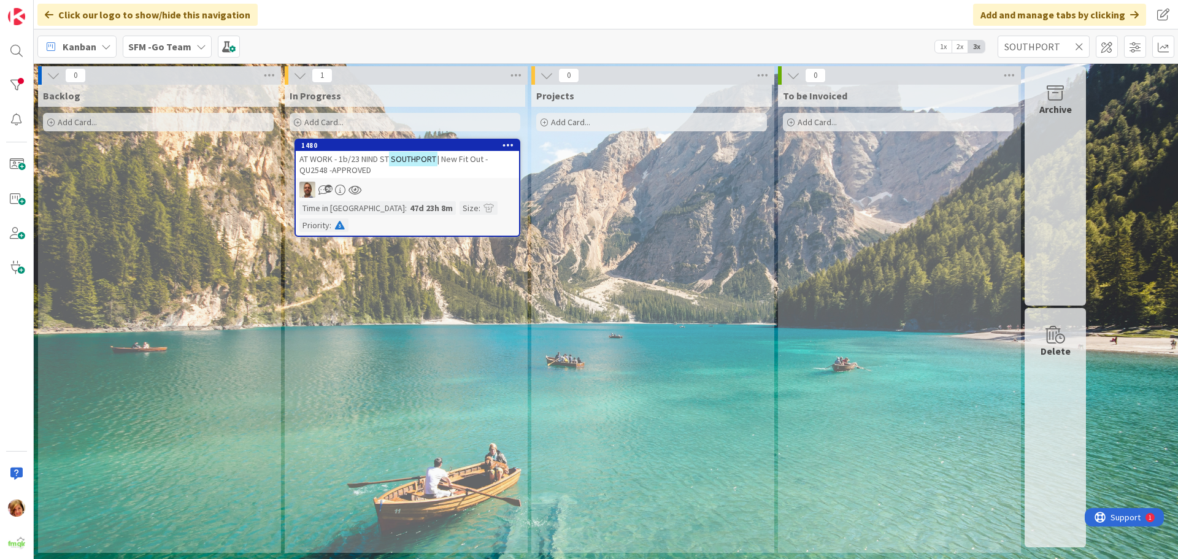
click at [1078, 45] on icon at bounding box center [1079, 46] width 9 height 11
click at [1078, 45] on input "text" at bounding box center [1044, 47] width 92 height 22
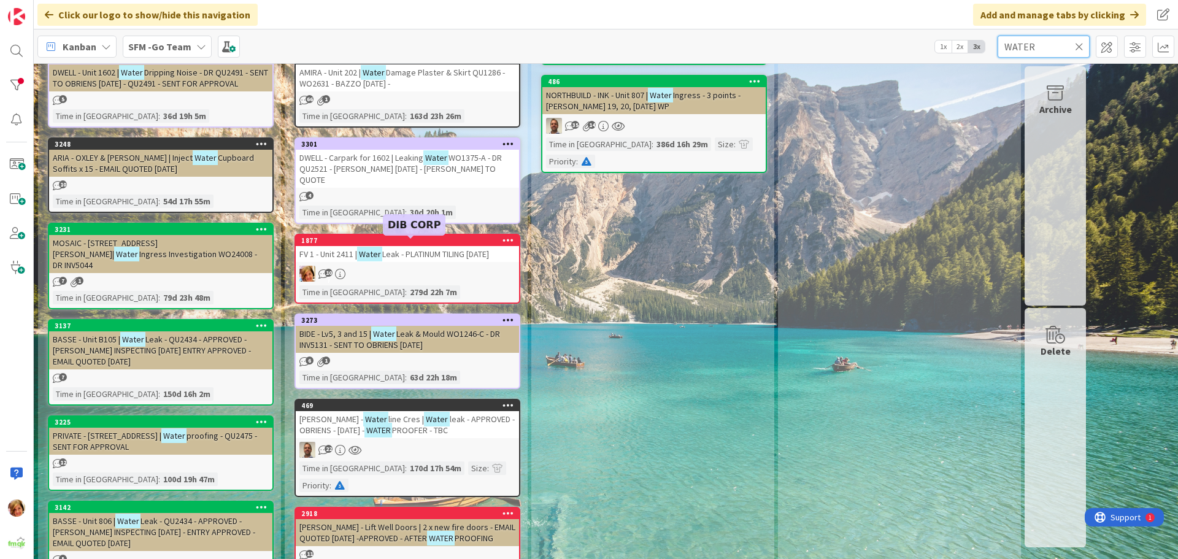
scroll to position [184, 0]
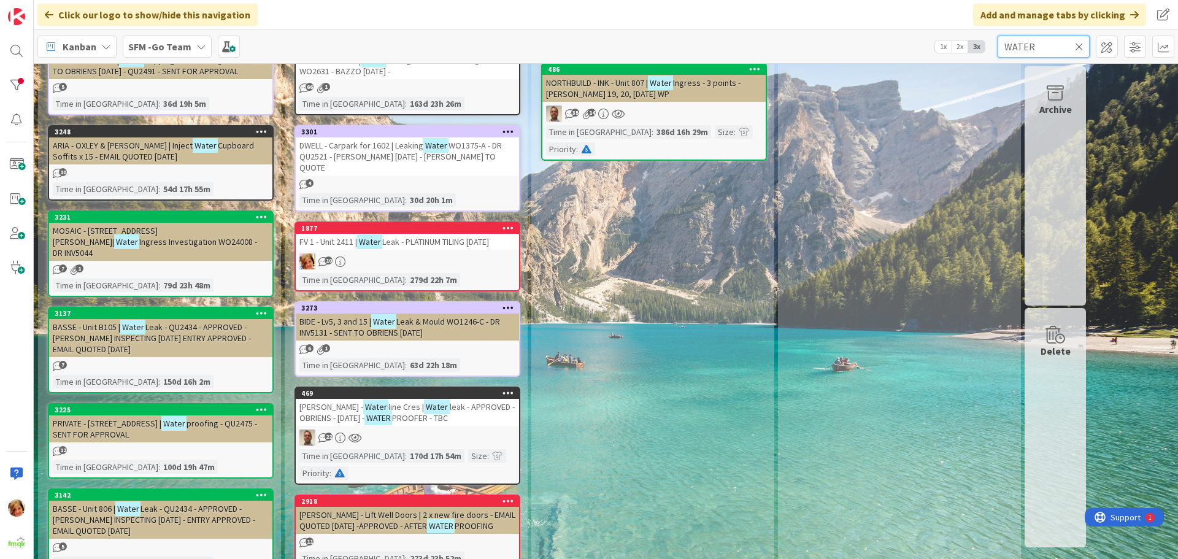
type input "WATER"
click at [387, 399] on mark "Water" at bounding box center [375, 406] width 25 height 14
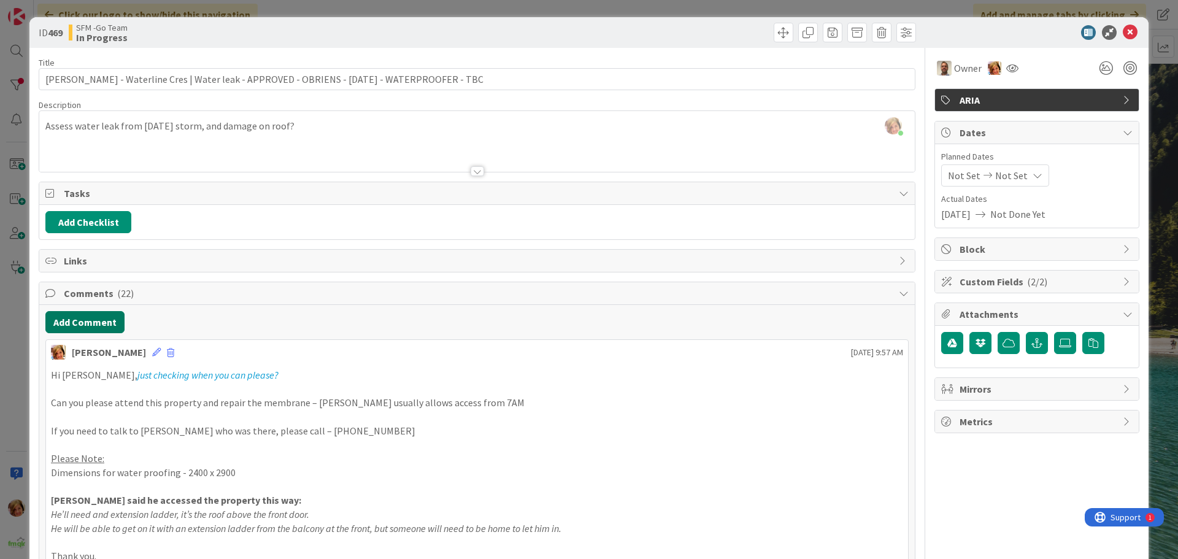
click at [84, 318] on button "Add Comment" at bounding box center [84, 322] width 79 height 22
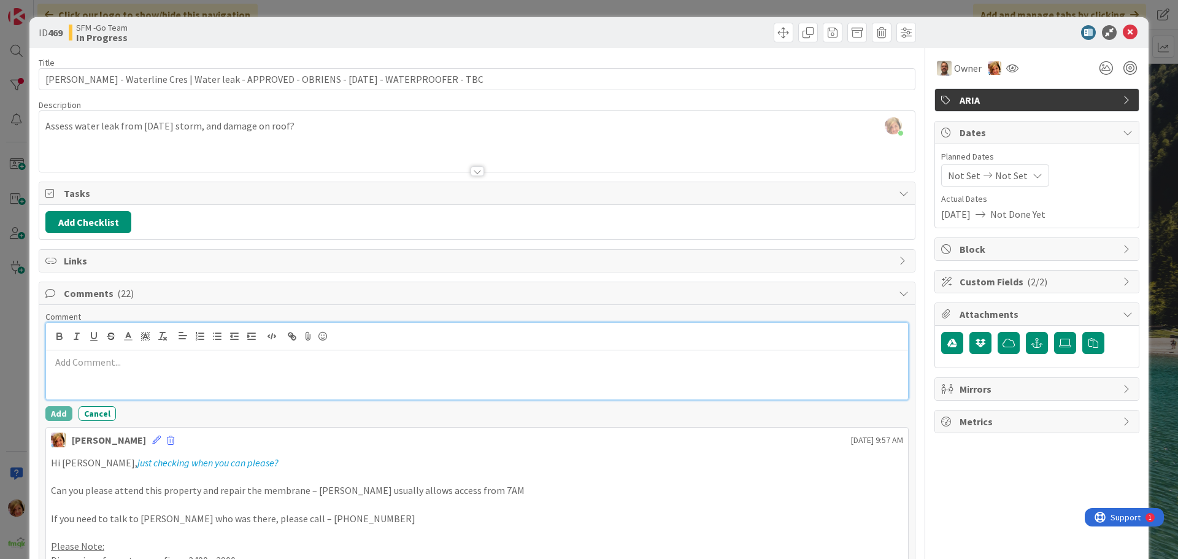
click at [117, 359] on p at bounding box center [477, 362] width 852 height 14
click at [112, 355] on p at bounding box center [477, 362] width 852 height 14
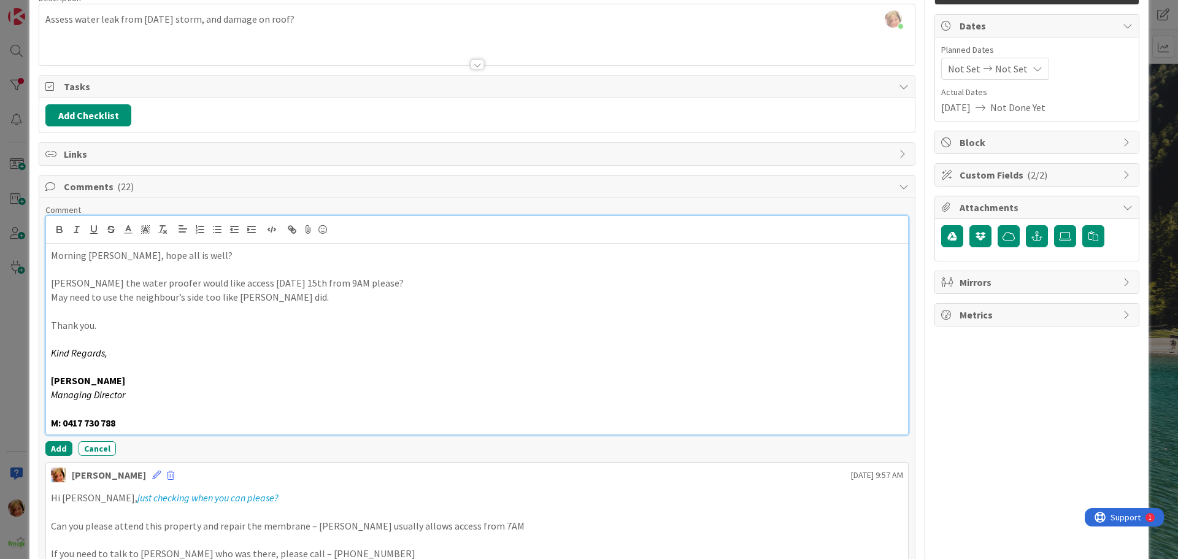
scroll to position [123, 0]
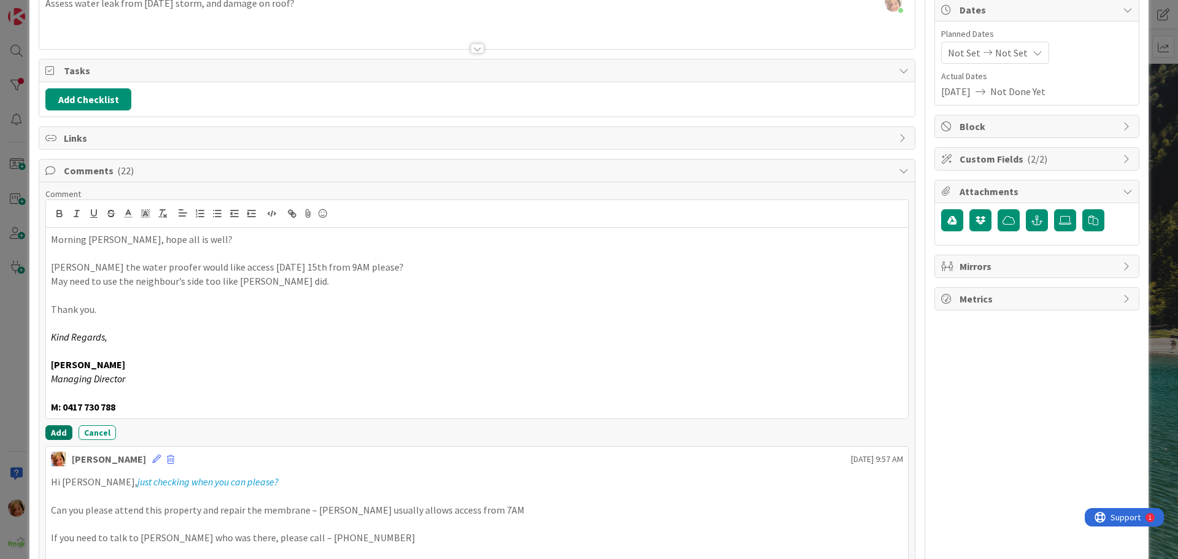
click at [54, 427] on button "Add" at bounding box center [58, 432] width 27 height 15
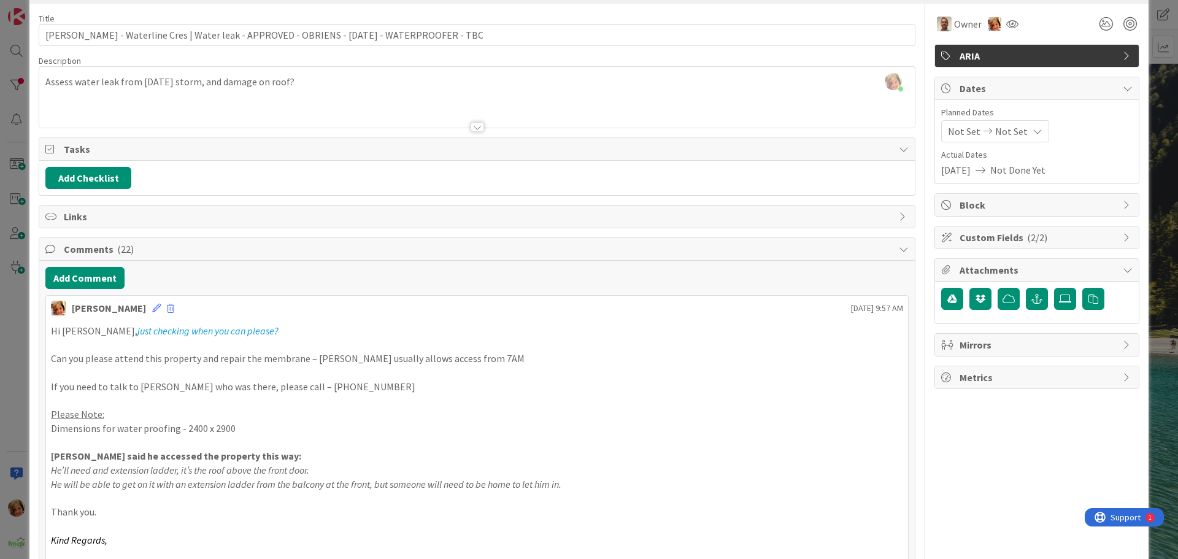
scroll to position [0, 0]
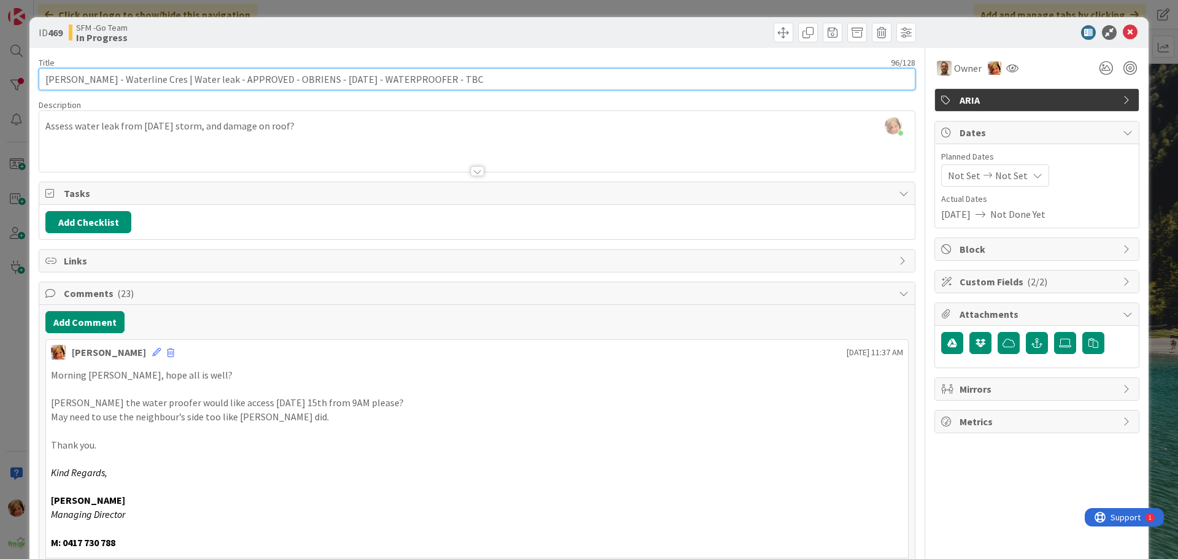
drag, startPoint x: 488, startPoint y: 79, endPoint x: 447, endPoint y: 79, distance: 41.7
click at [447, 79] on input "[PERSON_NAME] - Waterline Cres | Water leak - APPROVED - OBRIENS - [DATE] - WAT…" at bounding box center [477, 79] width 877 height 22
type input "[PERSON_NAME] - Waterline Cres | Water leak - APPROVED - OBRIENS - [DATE] - WAT…"
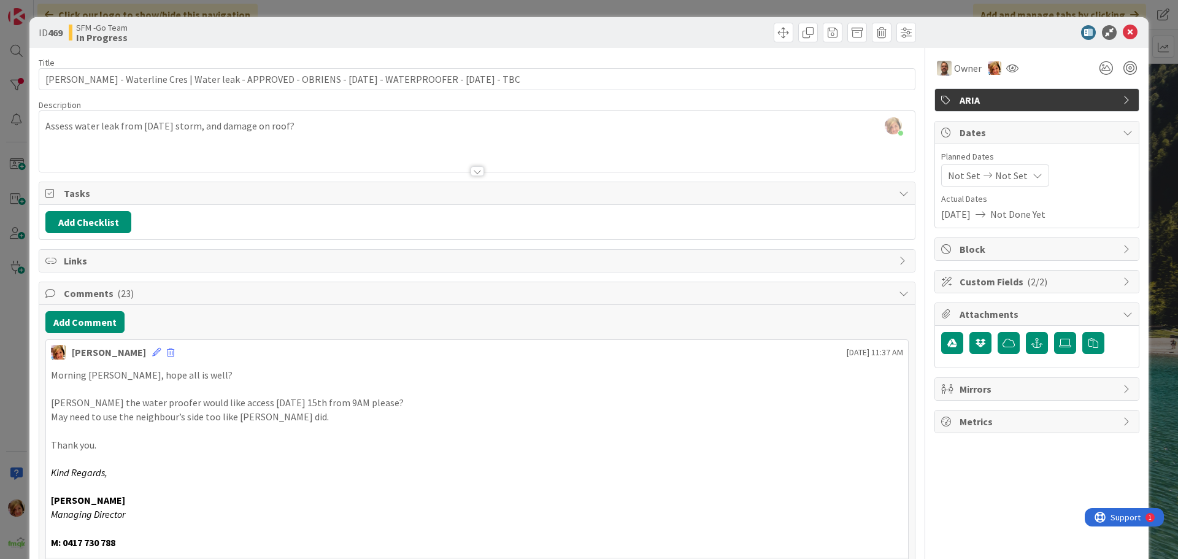
click at [647, 34] on div at bounding box center [698, 33] width 436 height 20
click at [1123, 34] on icon at bounding box center [1130, 32] width 15 height 15
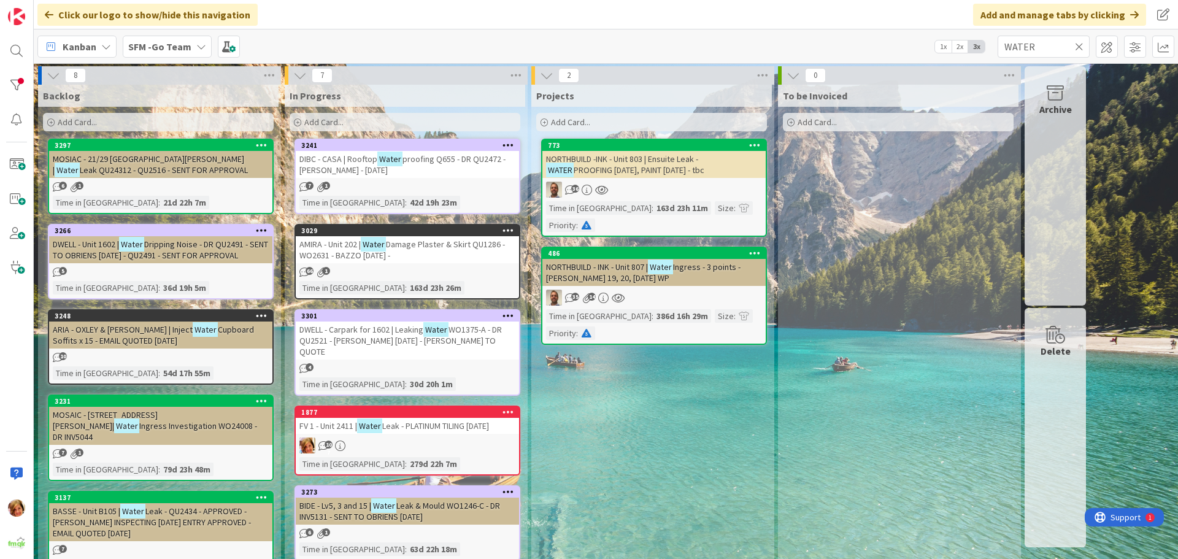
click at [1081, 45] on icon at bounding box center [1079, 46] width 9 height 11
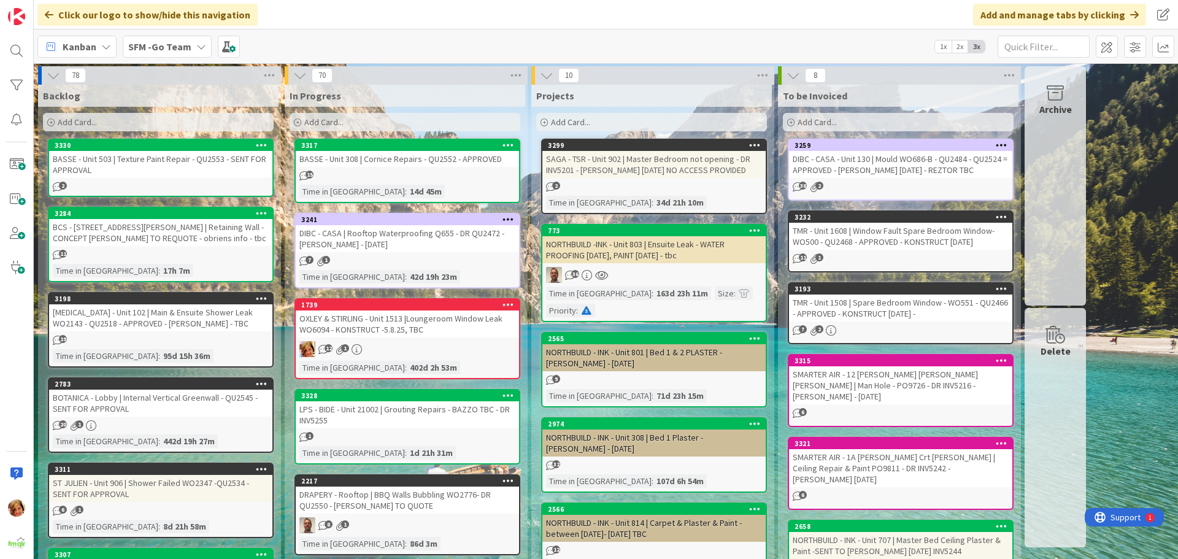
click at [879, 371] on div "SMARTER AIR - 12 [PERSON_NAME] [PERSON_NAME] [PERSON_NAME] | Man Hole - PO9726 …" at bounding box center [900, 385] width 223 height 38
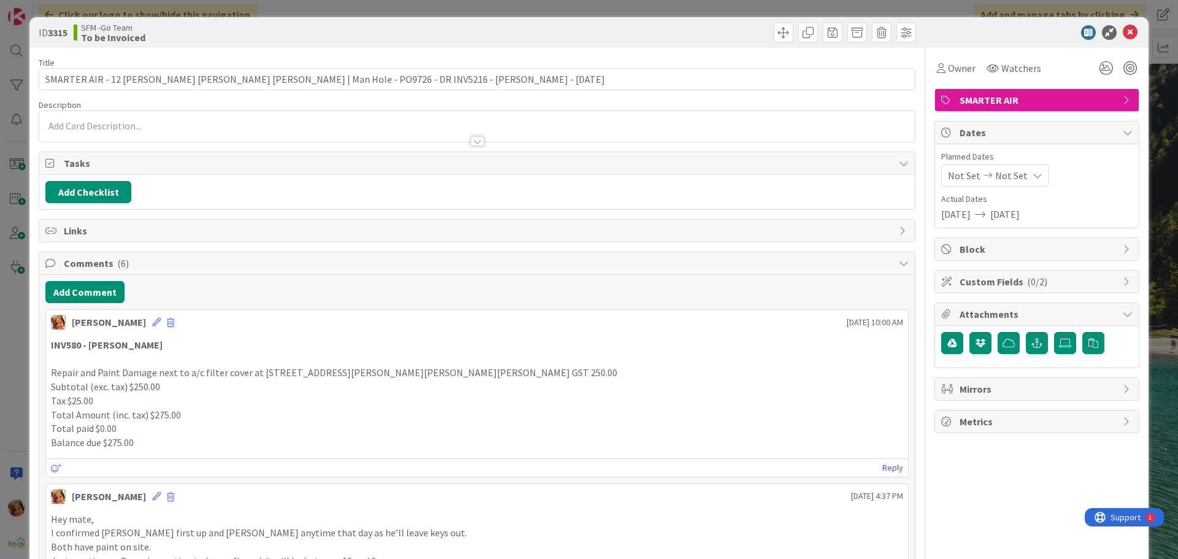
click at [60, 289] on button "Add Comment" at bounding box center [84, 292] width 79 height 22
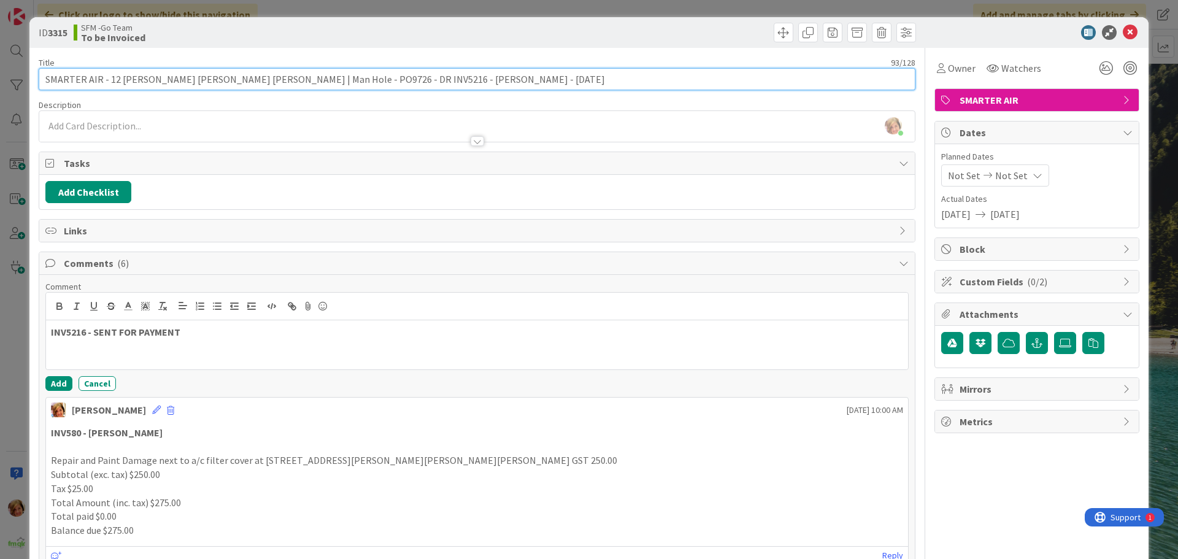
click at [461, 79] on input "SMARTER AIR - 12 [PERSON_NAME] [PERSON_NAME] [PERSON_NAME] | Man Hole - PO9726 …" at bounding box center [477, 79] width 877 height 22
click at [327, 77] on input "SMARTER AIR - 12 [PERSON_NAME] [PERSON_NAME] [PERSON_NAME] | Man Hole - PO9726 …" at bounding box center [477, 79] width 877 height 22
type input "SMARTER AIR - 12 [PERSON_NAME] [PERSON_NAME] [PERSON_NAME] | Man Hole - PO9726 …"
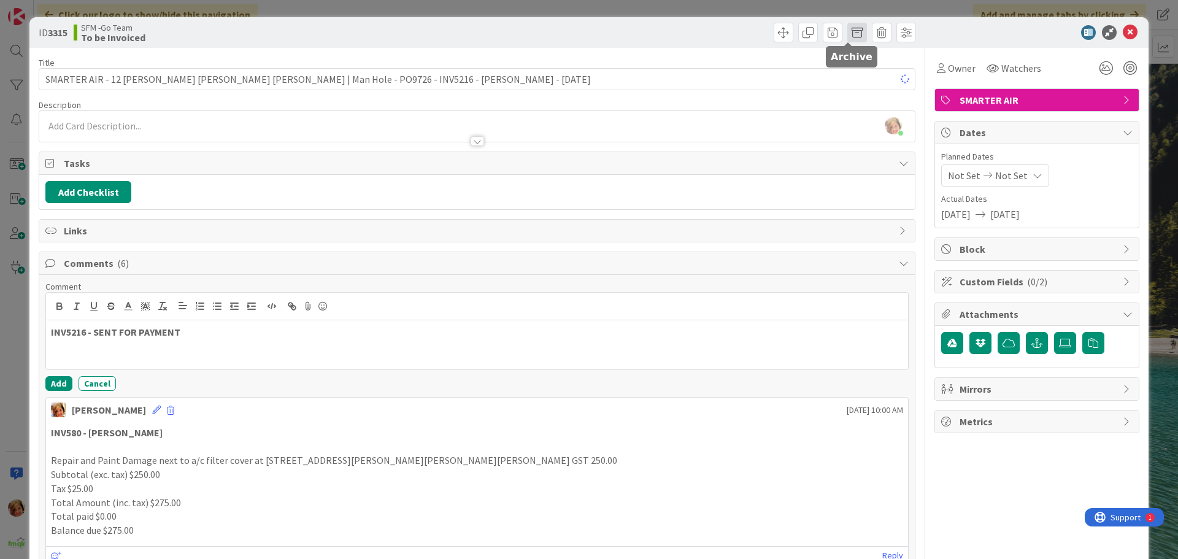
click at [847, 35] on span at bounding box center [857, 33] width 20 height 20
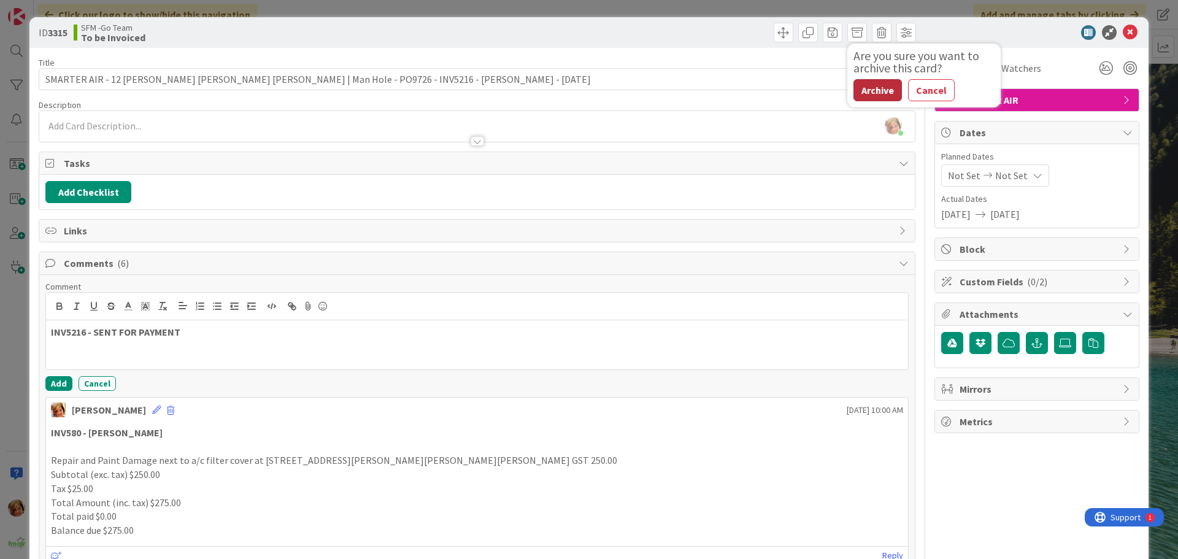
click at [859, 88] on button "Archive" at bounding box center [878, 90] width 48 height 22
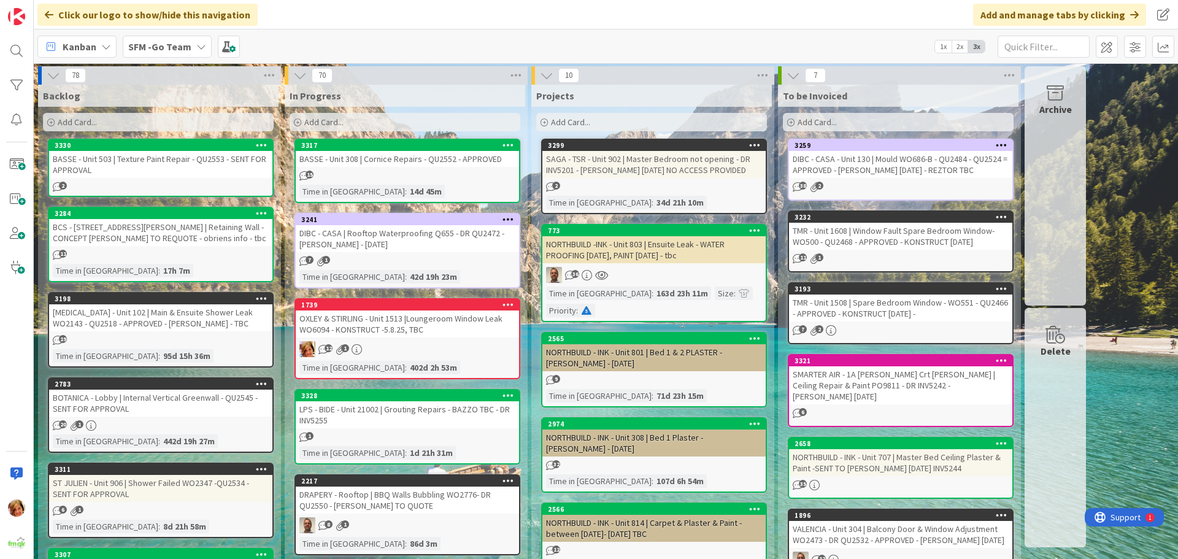
click at [867, 387] on div "SMARTER AIR - 1A [PERSON_NAME] Crt [PERSON_NAME] | Ceiling Repair & Paint PO981…" at bounding box center [900, 385] width 223 height 38
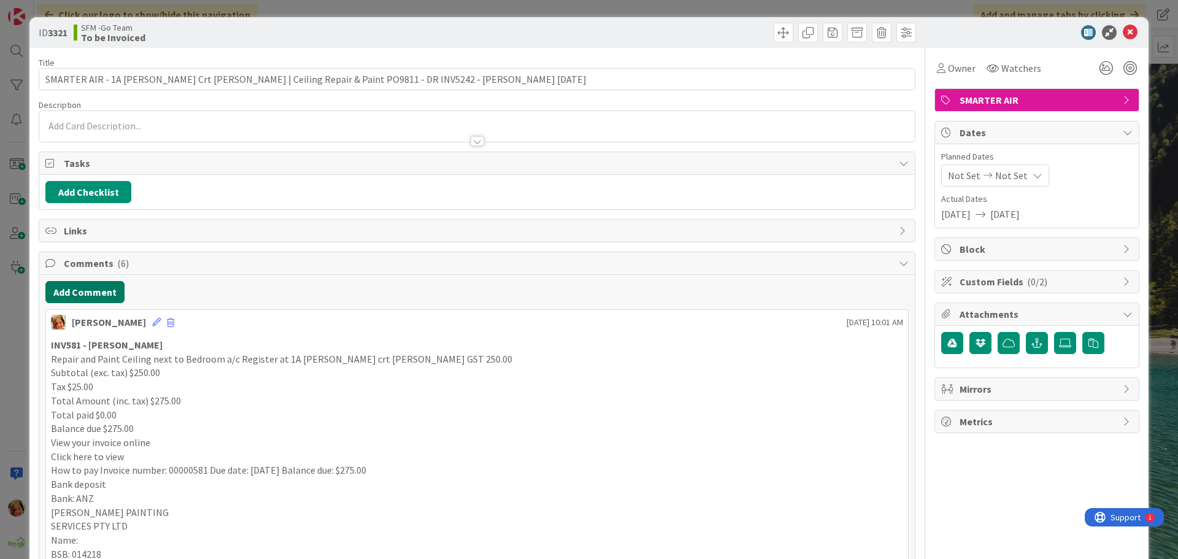
click at [74, 293] on button "Add Comment" at bounding box center [84, 292] width 79 height 22
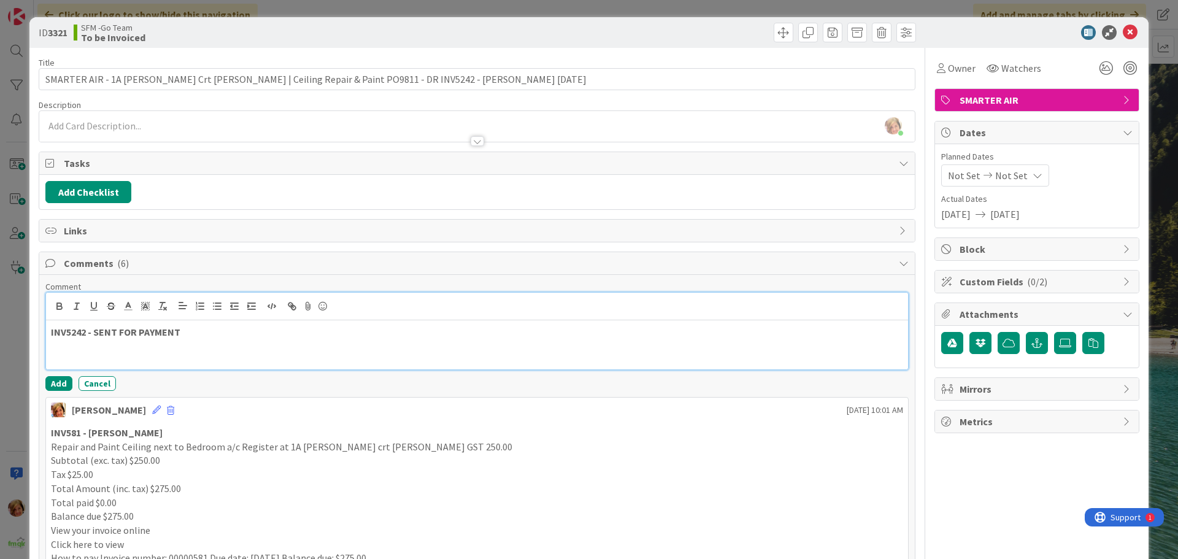
click at [212, 337] on p "INV5242 - SENT FOR PAYMENT" at bounding box center [477, 332] width 852 height 14
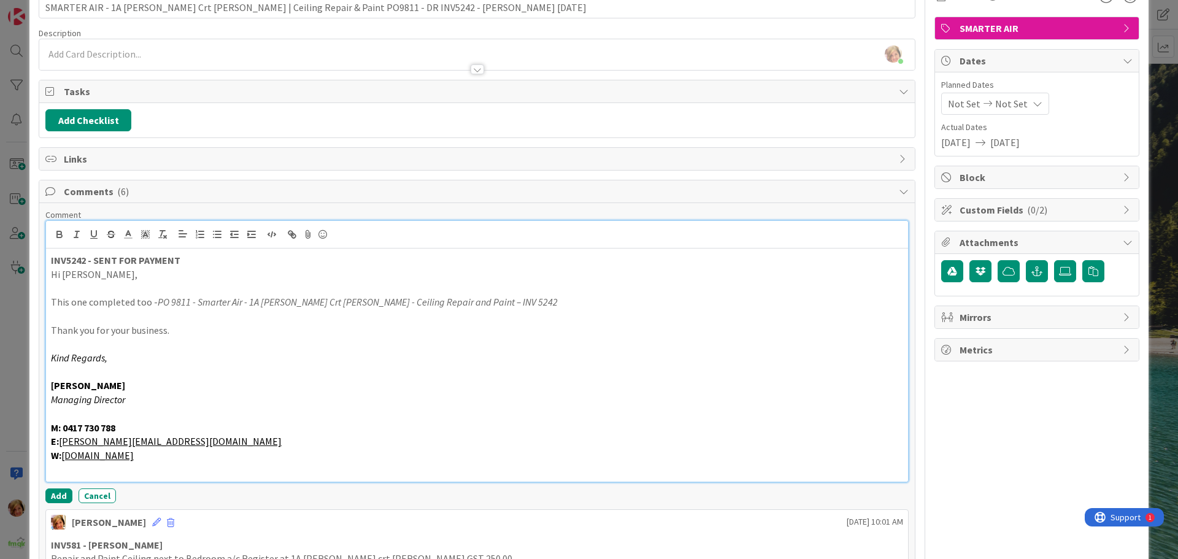
scroll to position [184, 0]
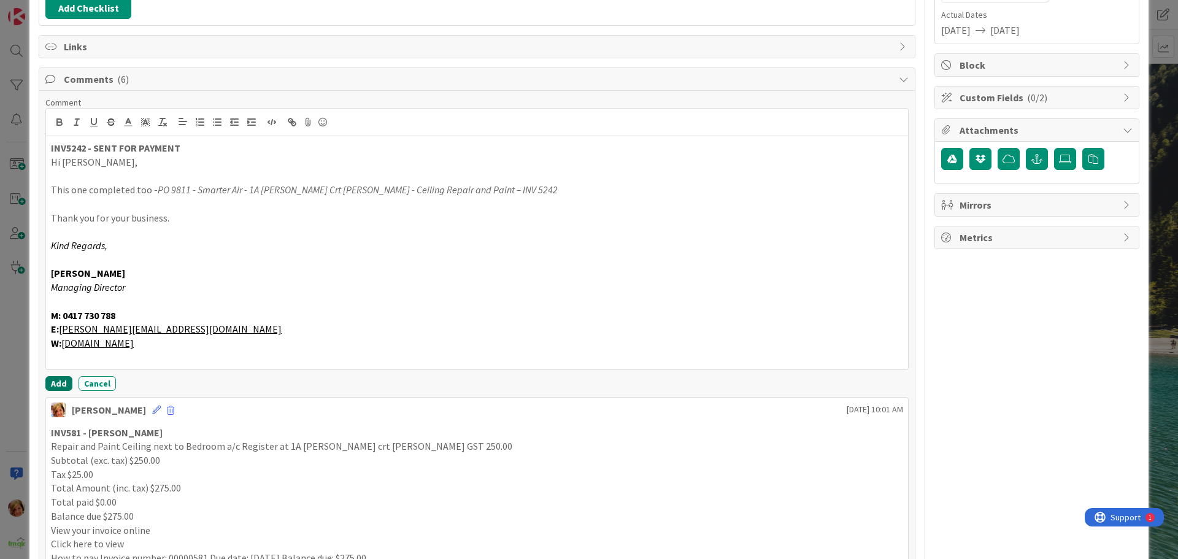
drag, startPoint x: 52, startPoint y: 380, endPoint x: 79, endPoint y: 373, distance: 28.0
click at [52, 380] on button "Add" at bounding box center [58, 383] width 27 height 15
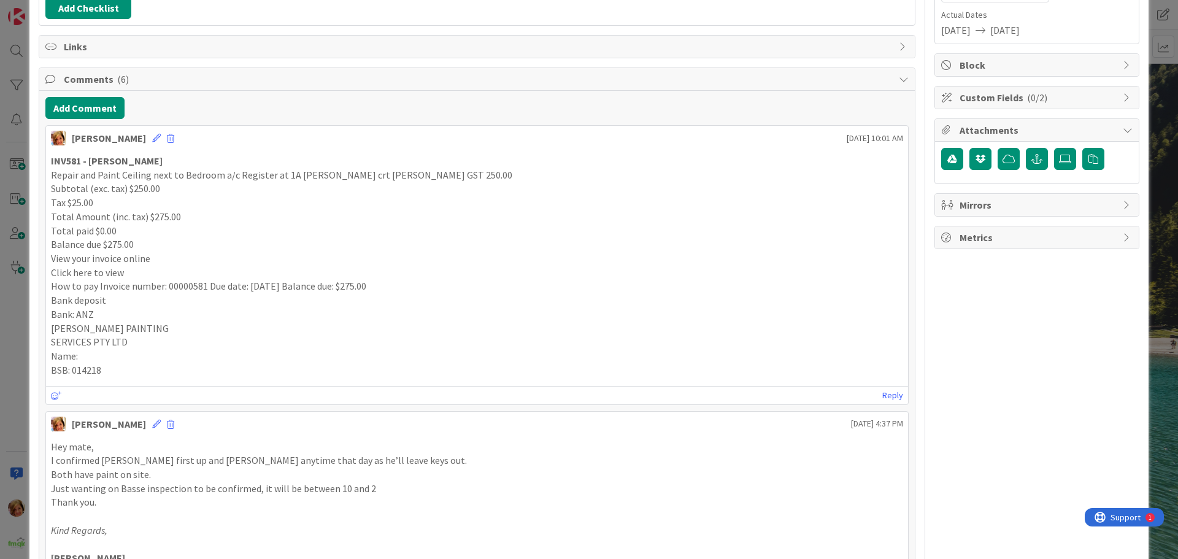
scroll to position [0, 0]
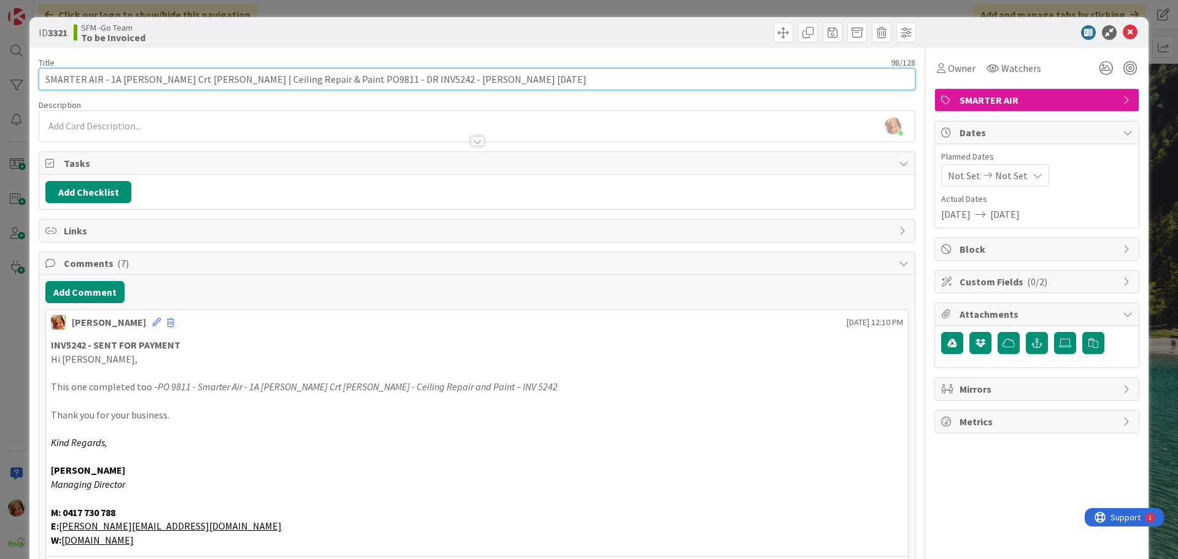
click at [355, 79] on input "SMARTER AIR - 1A [PERSON_NAME] Crt [PERSON_NAME] | Ceiling Repair & Paint PO981…" at bounding box center [477, 79] width 877 height 22
type input "SMARTER AIR - 1A [PERSON_NAME] Crt [PERSON_NAME] | Ceiling Repair & Paint PO981…"
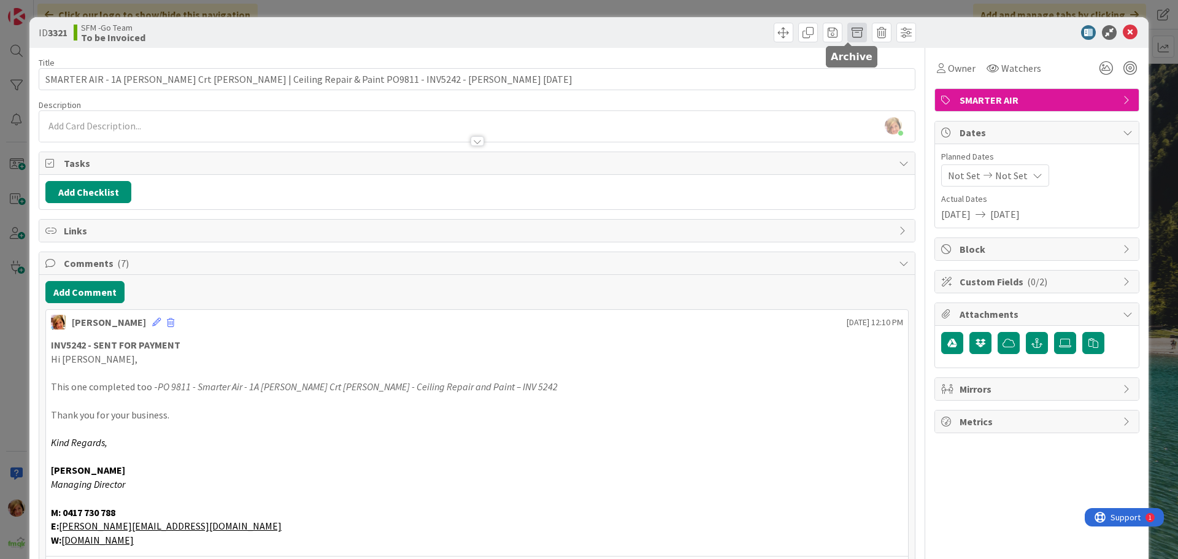
click at [847, 33] on span at bounding box center [857, 33] width 20 height 20
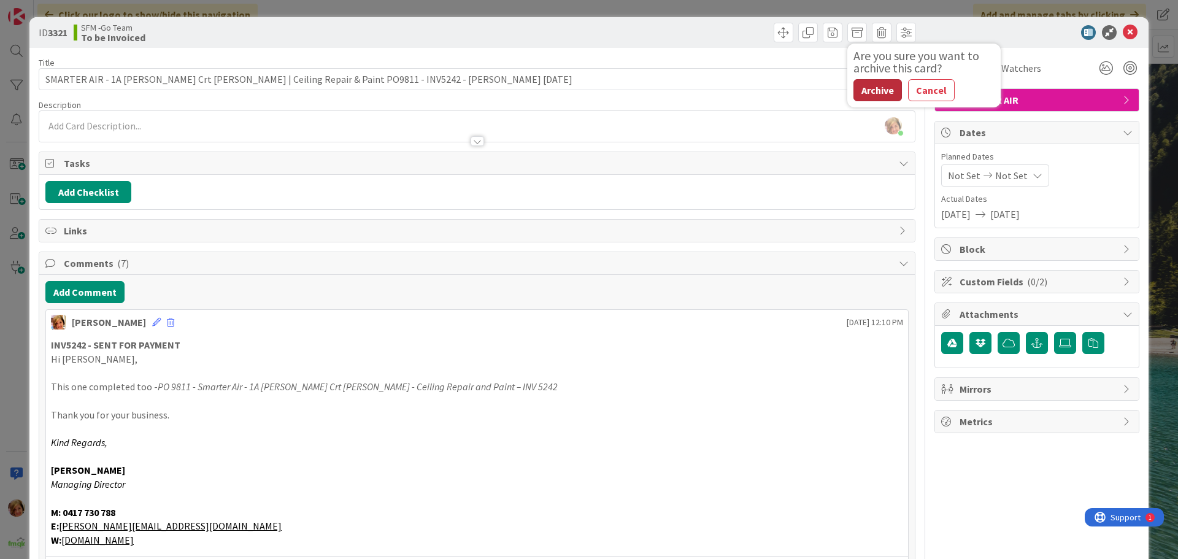
click at [868, 89] on button "Archive" at bounding box center [878, 90] width 48 height 22
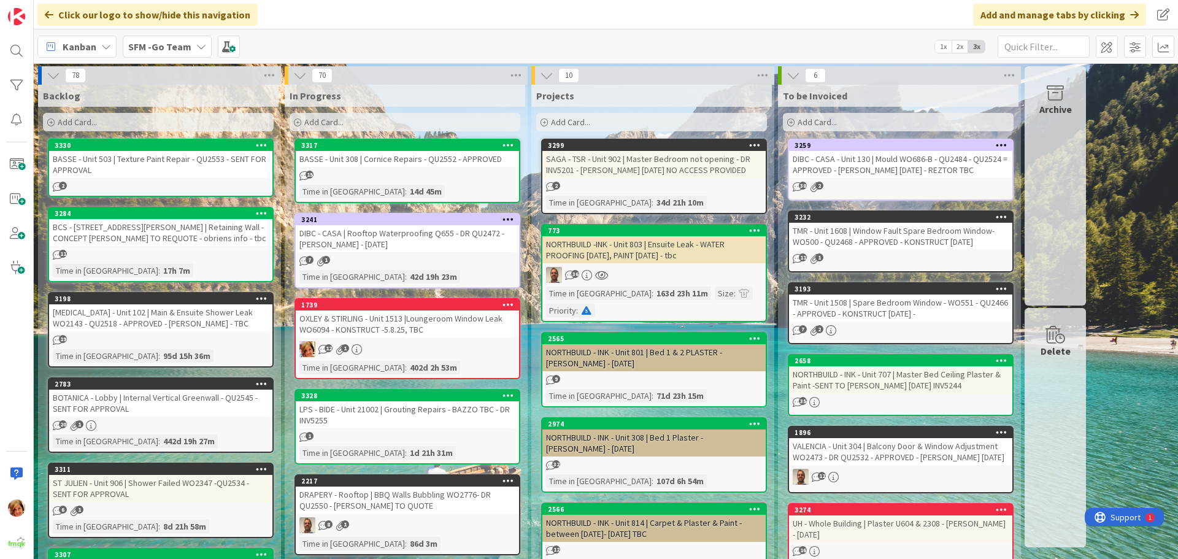
click at [1030, 33] on div "Kanban SFM -Go Team 1x 2x 3x" at bounding box center [606, 46] width 1144 height 34
click at [1043, 42] on input "text" at bounding box center [1044, 47] width 92 height 22
type input "SOUTHPORT"
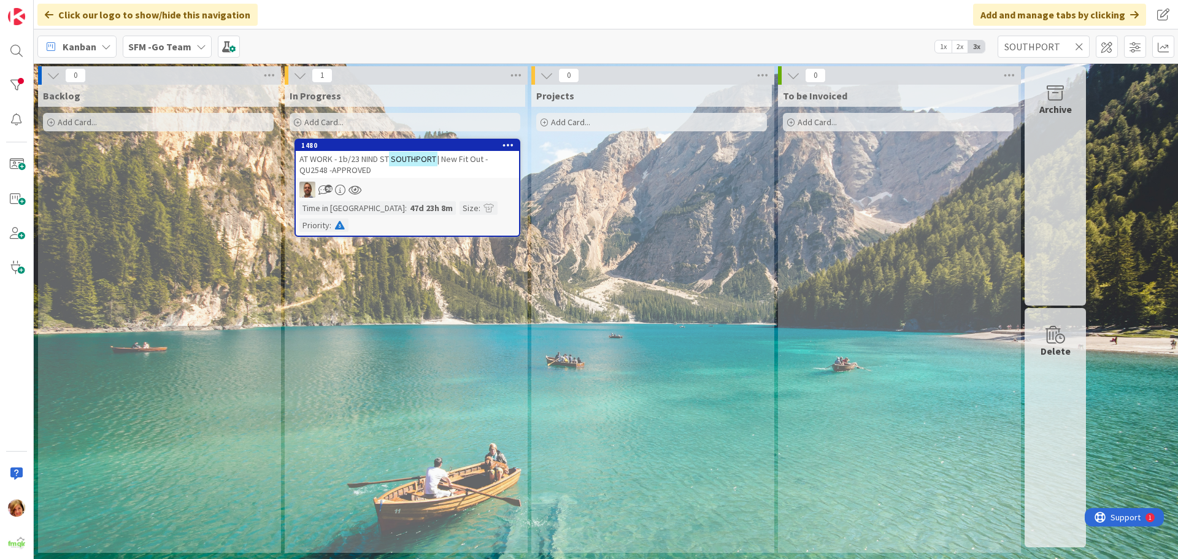
click at [359, 160] on span "AT WORK - 1b/23 NIND ST" at bounding box center [344, 158] width 90 height 11
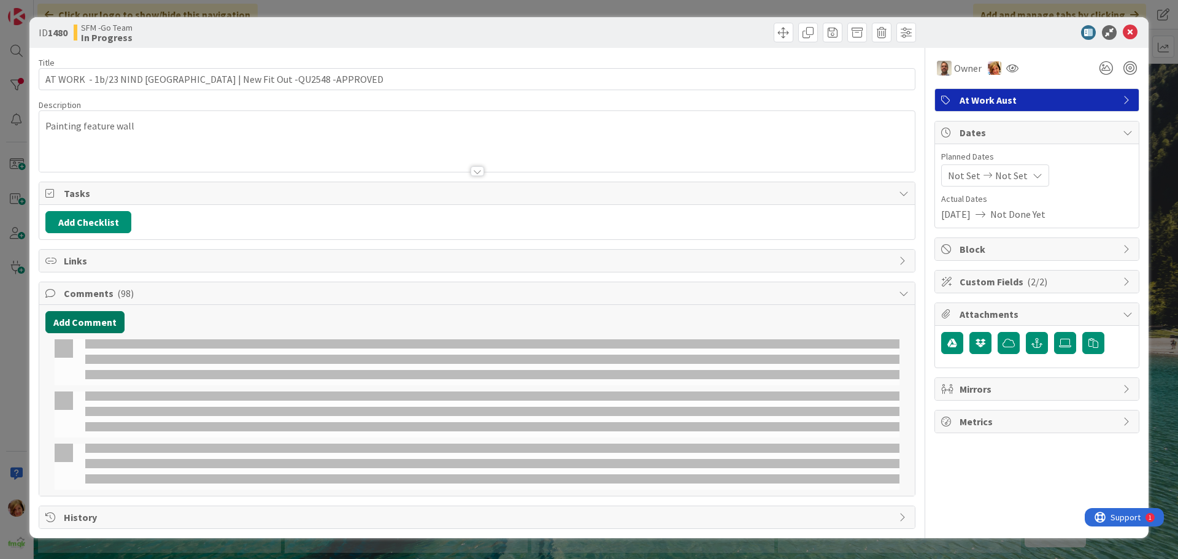
click at [88, 322] on button "Add Comment" at bounding box center [84, 322] width 79 height 22
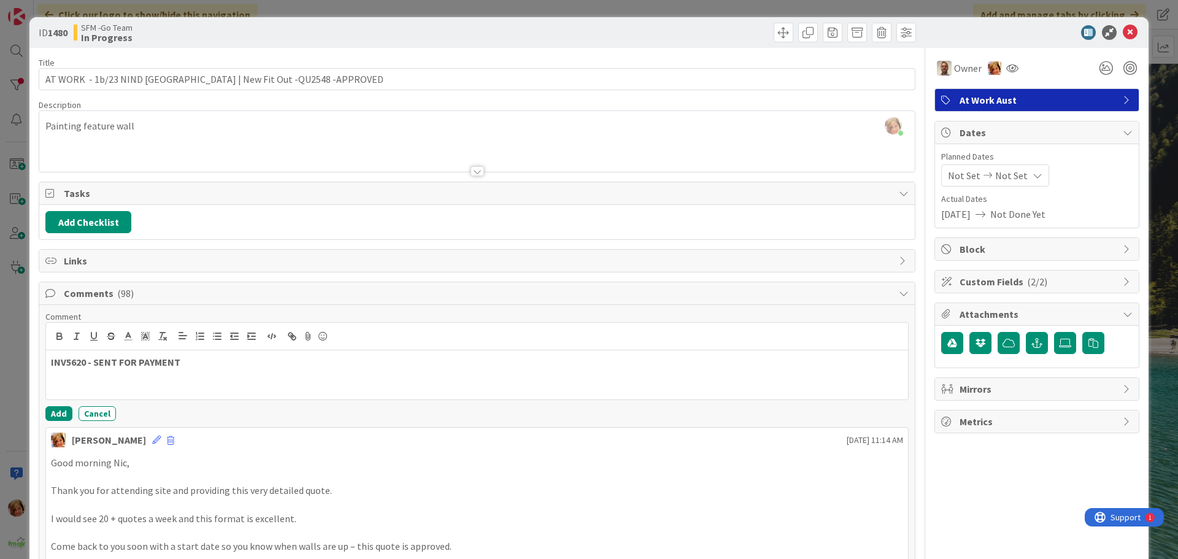
click at [254, 366] on p "INV5620 - SENT FOR PAYMENT" at bounding box center [477, 362] width 852 height 14
click at [361, 366] on p "INV5620 - SENT FOR PAYMENT - 50% DEPOSIT CLAIM" at bounding box center [477, 362] width 852 height 14
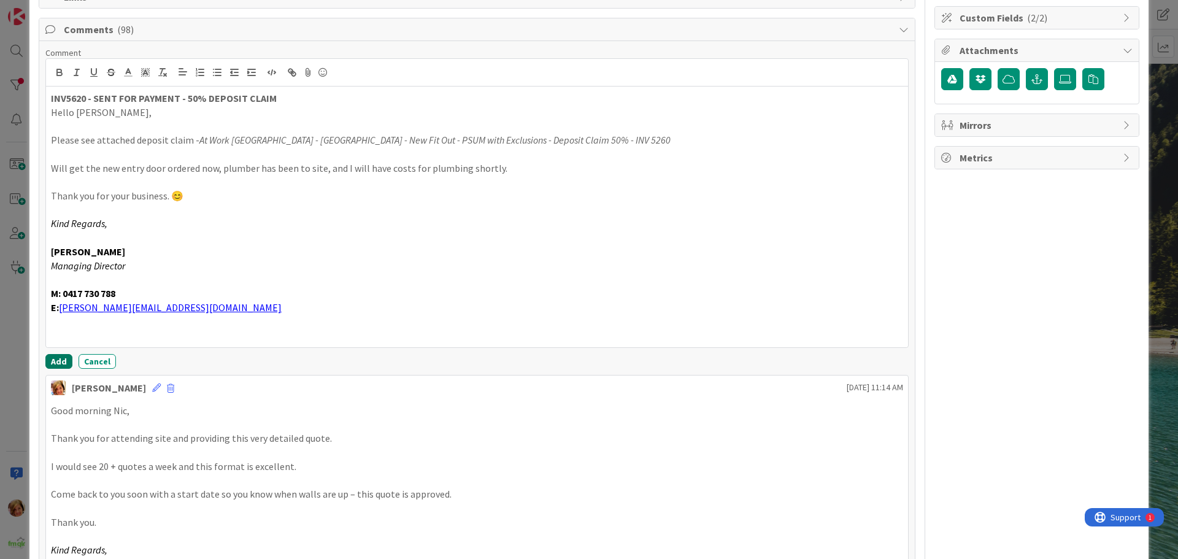
click at [51, 355] on button "Add" at bounding box center [58, 361] width 27 height 15
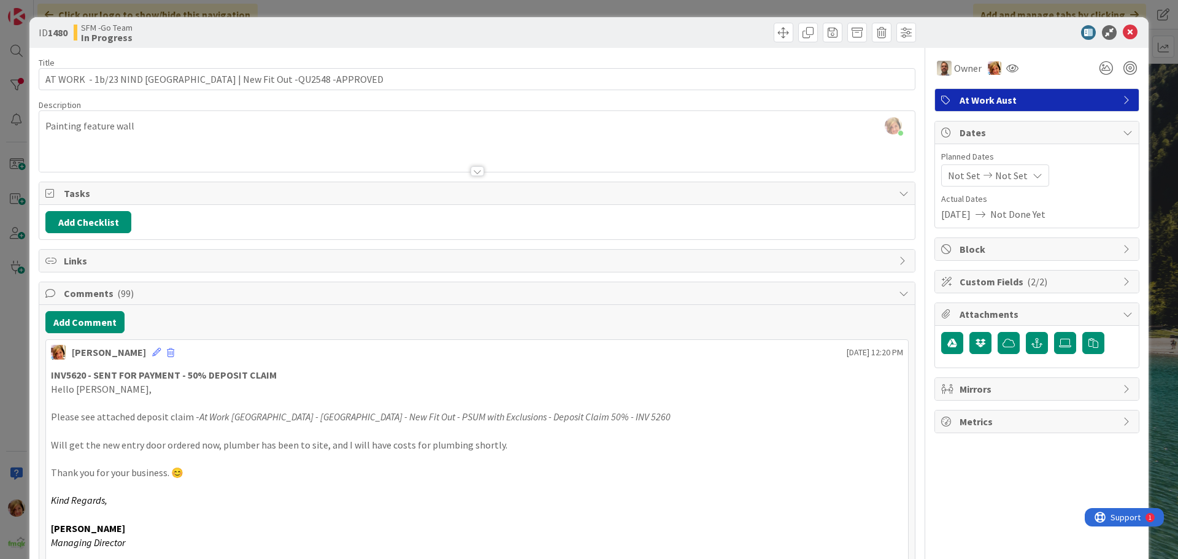
click at [641, 26] on div at bounding box center [698, 33] width 436 height 20
click at [1124, 32] on icon at bounding box center [1130, 32] width 15 height 15
